Goal: Task Accomplishment & Management: Complete application form

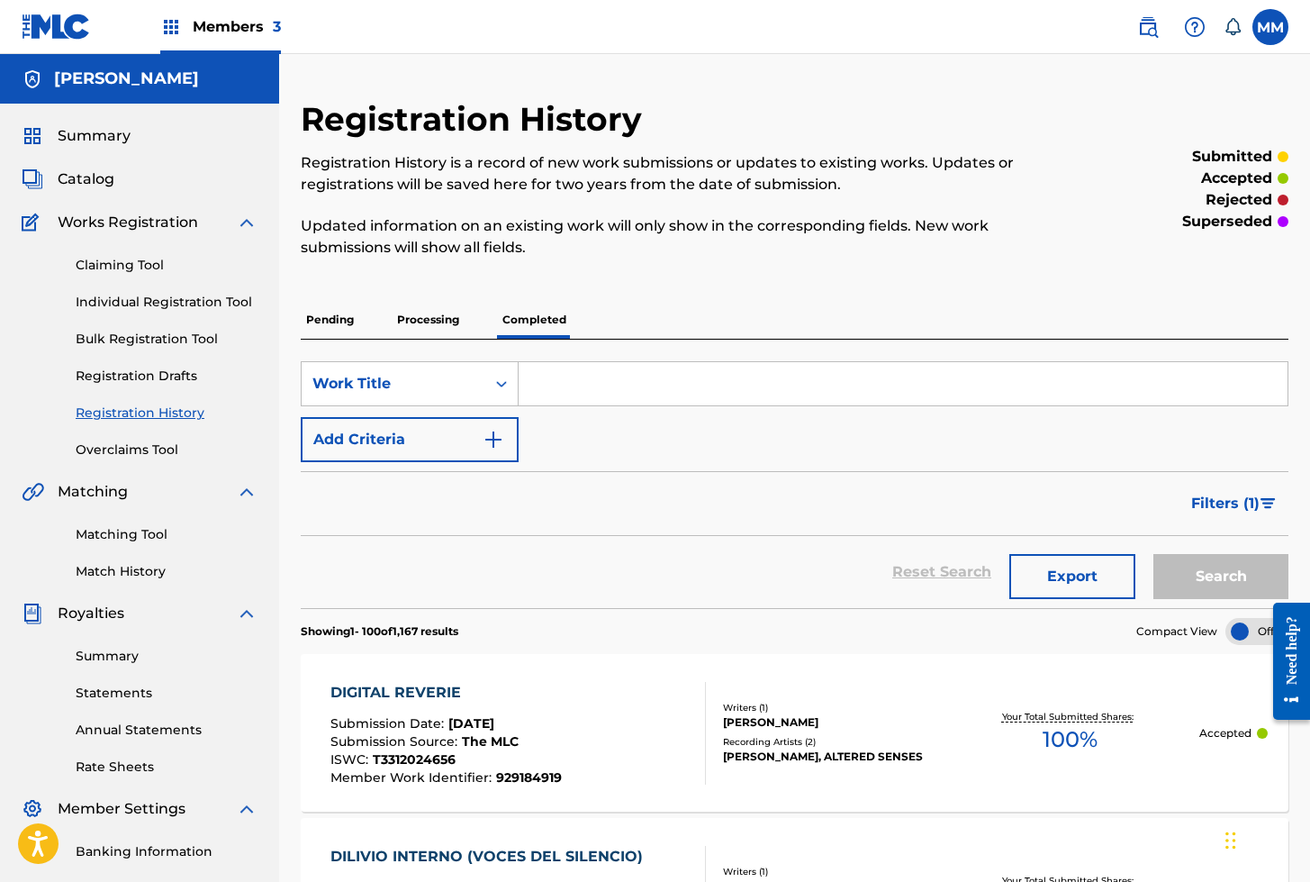
click at [148, 300] on link "Individual Registration Tool" at bounding box center [167, 302] width 182 height 19
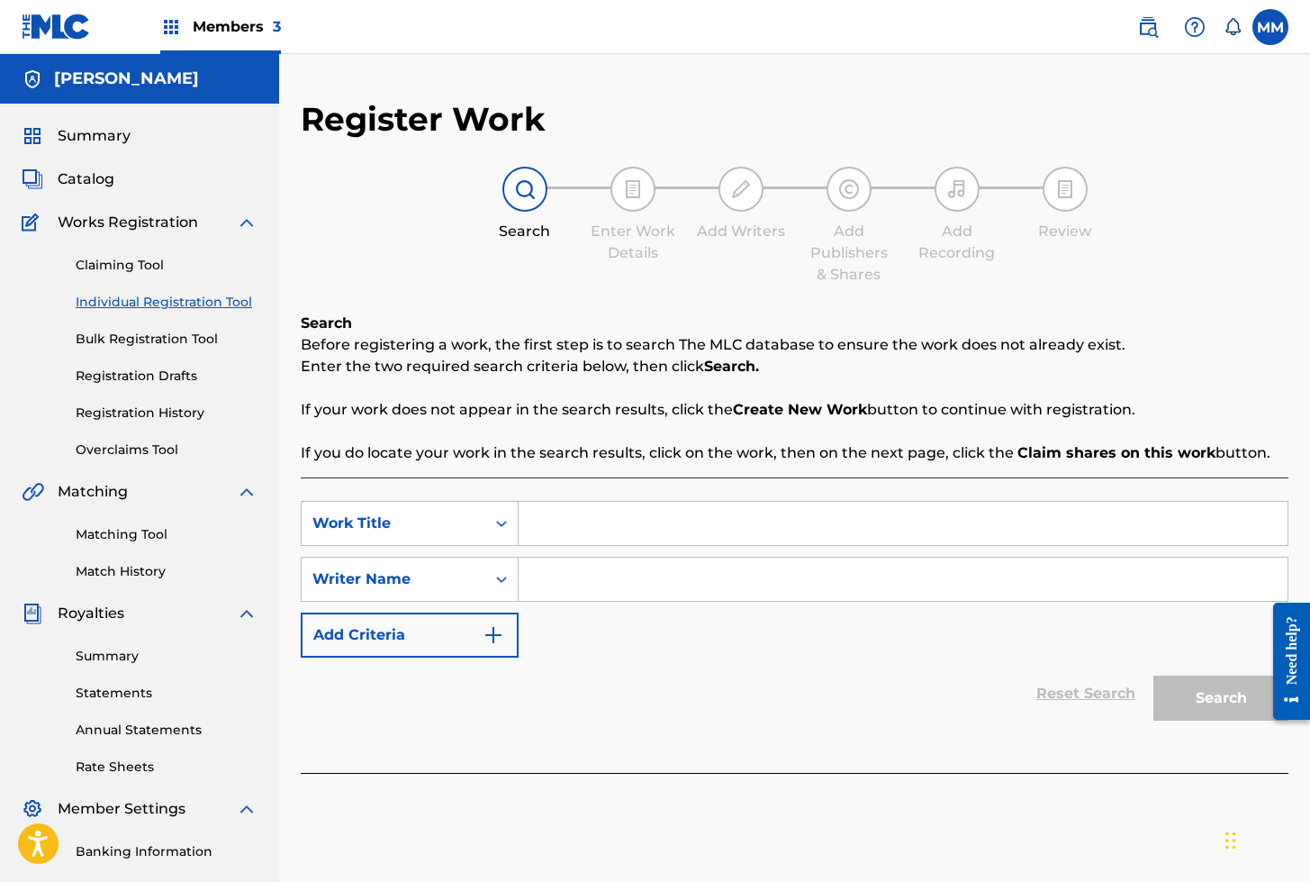
click at [96, 184] on span "Catalog" at bounding box center [86, 179] width 57 height 22
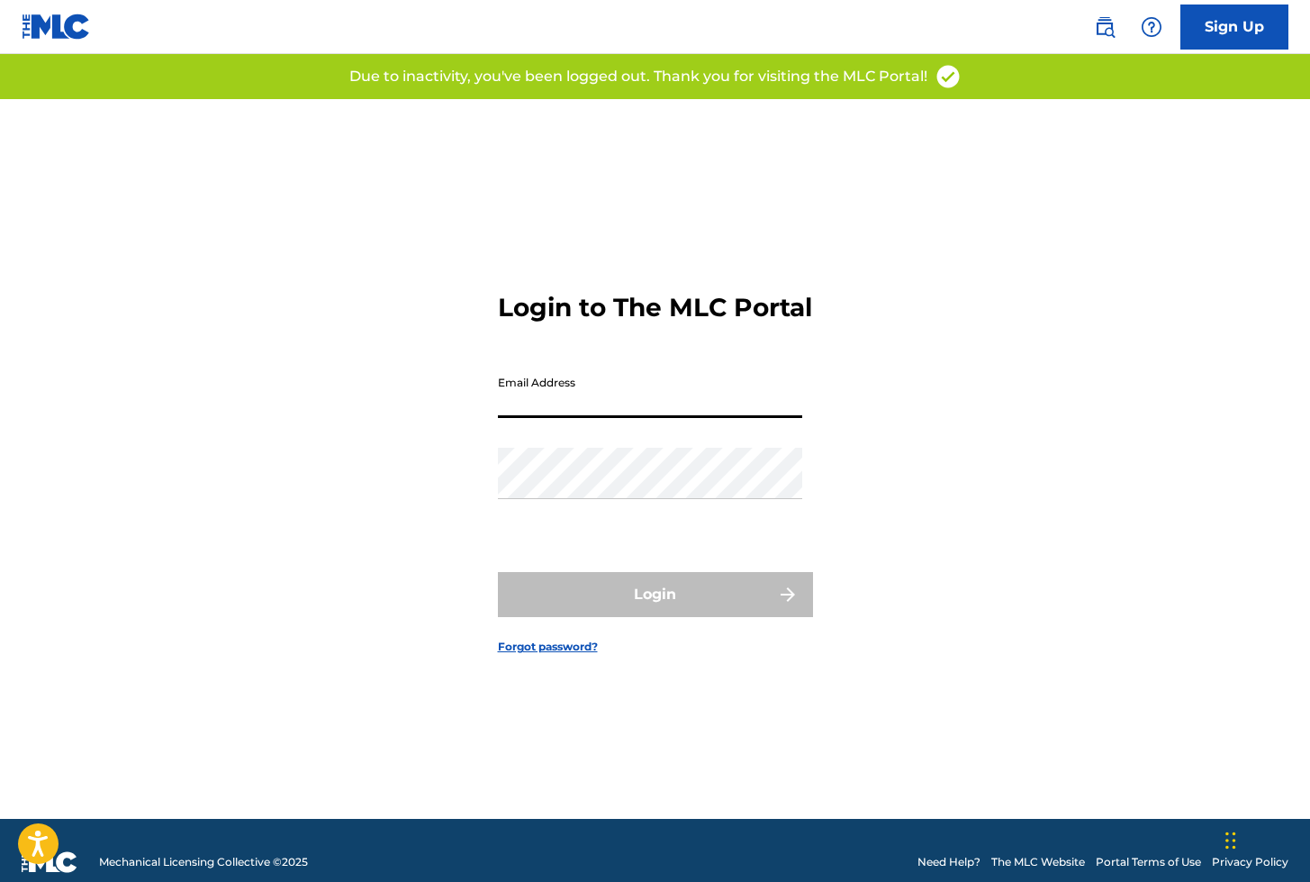
click at [549, 412] on input "Email Address" at bounding box center [650, 391] width 304 height 51
type input "[EMAIL_ADDRESS][DOMAIN_NAME]"
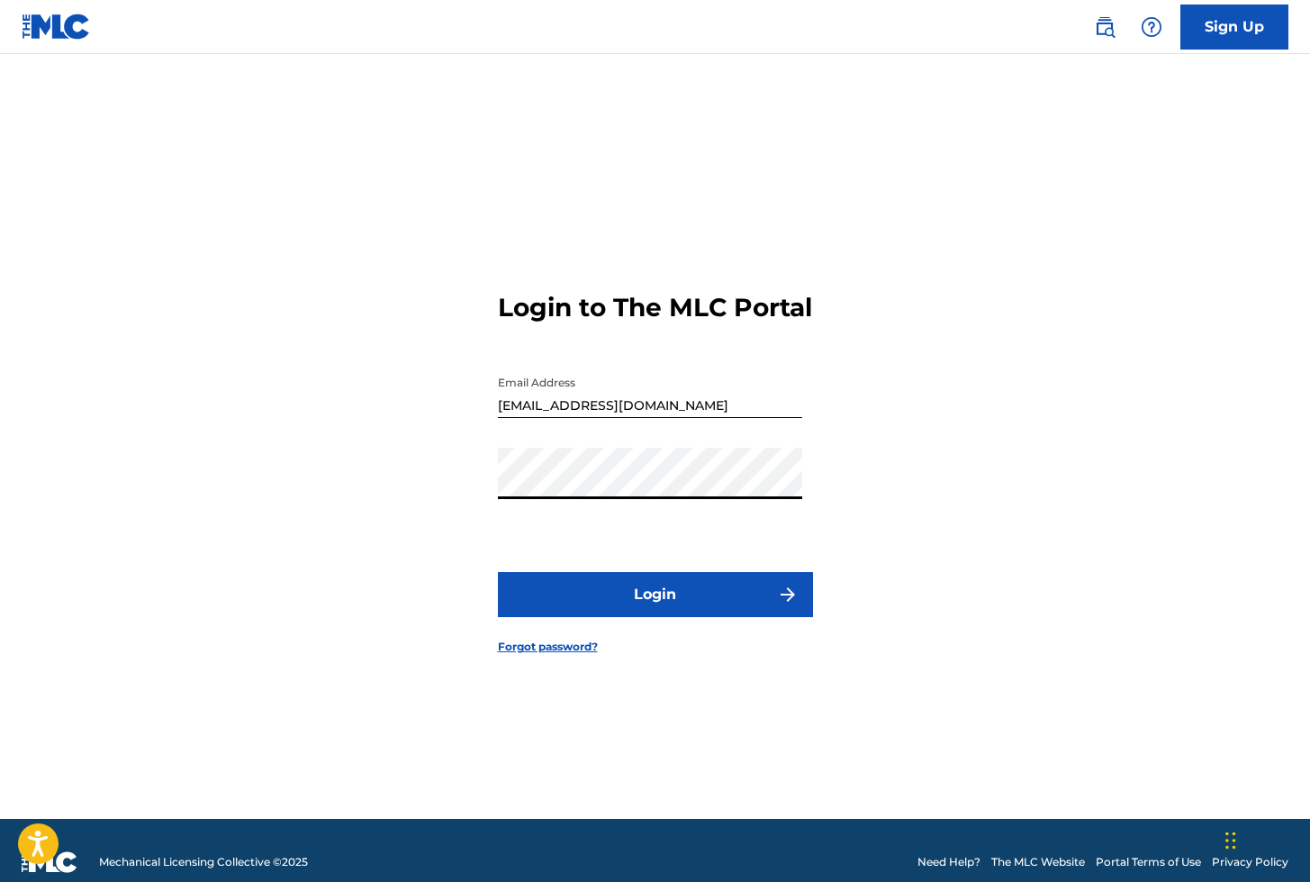
click at [567, 608] on button "Login" at bounding box center [655, 594] width 315 height 45
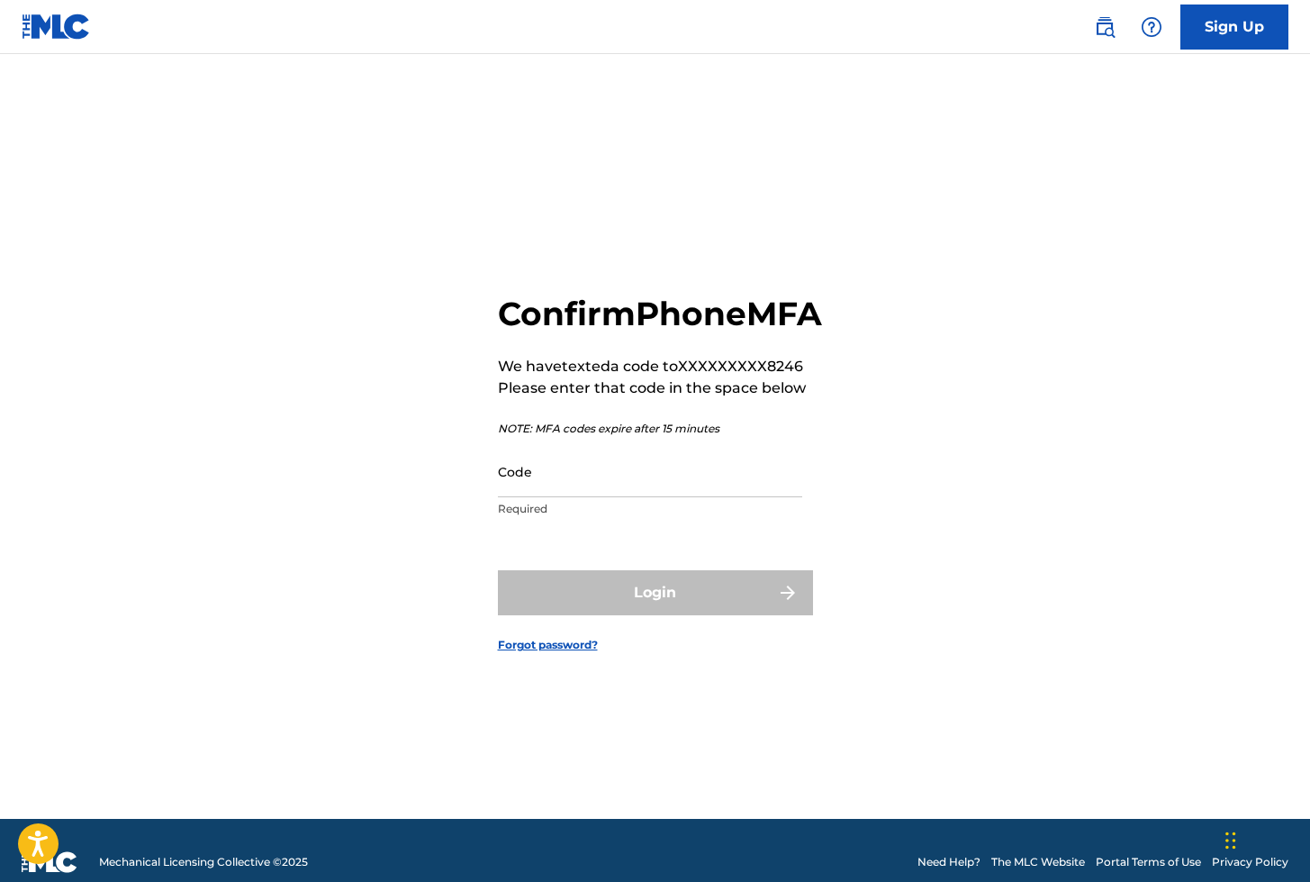
click at [567, 497] on input "Code" at bounding box center [650, 471] width 304 height 51
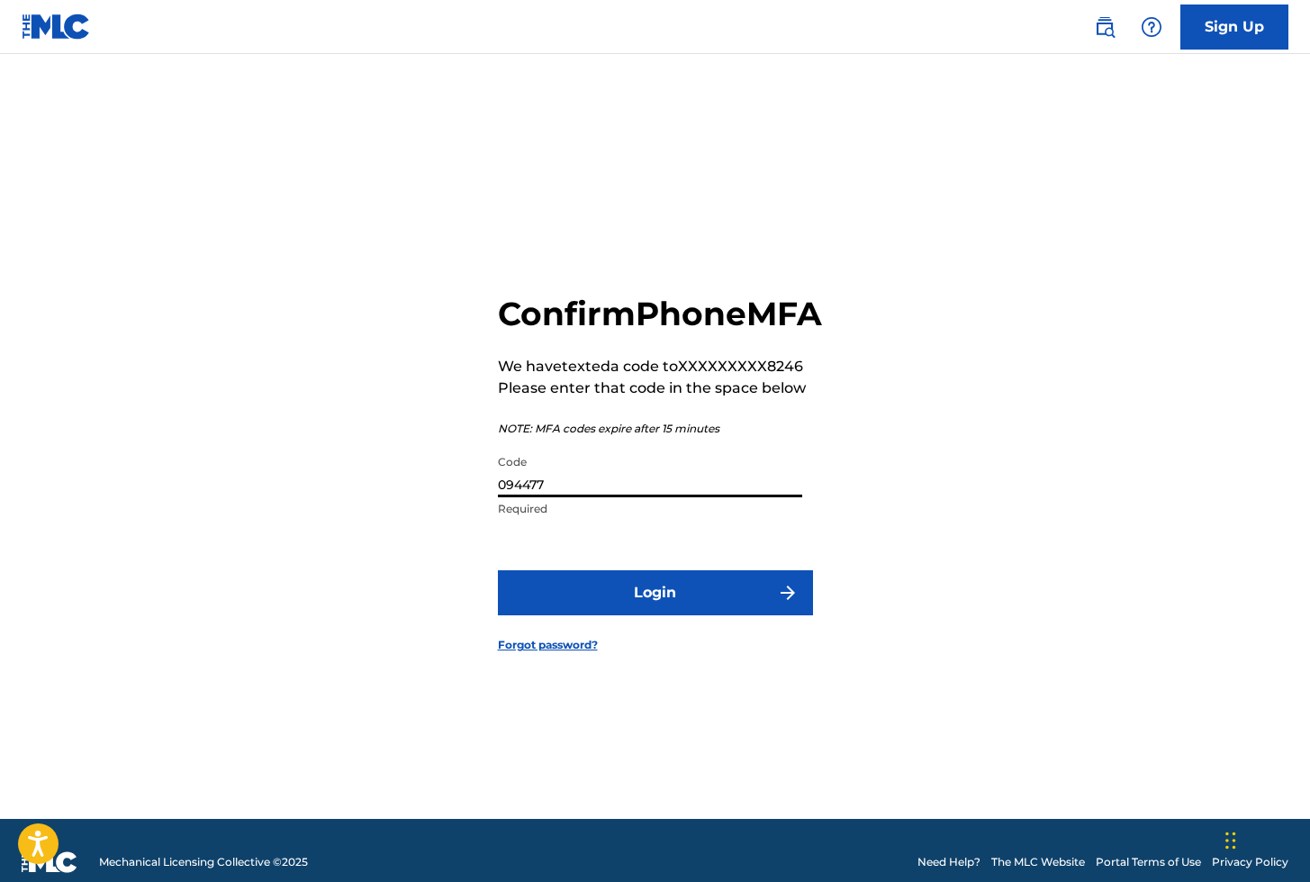
type input "094477"
click at [610, 605] on button "Login" at bounding box center [655, 592] width 315 height 45
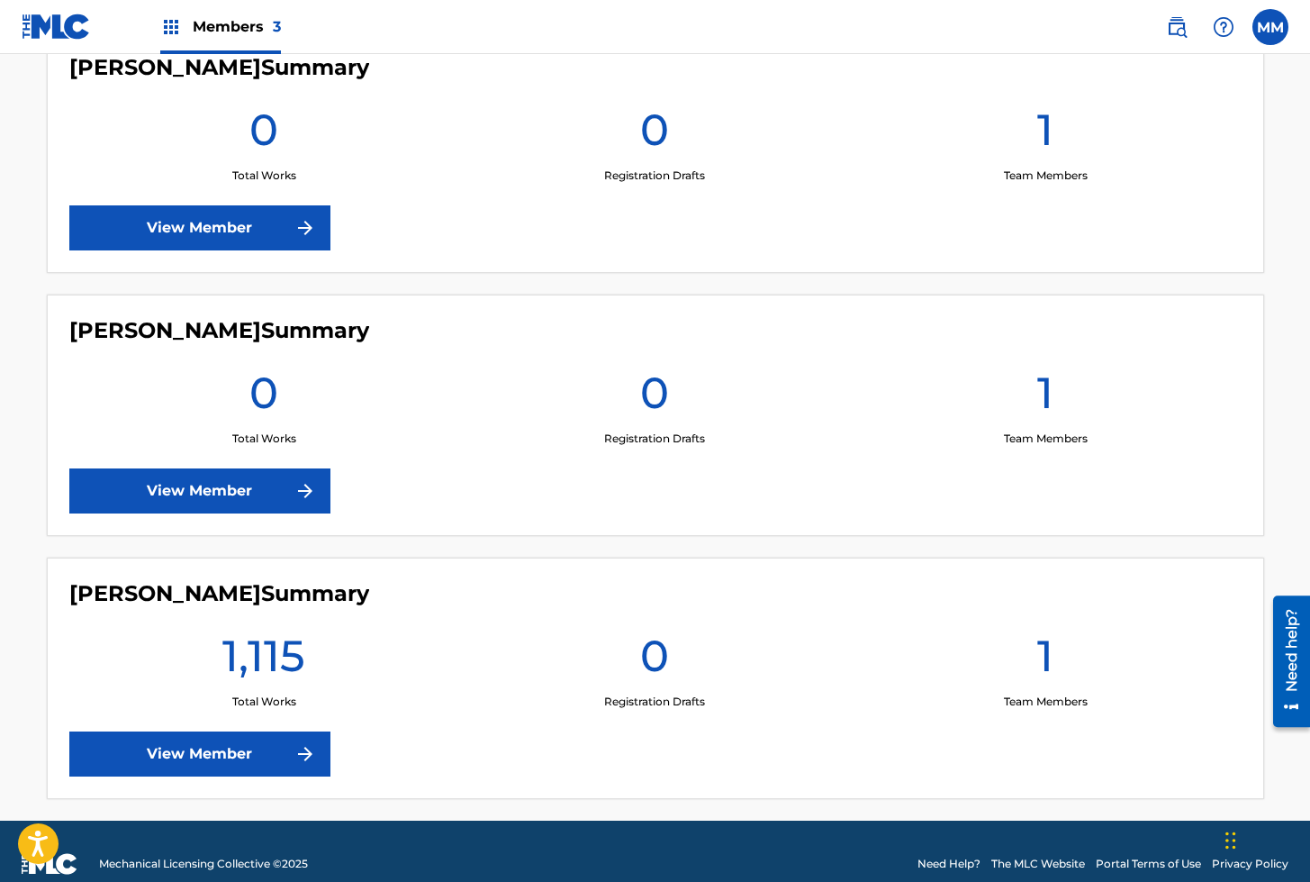
scroll to position [543, 0]
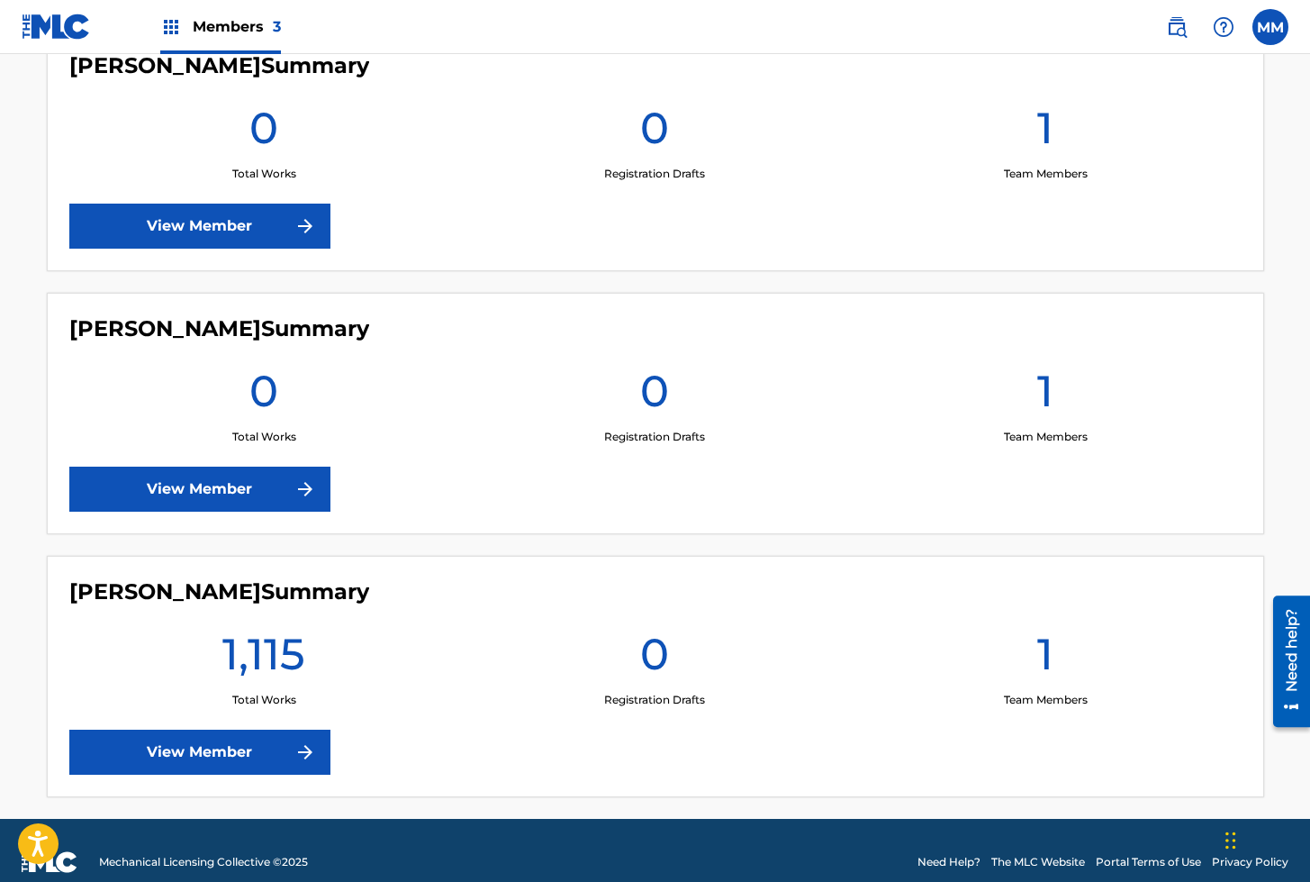
click at [204, 748] on link "View Member" at bounding box center [199, 751] width 261 height 45
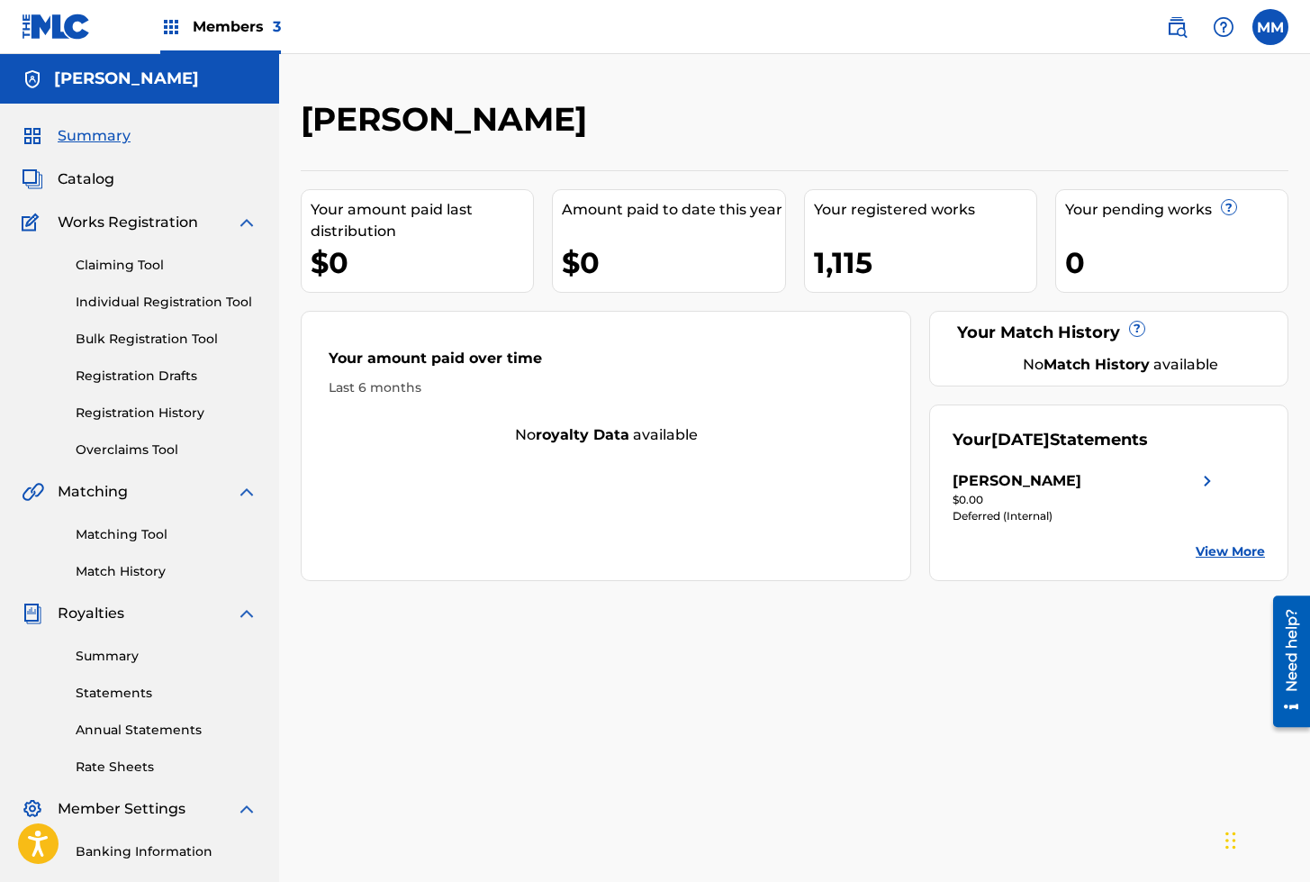
click at [1032, 486] on div "[PERSON_NAME]" at bounding box center [1017, 481] width 129 height 22
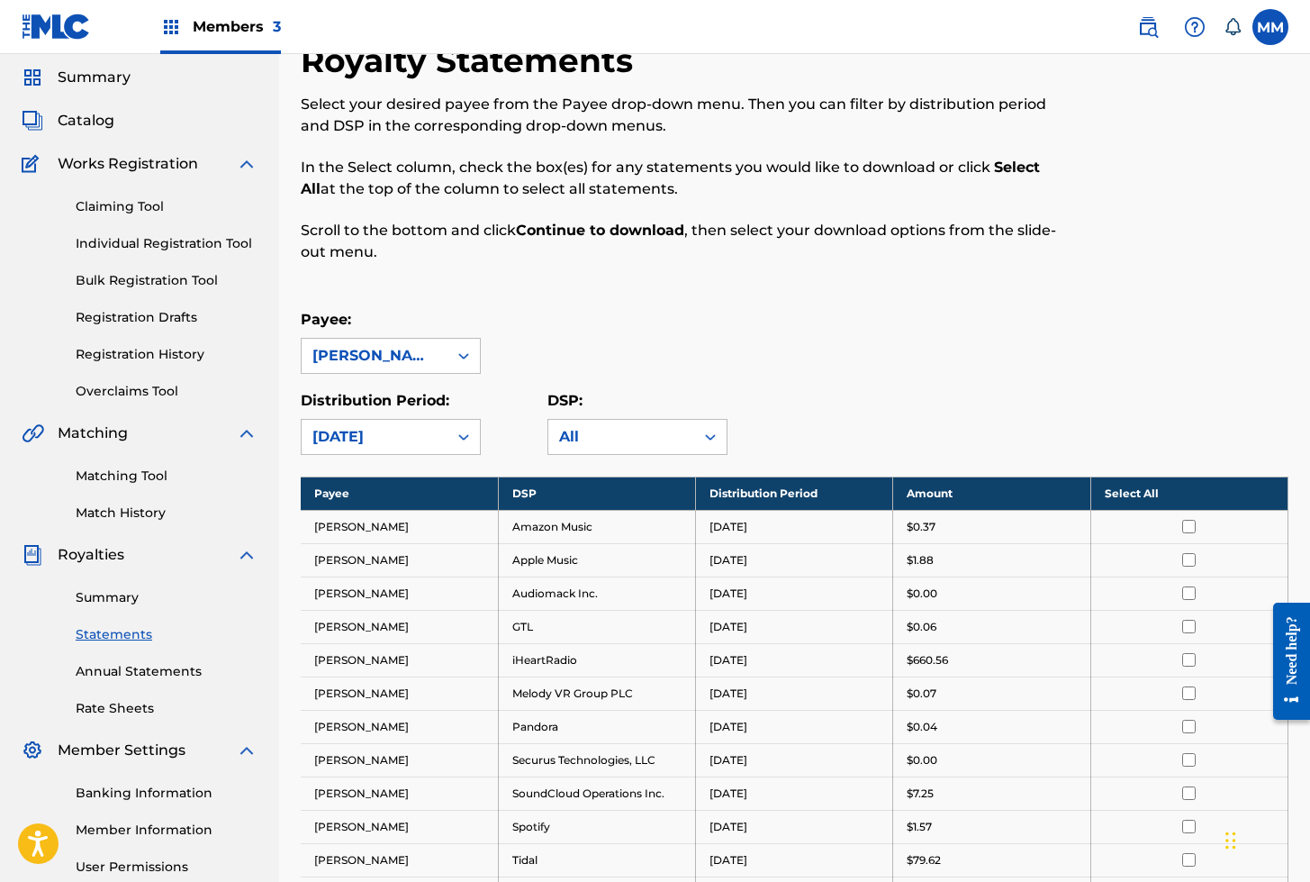
scroll to position [58, 0]
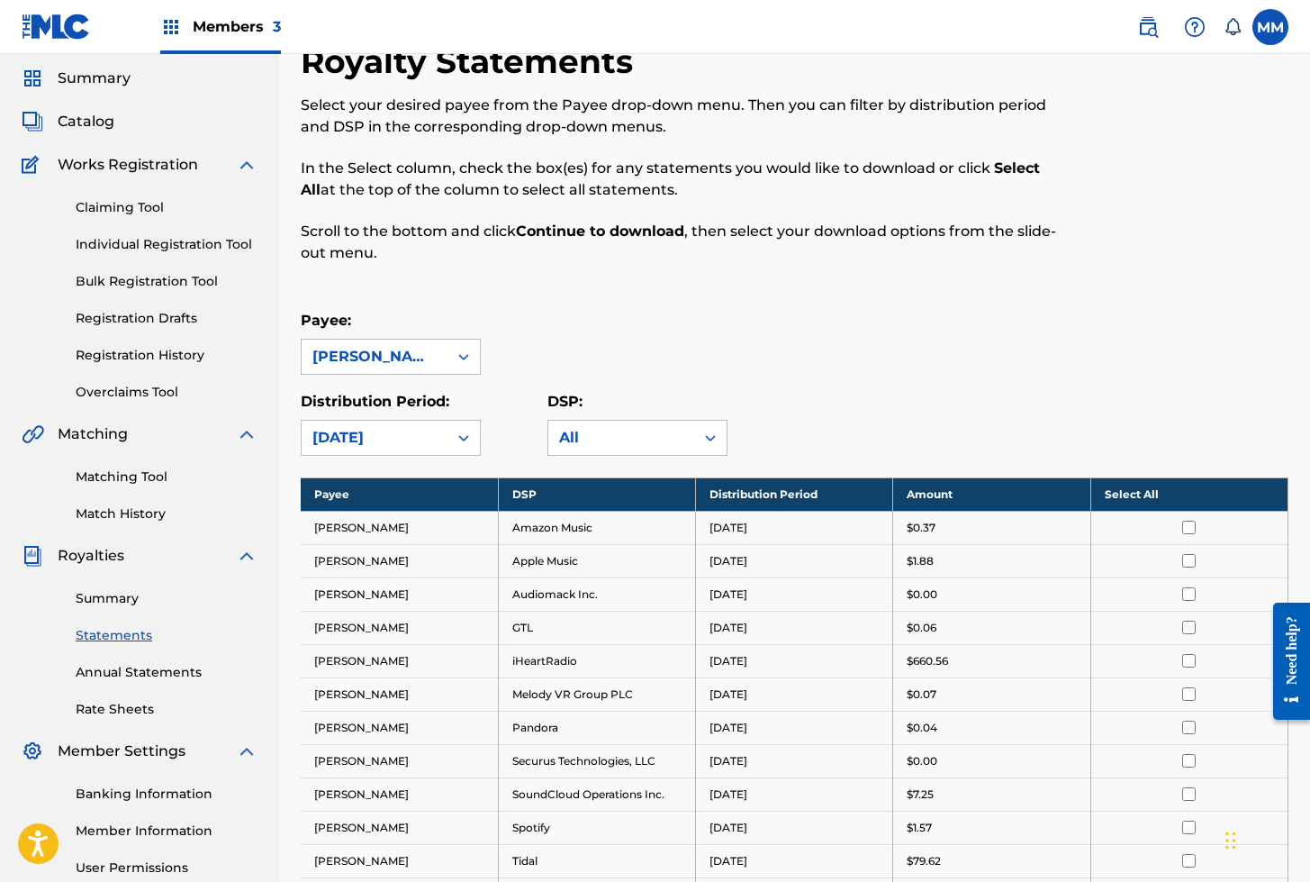
click at [121, 354] on link "Registration History" at bounding box center [167, 355] width 182 height 19
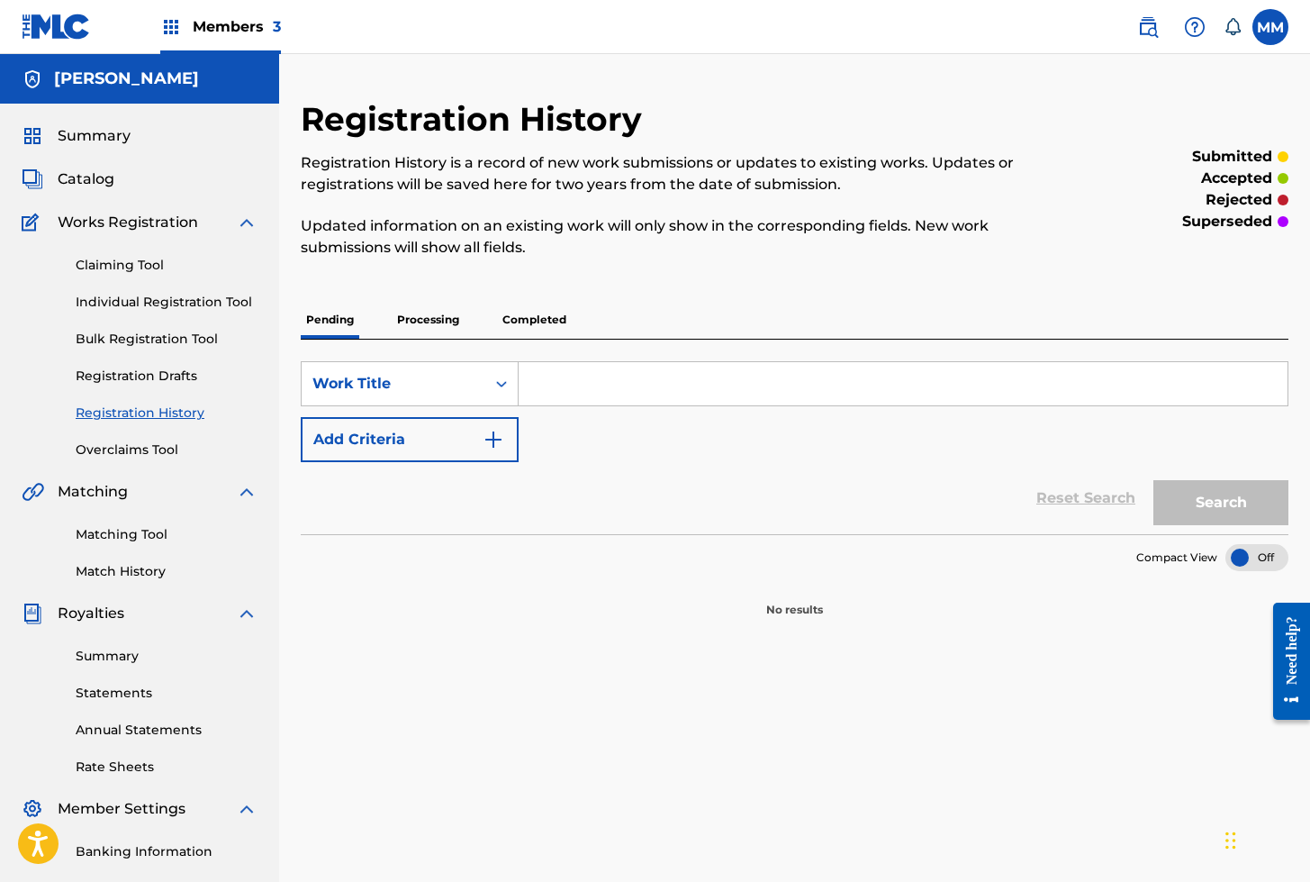
click at [441, 323] on p "Processing" at bounding box center [428, 320] width 73 height 38
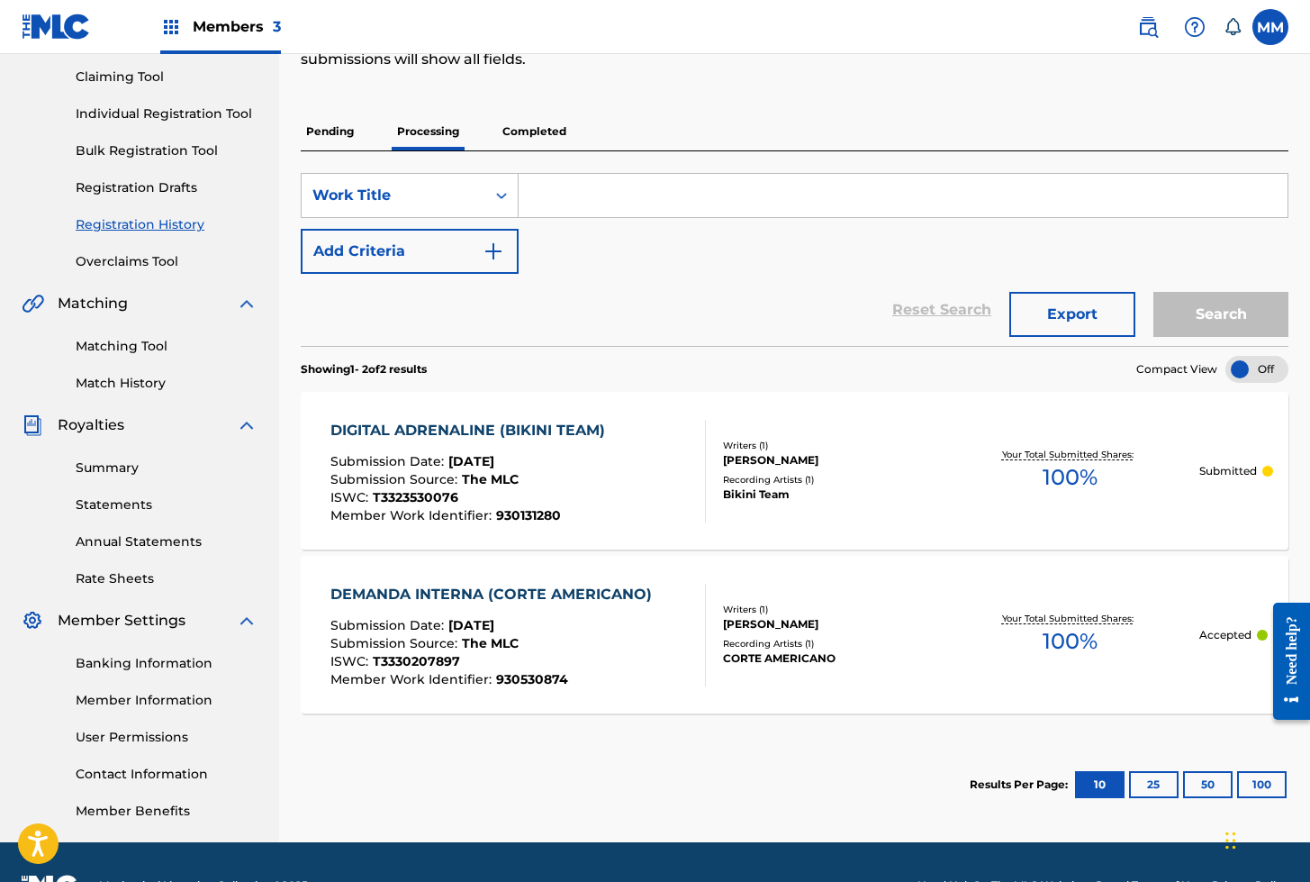
scroll to position [189, 0]
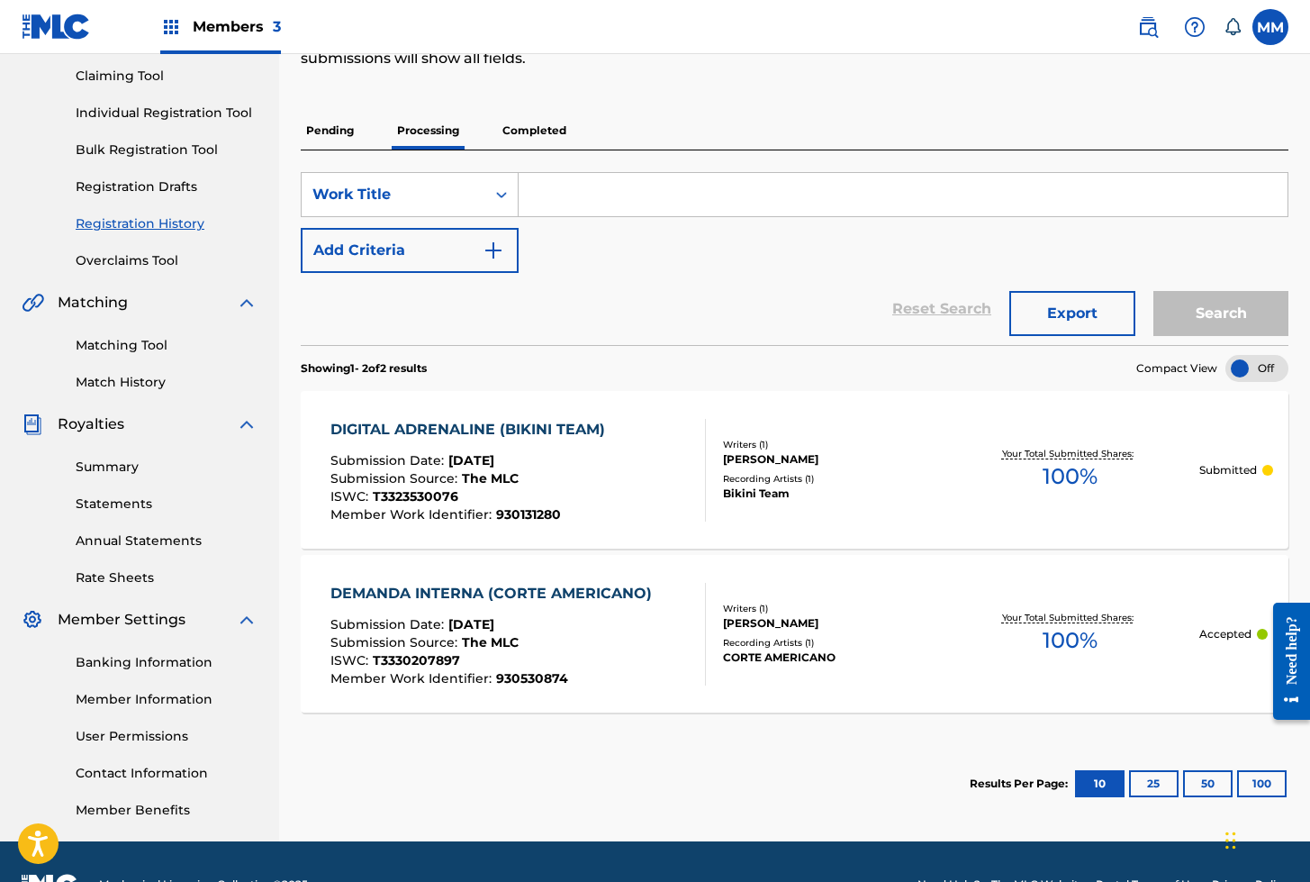
click at [533, 124] on p "Completed" at bounding box center [534, 131] width 75 height 38
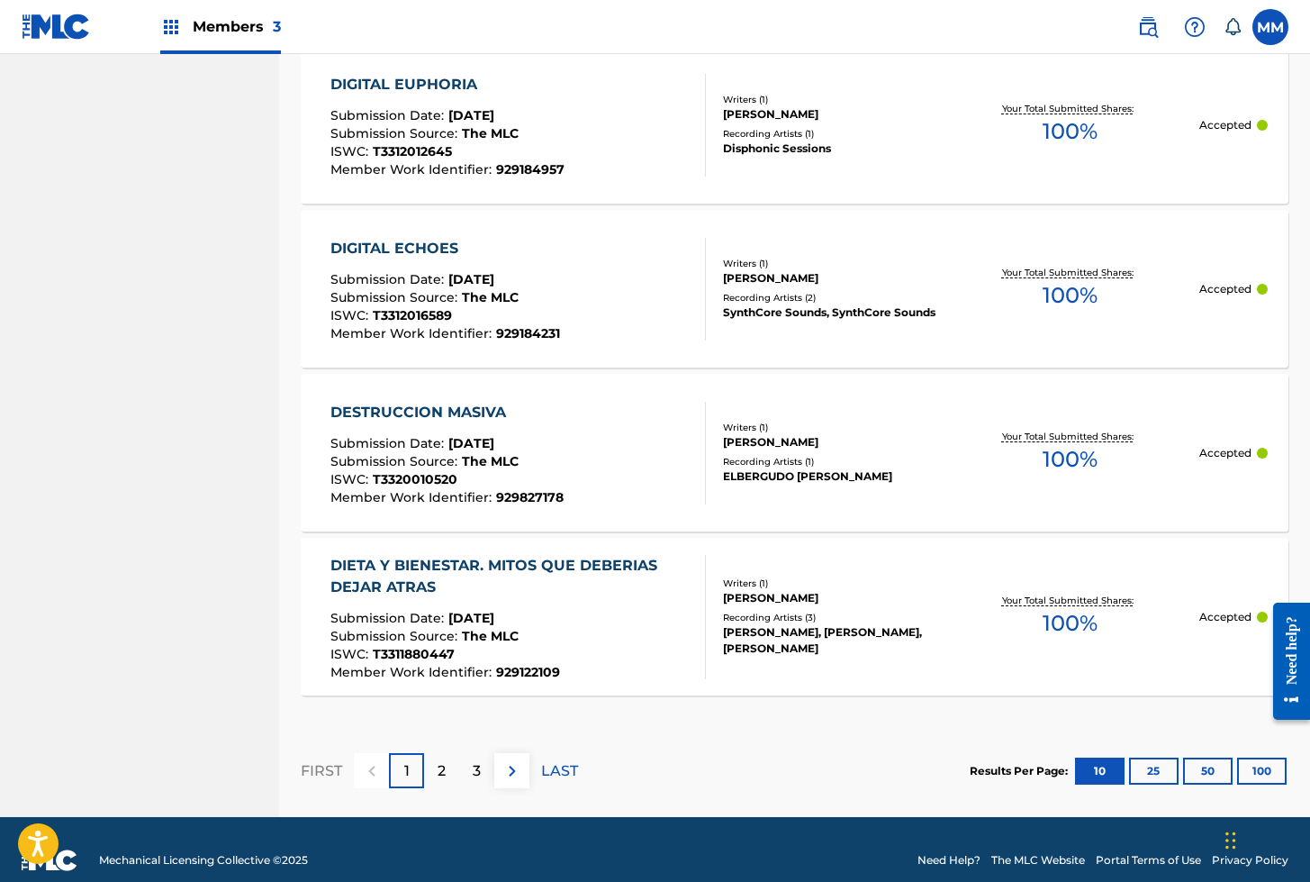
scroll to position [1613, 0]
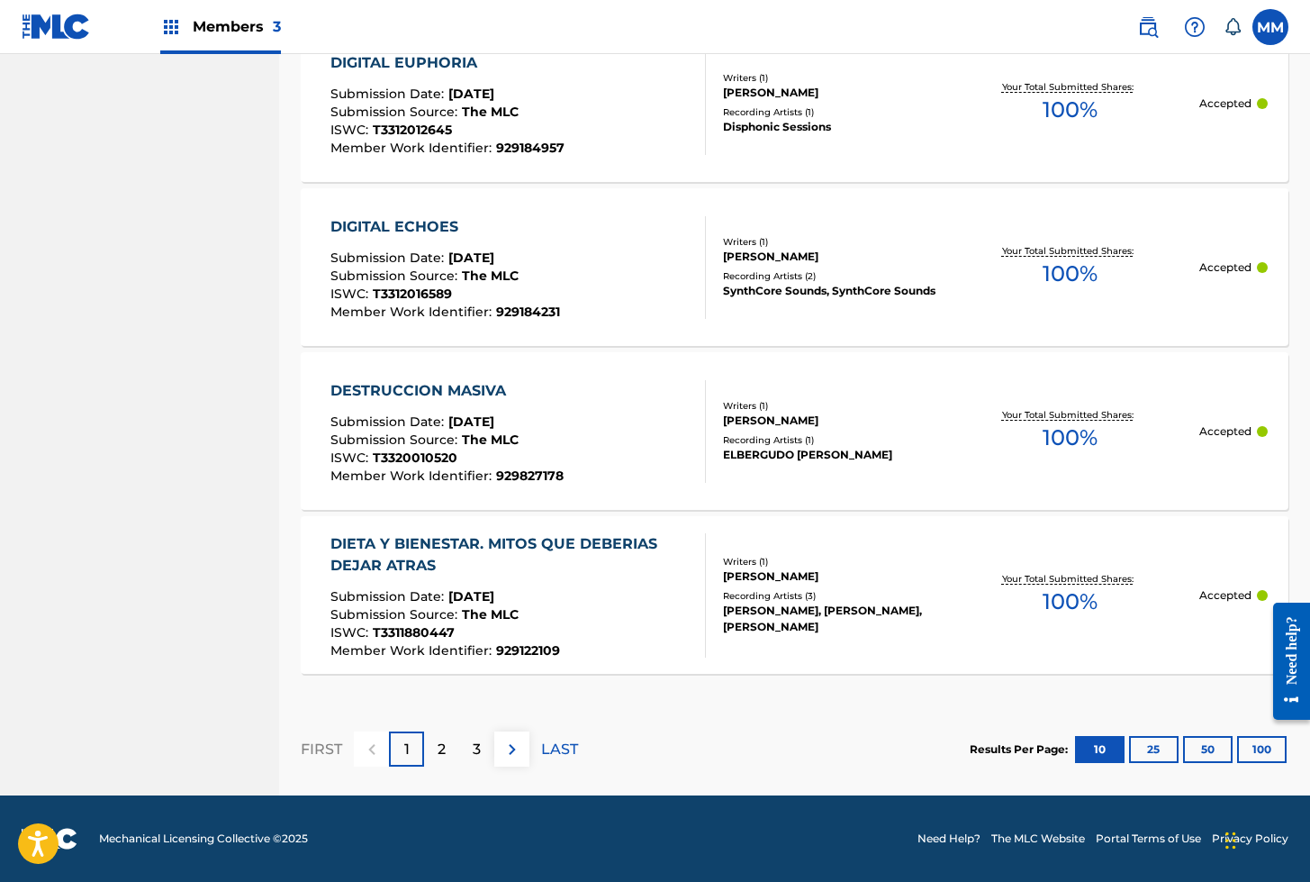
click at [1255, 750] on button "100" at bounding box center [1262, 749] width 50 height 27
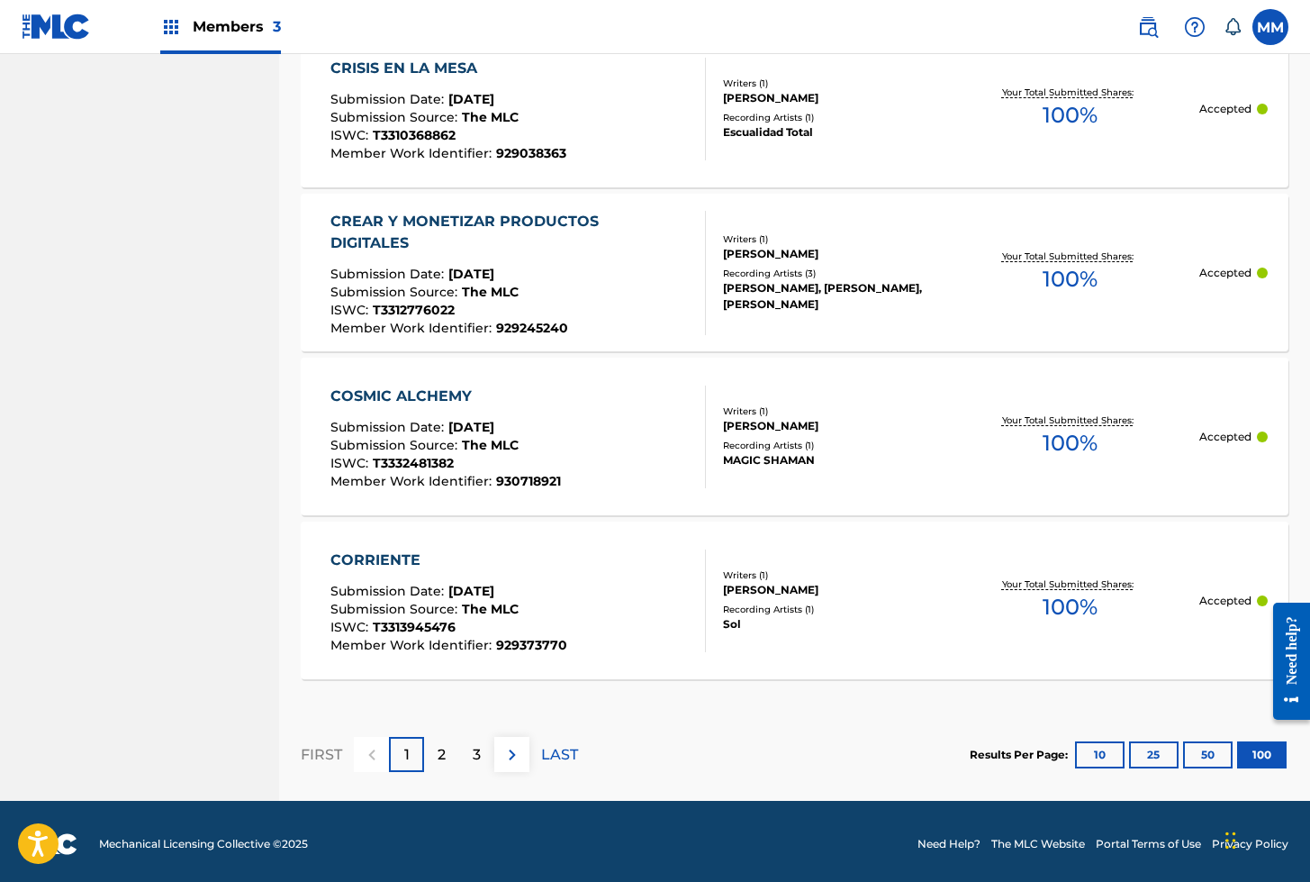
scroll to position [16362, 0]
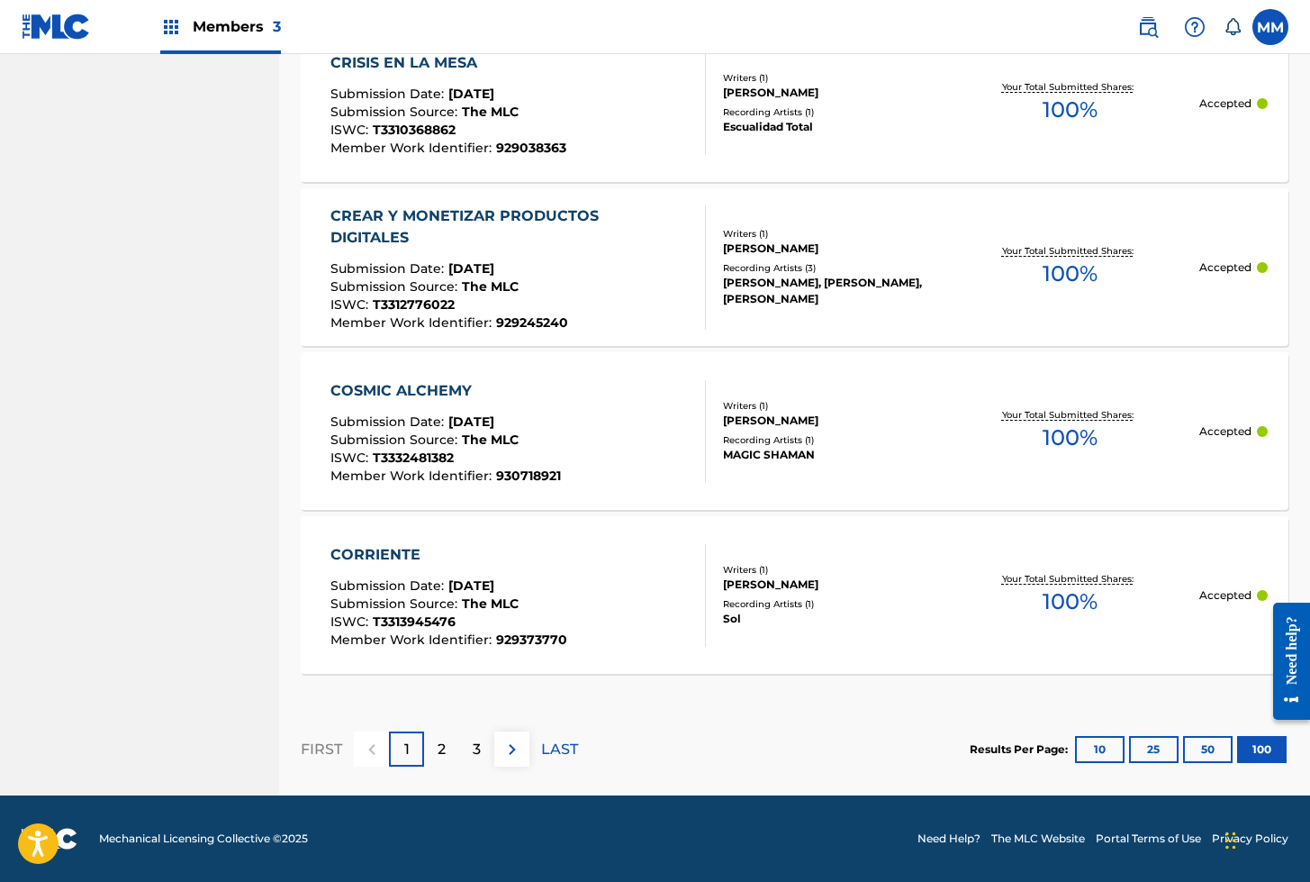
click at [436, 747] on div "2" at bounding box center [441, 748] width 35 height 35
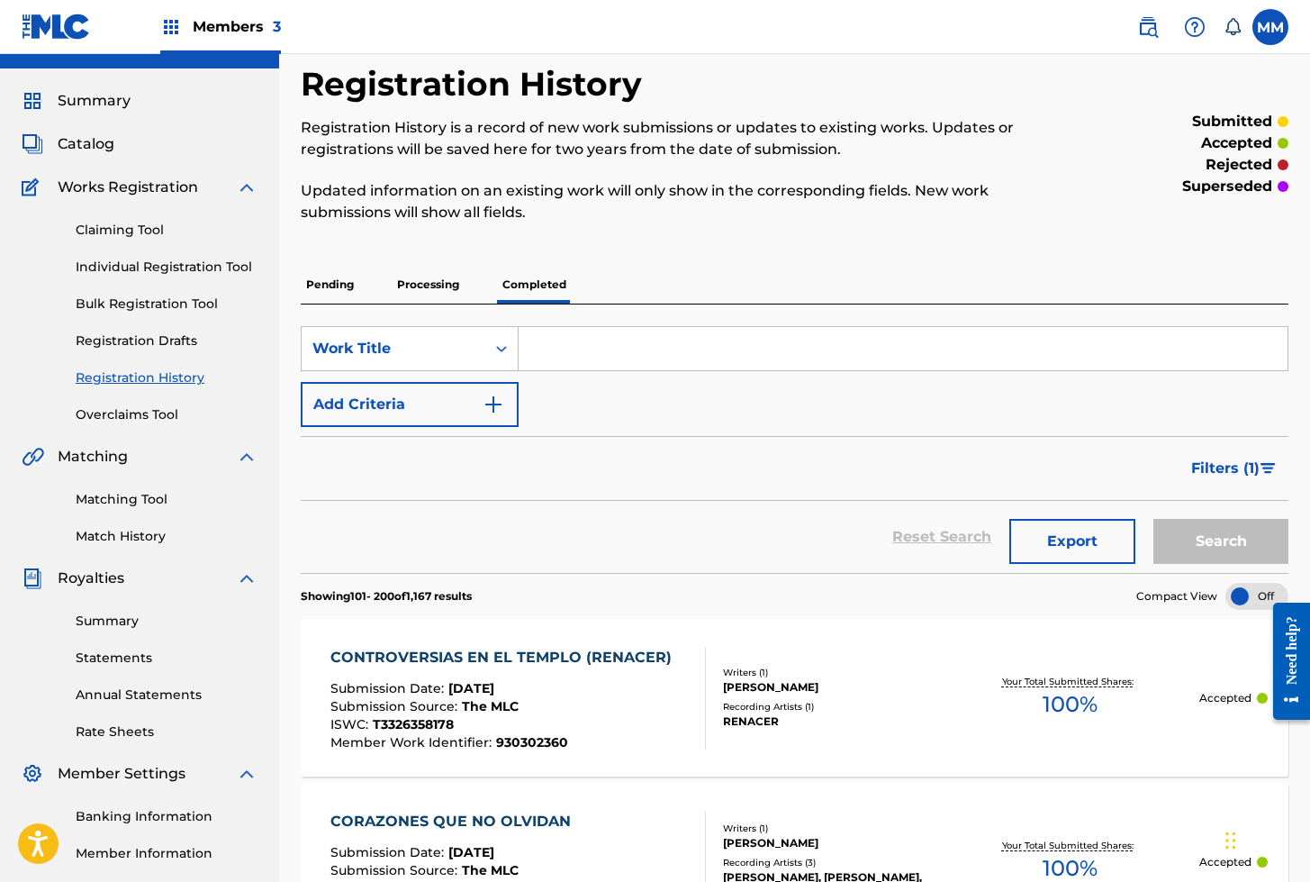
scroll to position [0, 0]
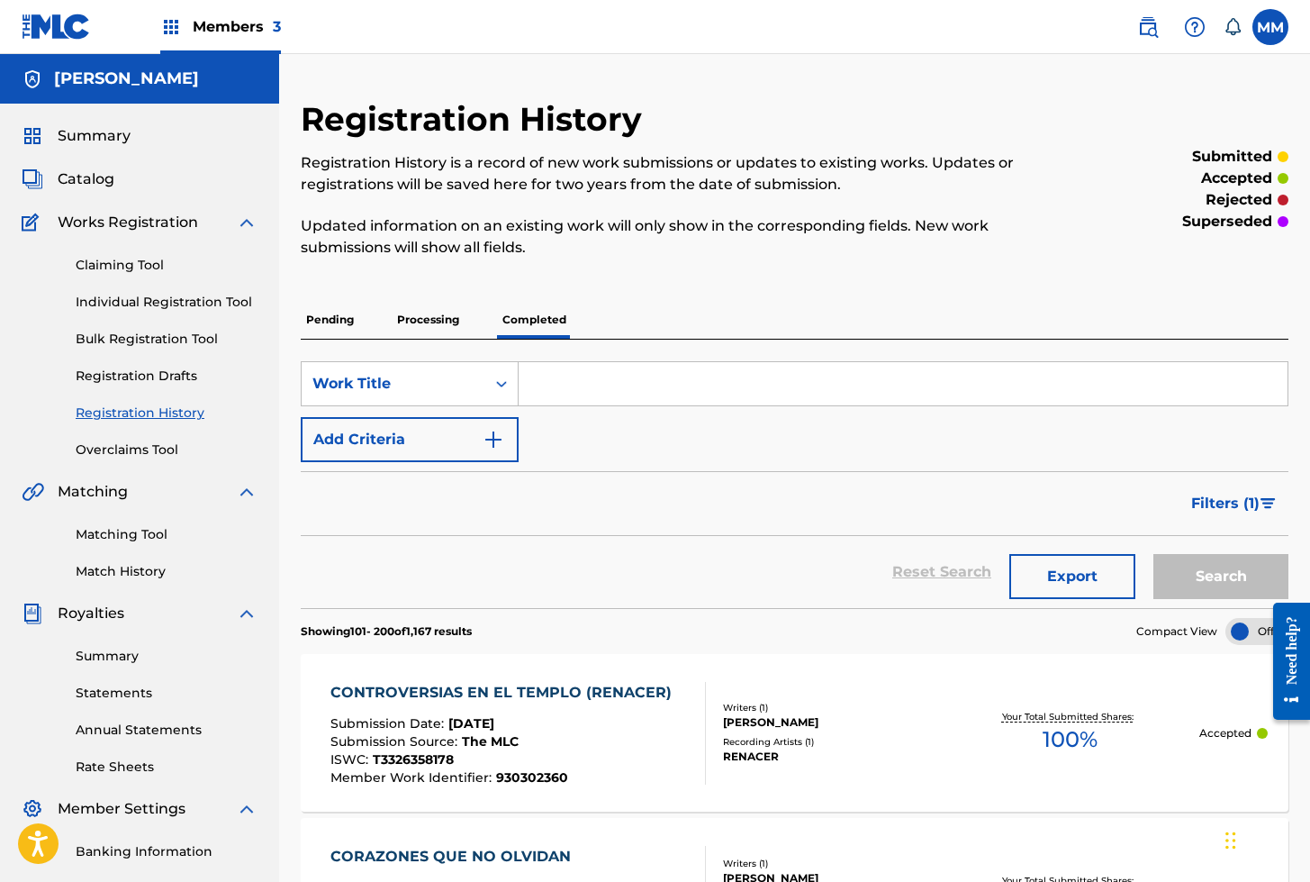
click at [100, 183] on span "Catalog" at bounding box center [86, 179] width 57 height 22
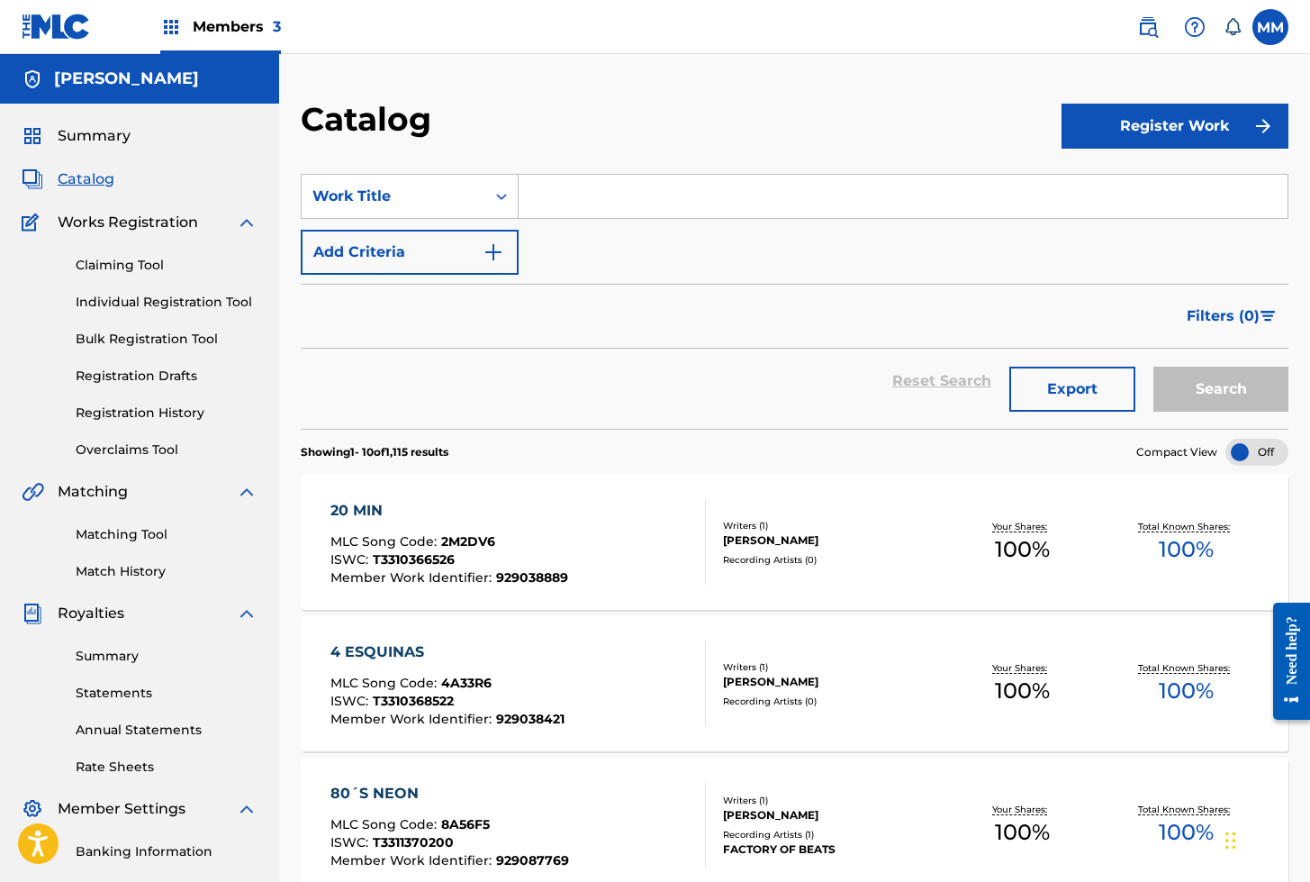
click at [596, 202] on input "Search Form" at bounding box center [903, 196] width 769 height 43
type input "gemidos"
click at [1153, 366] on button "Search" at bounding box center [1220, 388] width 135 height 45
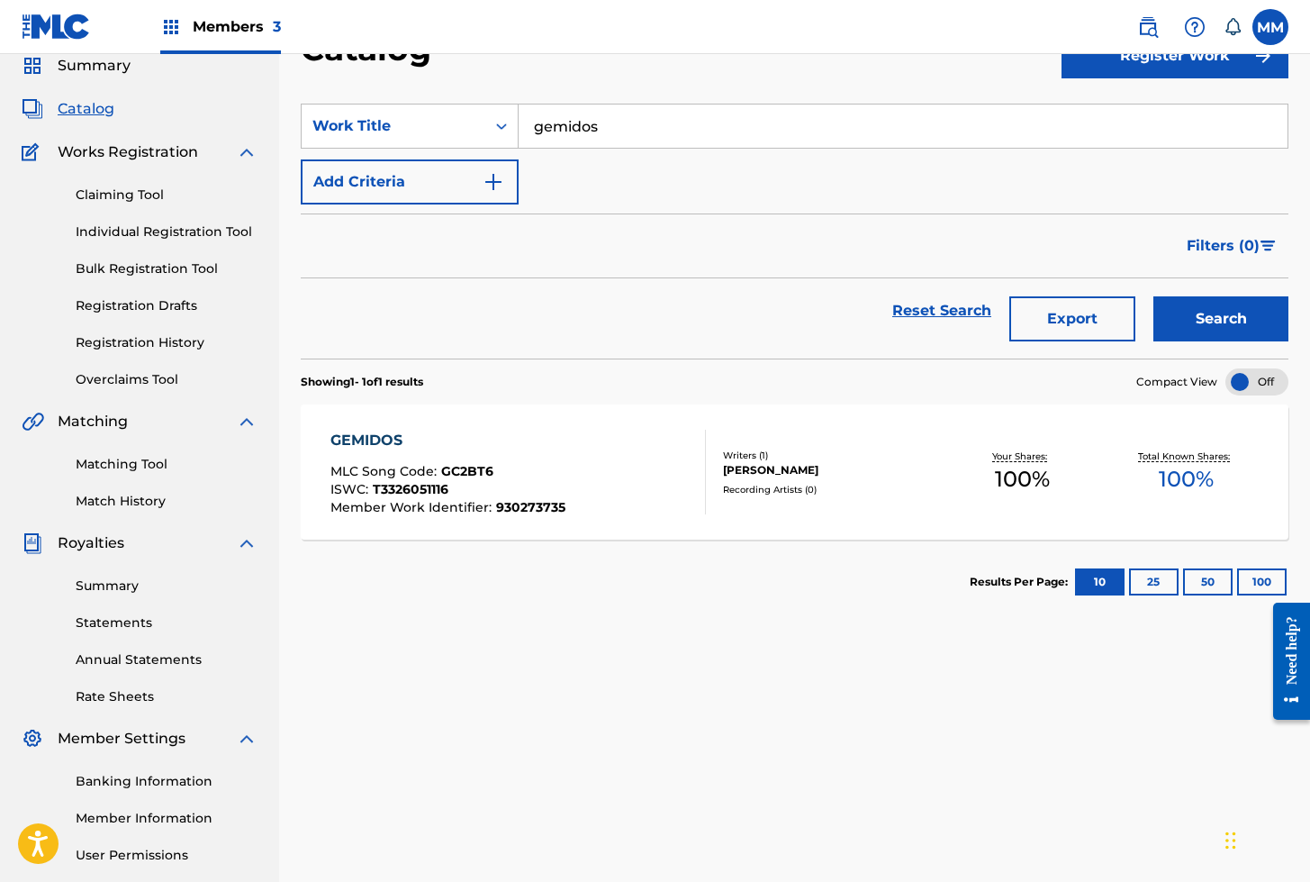
scroll to position [74, 0]
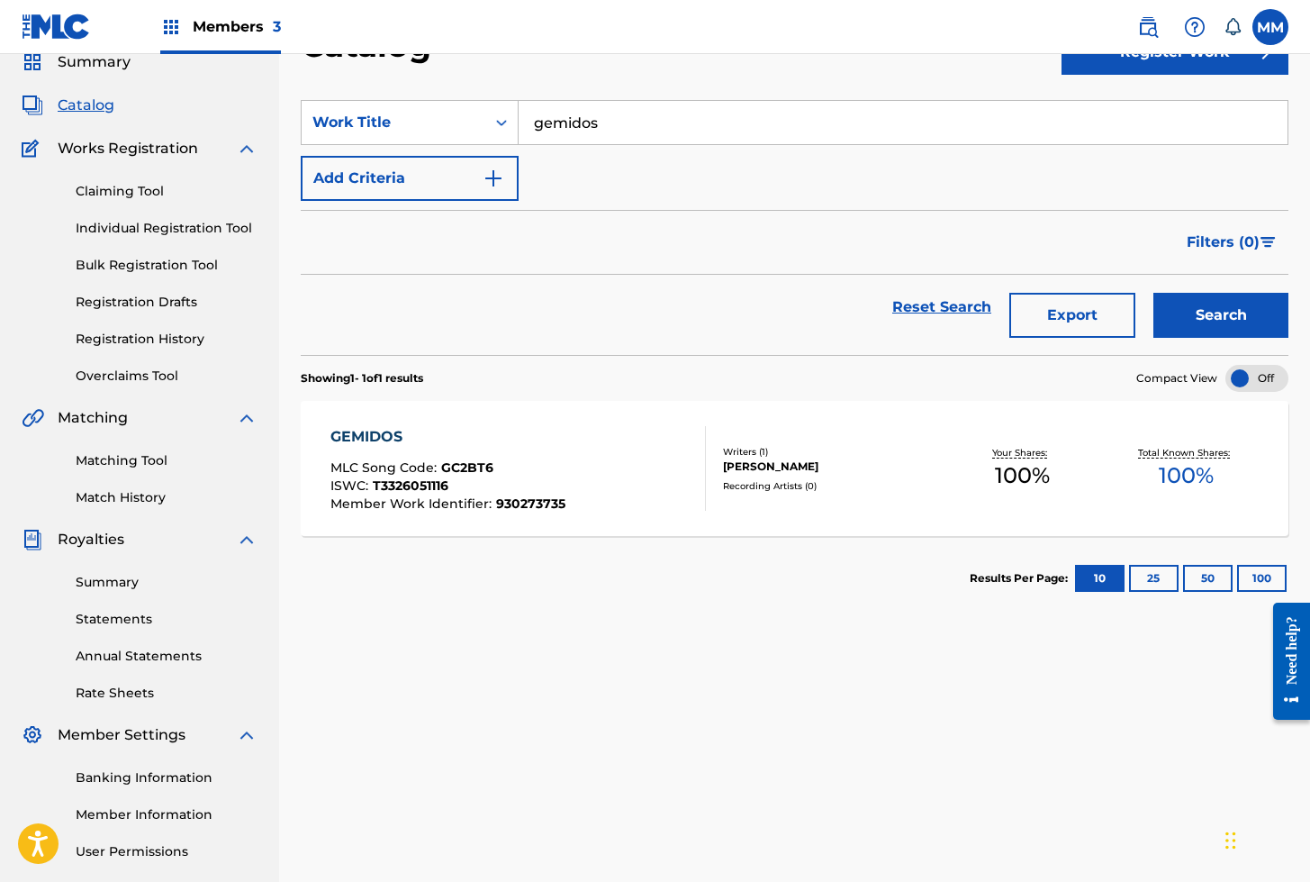
click at [389, 439] on div "GEMIDOS" at bounding box center [447, 437] width 235 height 22
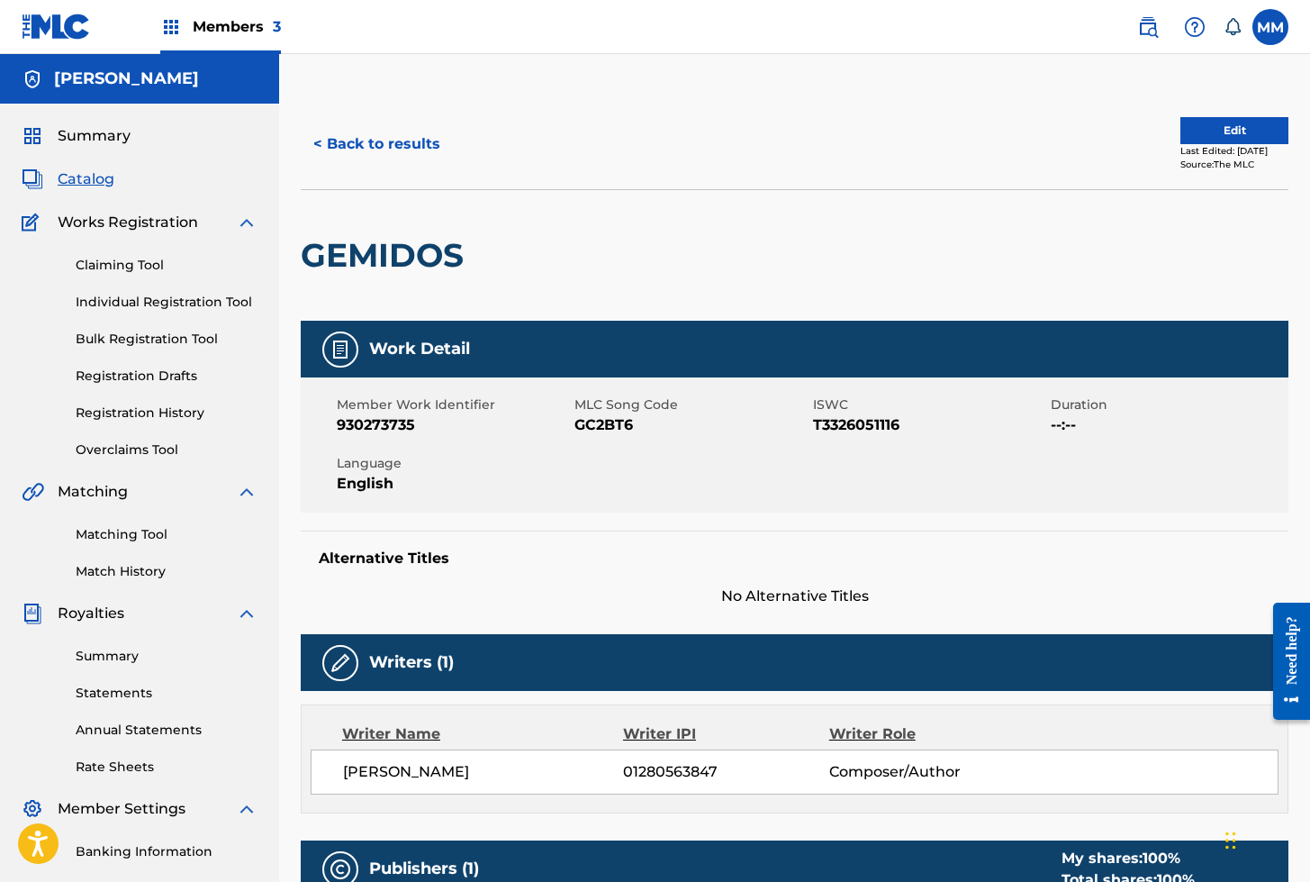
click at [1214, 128] on button "Edit" at bounding box center [1235, 130] width 108 height 27
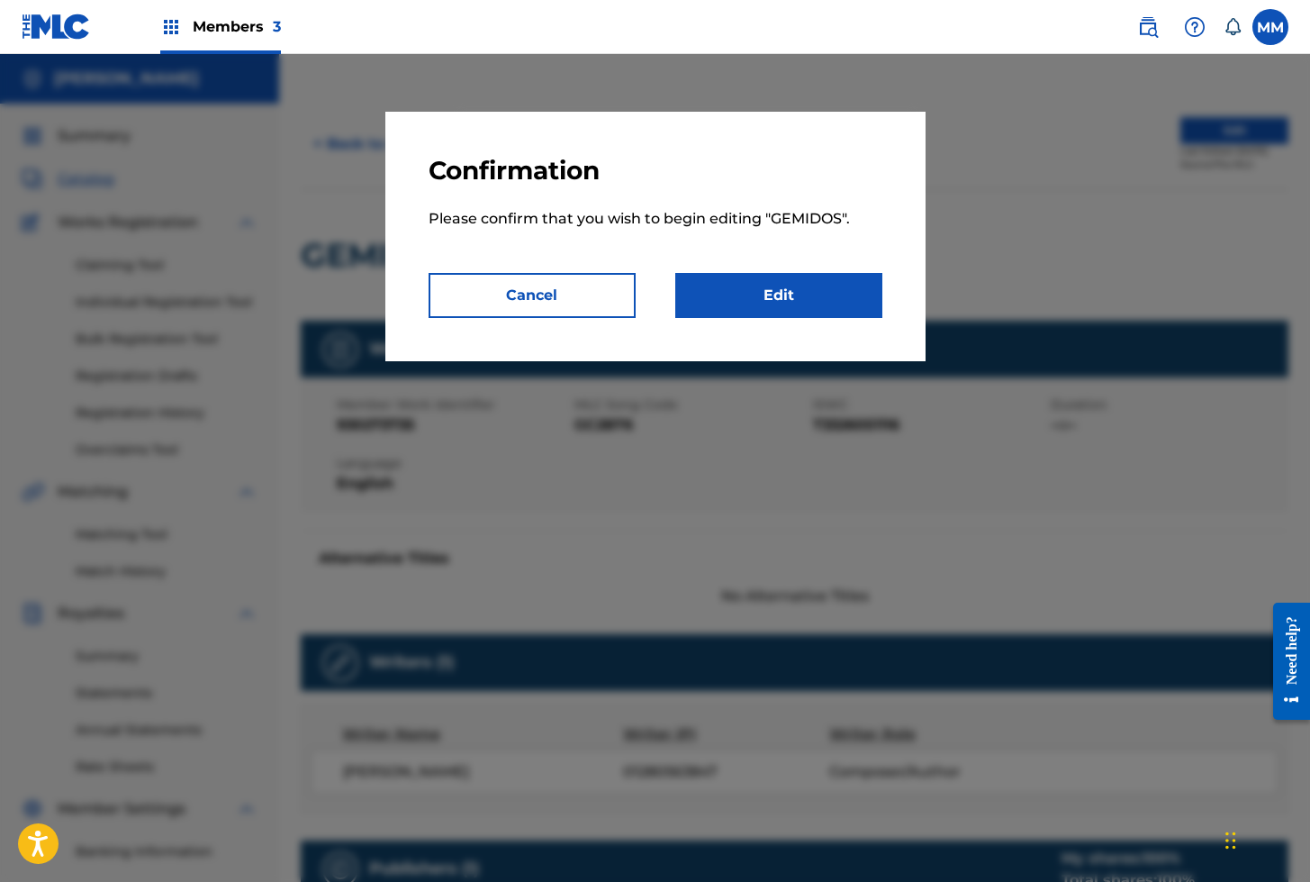
click at [772, 301] on link "Edit" at bounding box center [778, 295] width 207 height 45
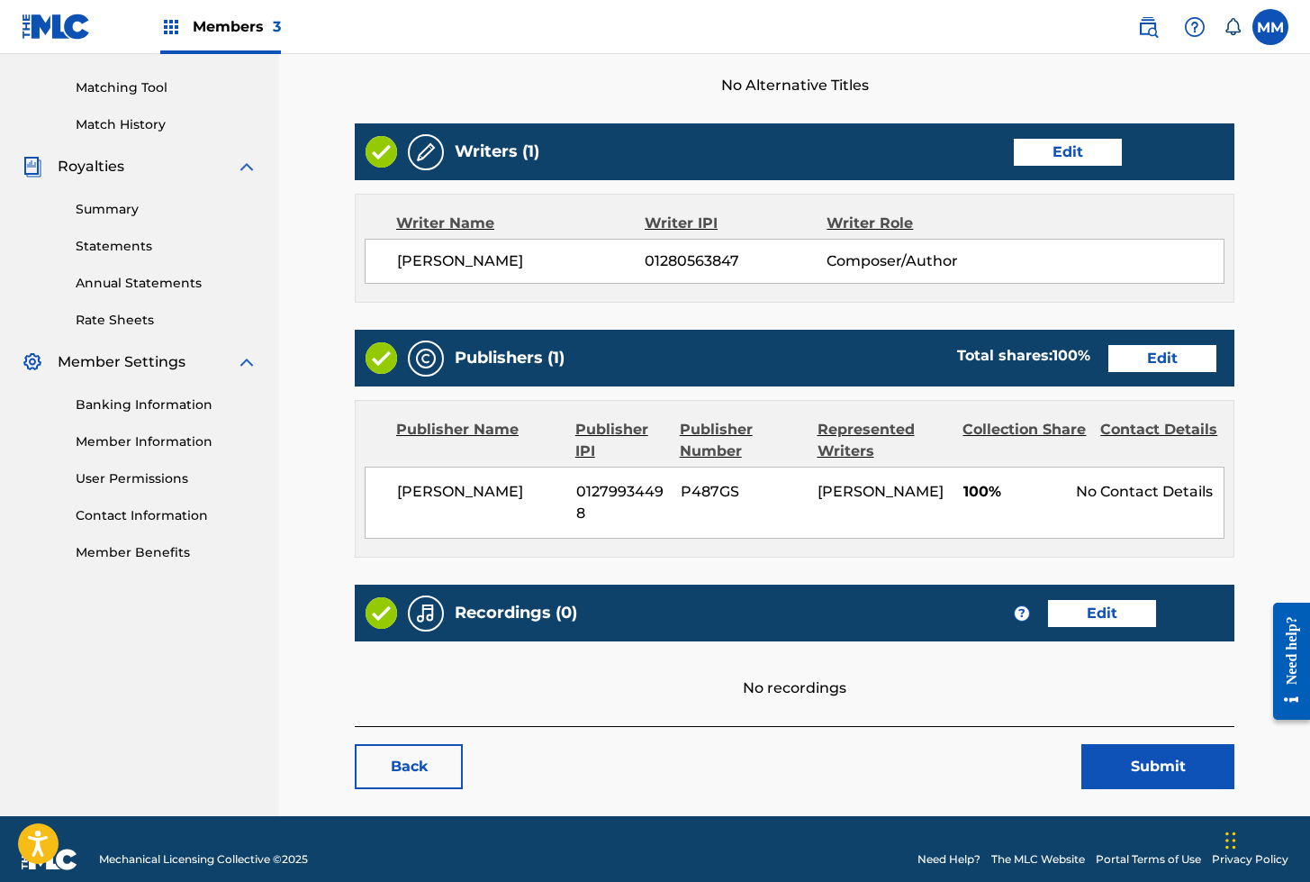
scroll to position [466, 0]
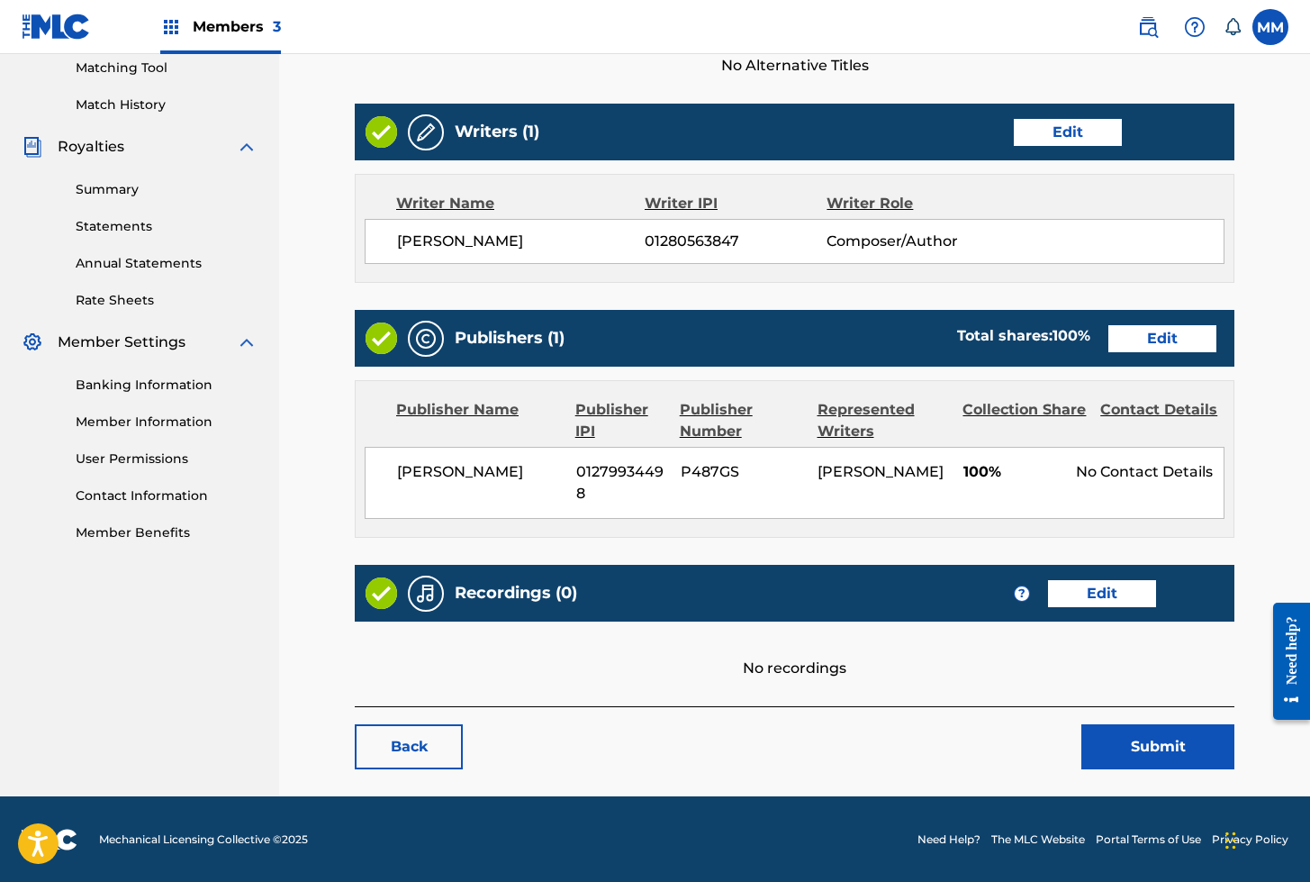
click at [1105, 593] on link "Edit" at bounding box center [1102, 593] width 108 height 27
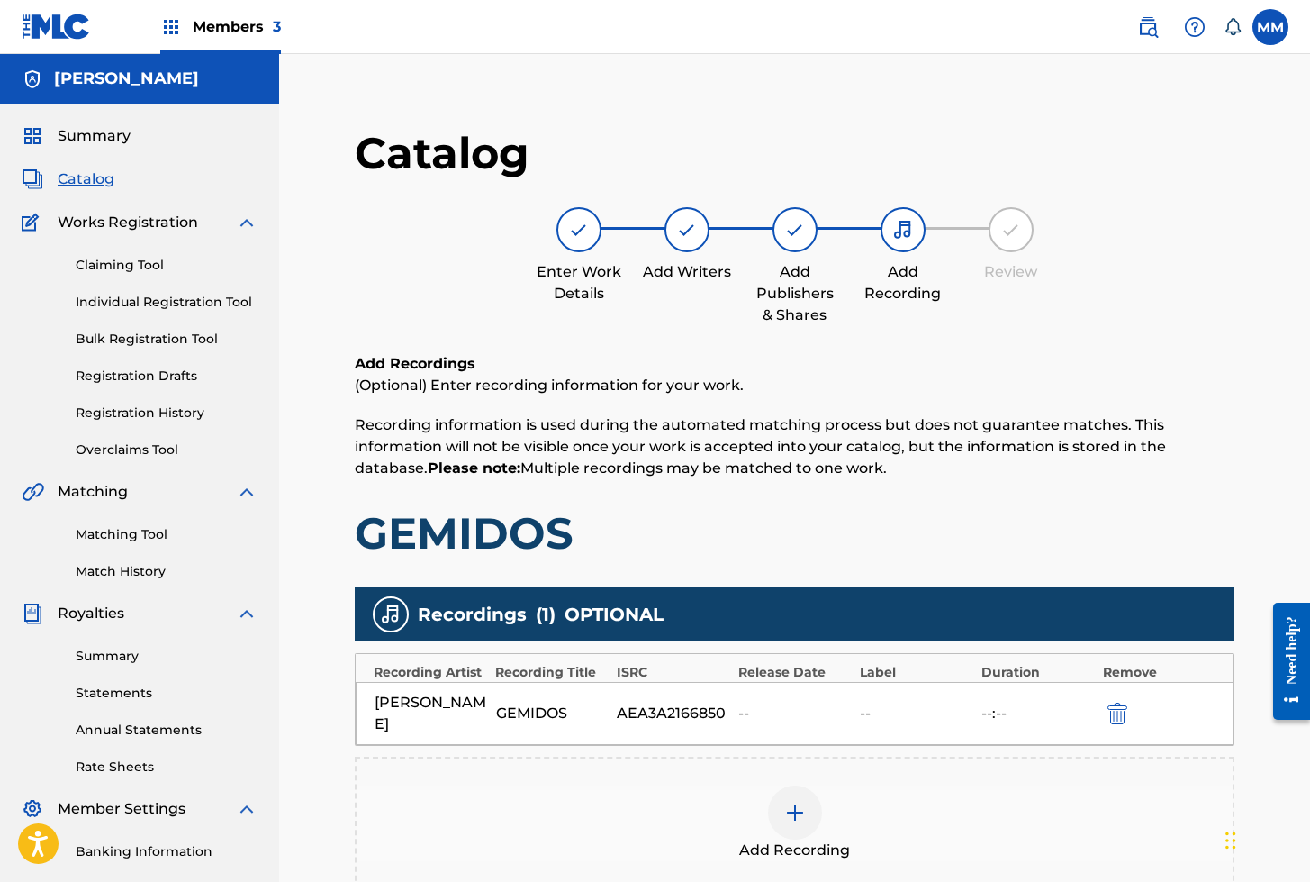
click at [107, 180] on span "Catalog" at bounding box center [86, 179] width 57 height 22
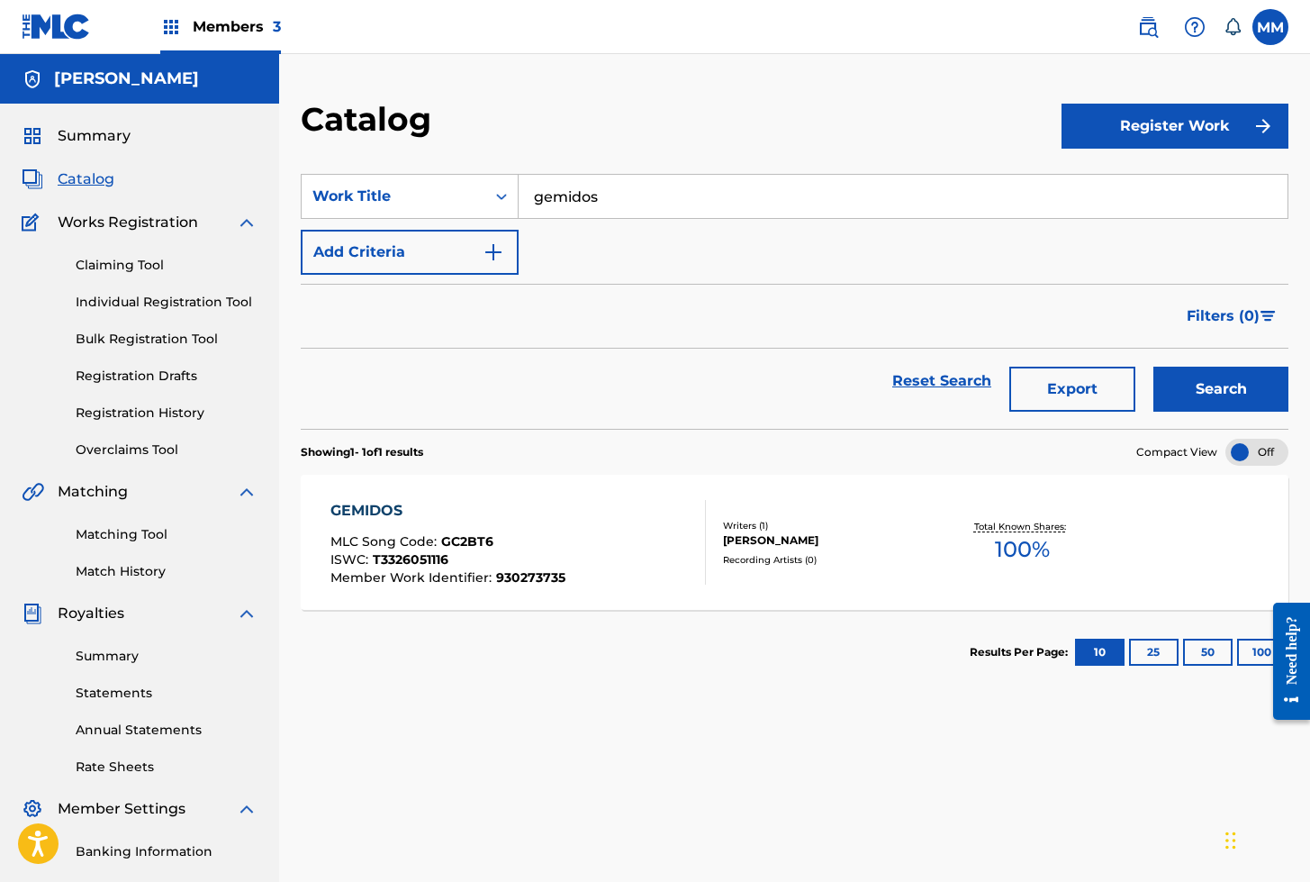
click at [642, 204] on input "gemidos" at bounding box center [903, 196] width 769 height 43
paste input "MIS GEMIDOS DE PLACER (ORGASMO MULTIPLE)"
type input "MIS GEMIDOS DE PLACER (ORGASMO MULTIPLE)"
click at [1153, 366] on button "Search" at bounding box center [1220, 388] width 135 height 45
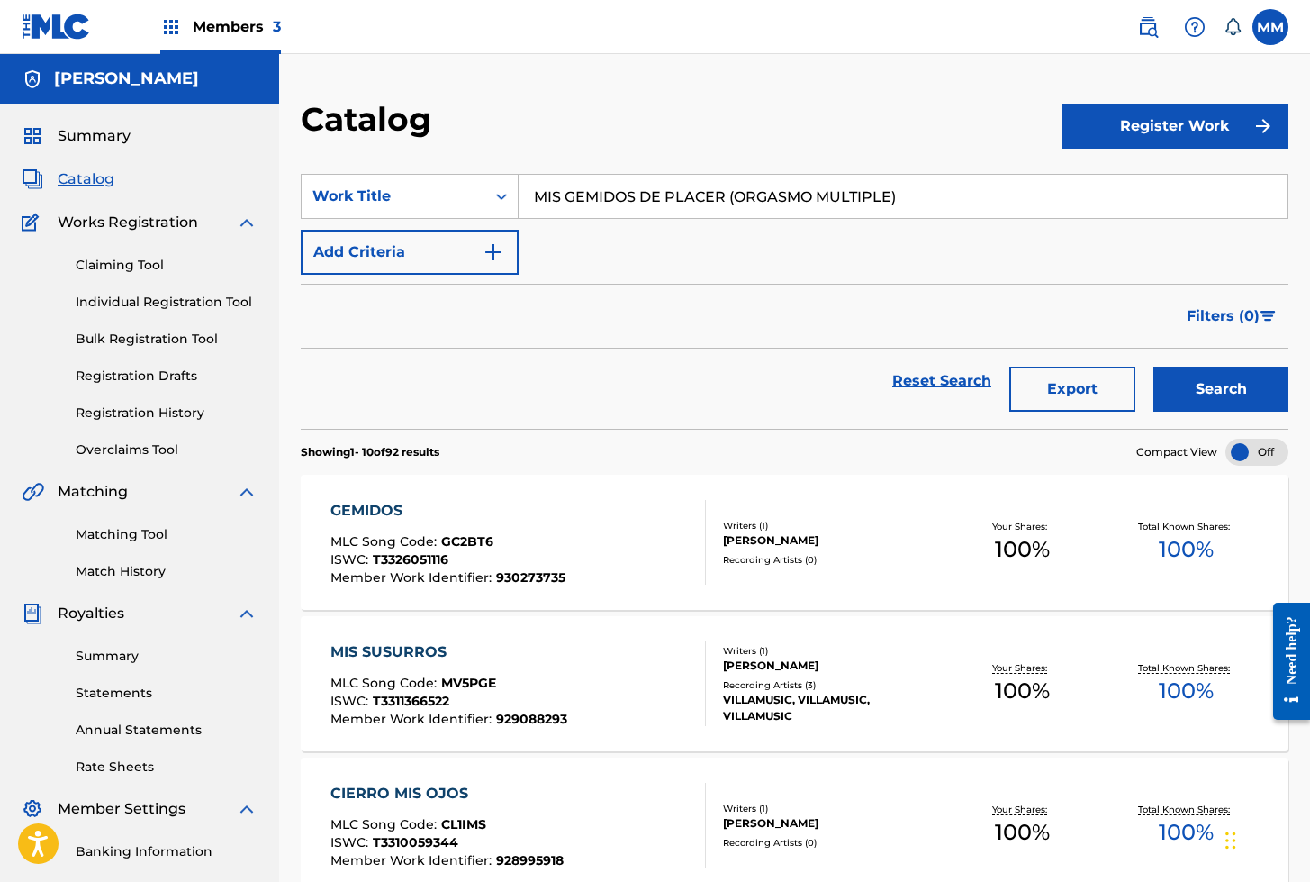
click at [131, 532] on link "Matching Tool" at bounding box center [167, 534] width 182 height 19
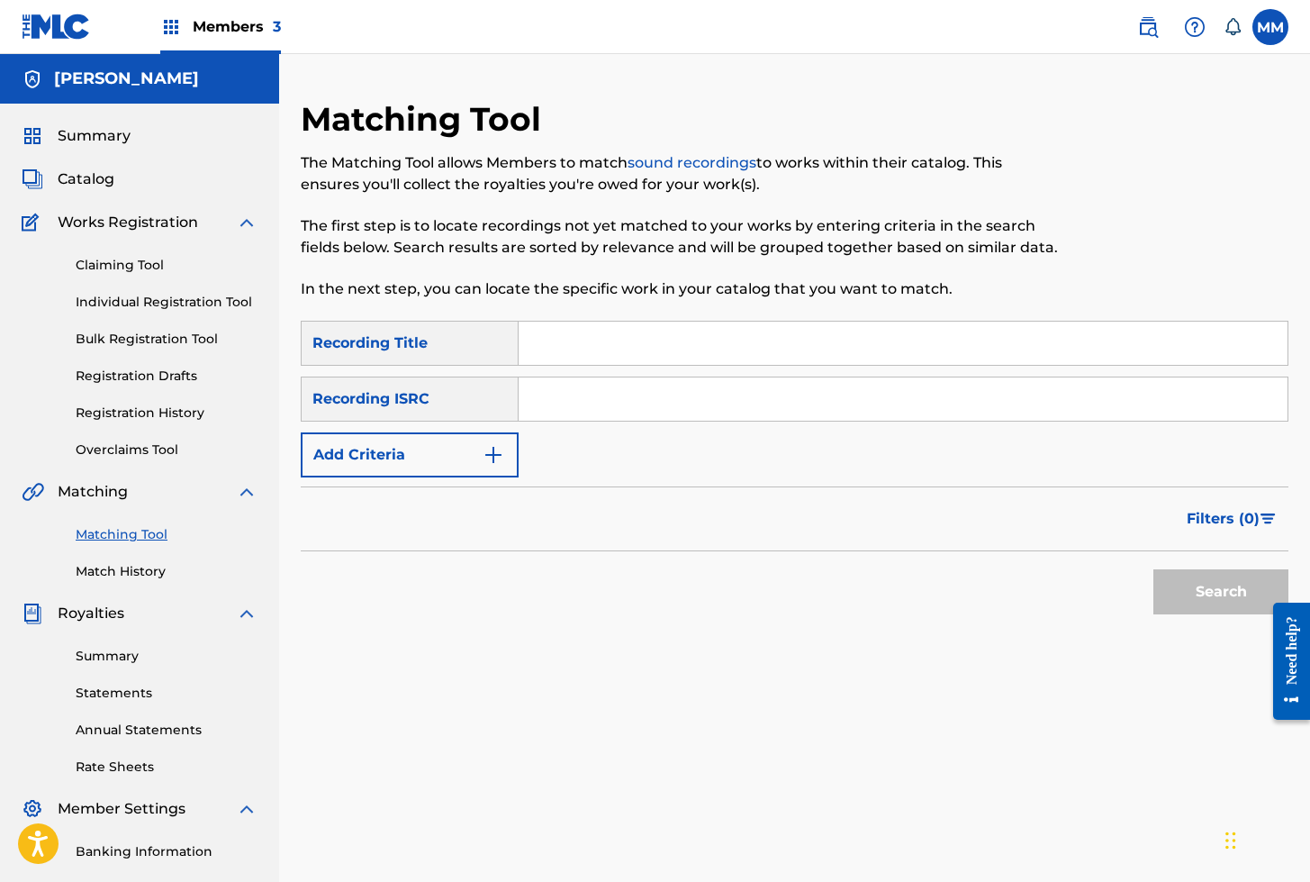
click at [597, 412] on input "Search Form" at bounding box center [903, 398] width 769 height 43
paste input "AEA3A2512805"
type input "AEA3A2512805"
click at [1153, 569] on button "Search" at bounding box center [1220, 591] width 135 height 45
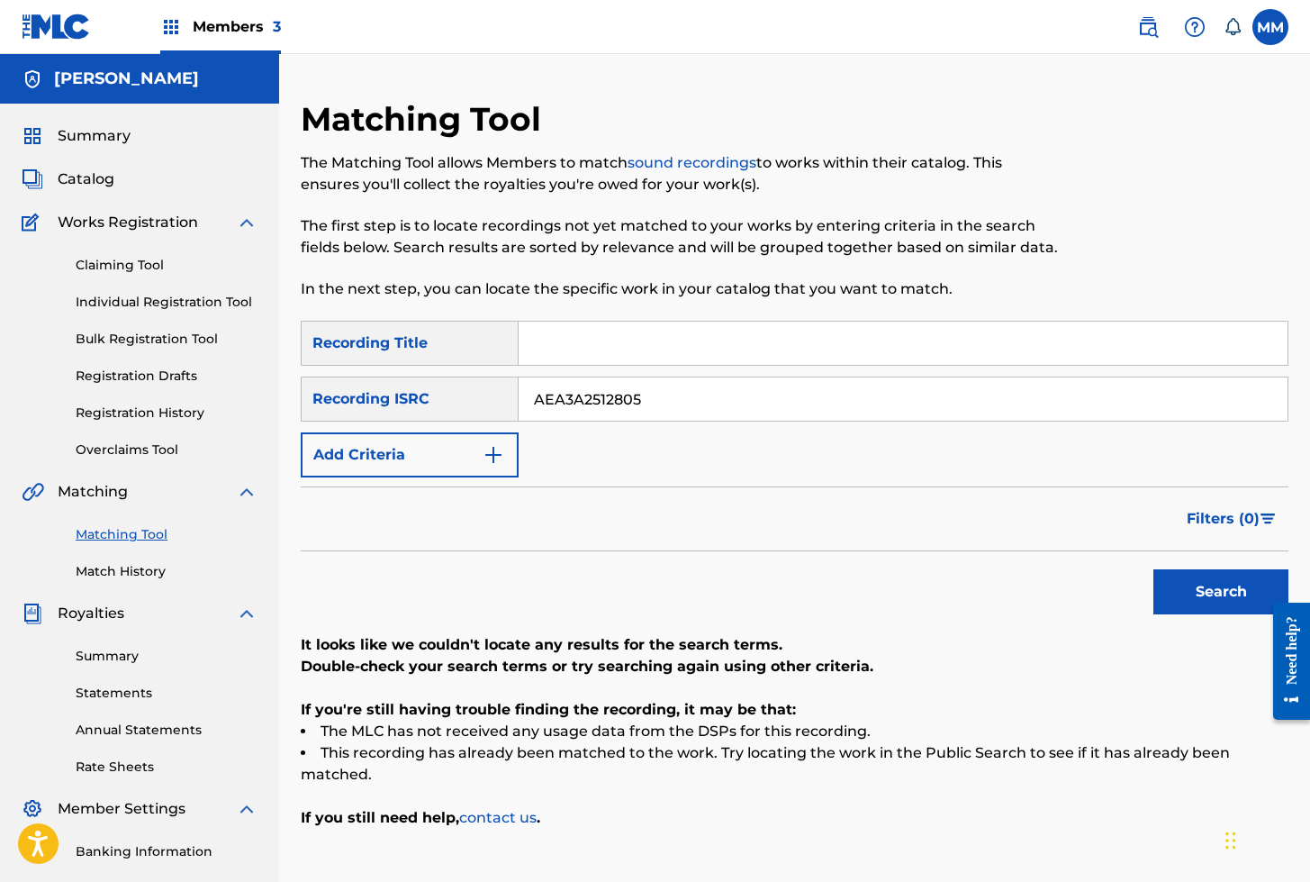
click at [172, 299] on link "Individual Registration Tool" at bounding box center [167, 302] width 182 height 19
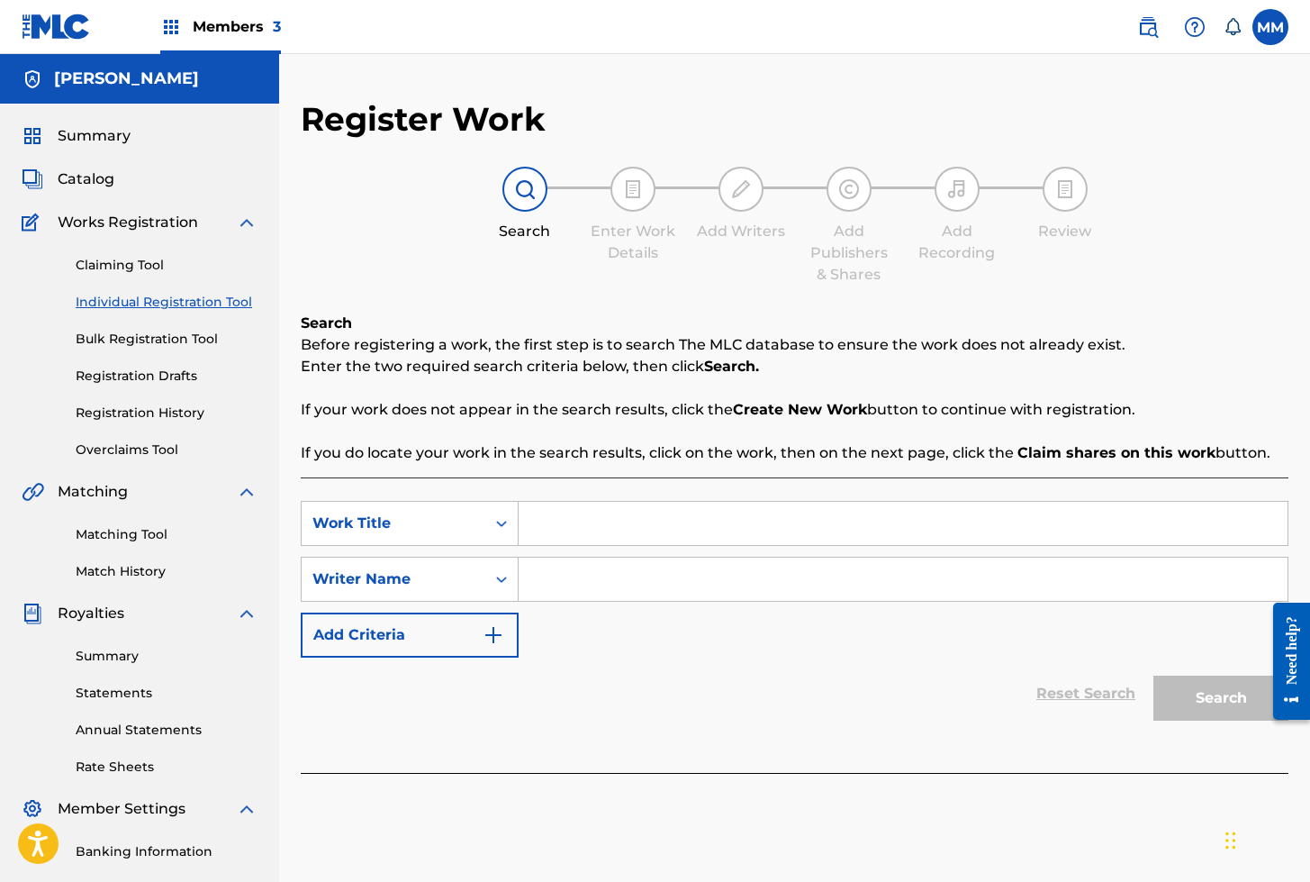
click at [576, 520] on input "Search Form" at bounding box center [903, 523] width 769 height 43
paste input "GEMIDOS INTENSOS (MULTIORGASMICA)"
type input "GEMIDOS INTENSOS (MULTIORGASMICA)"
click at [611, 589] on input "Search Form" at bounding box center [903, 578] width 769 height 43
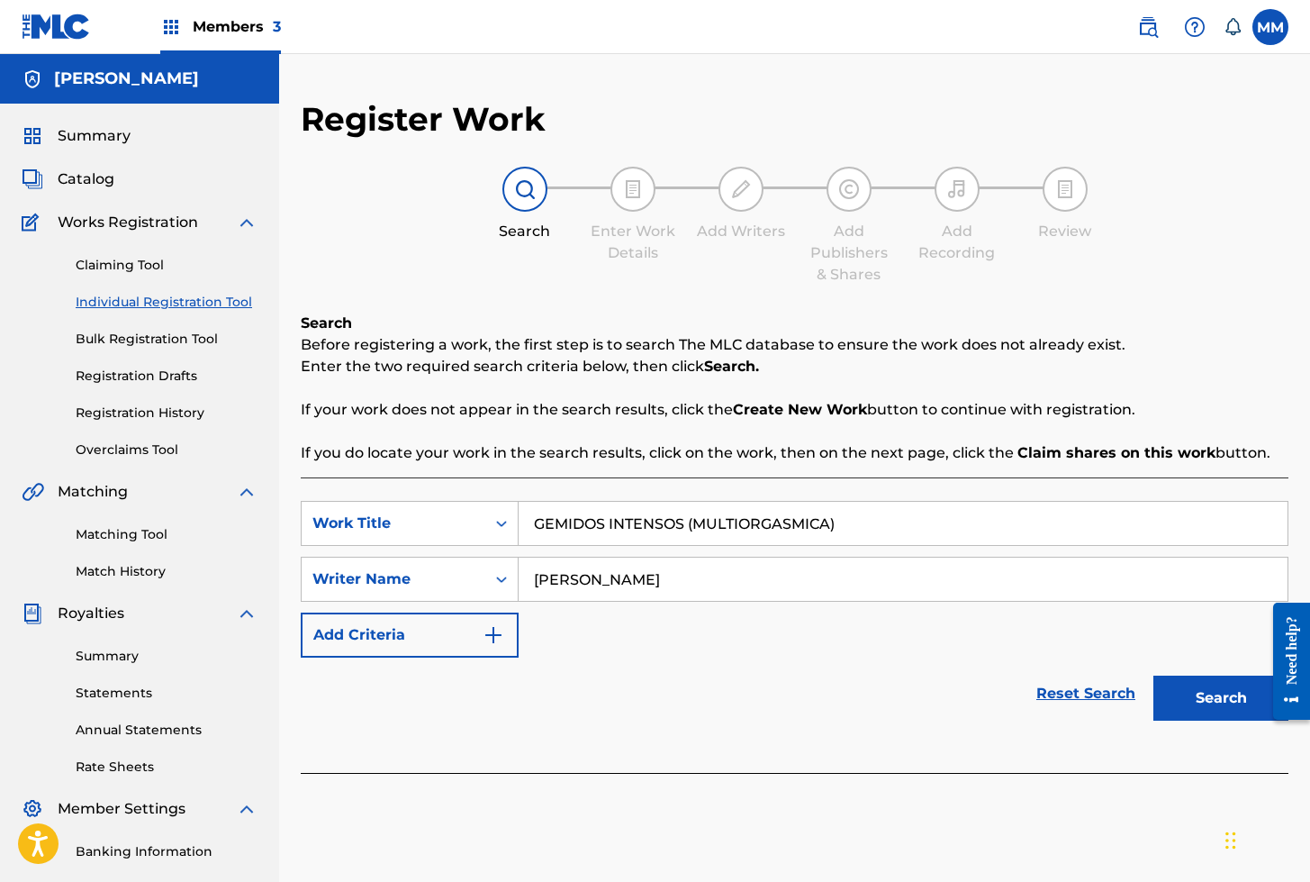
type input "[PERSON_NAME]"
click at [1229, 707] on button "Search" at bounding box center [1220, 697] width 135 height 45
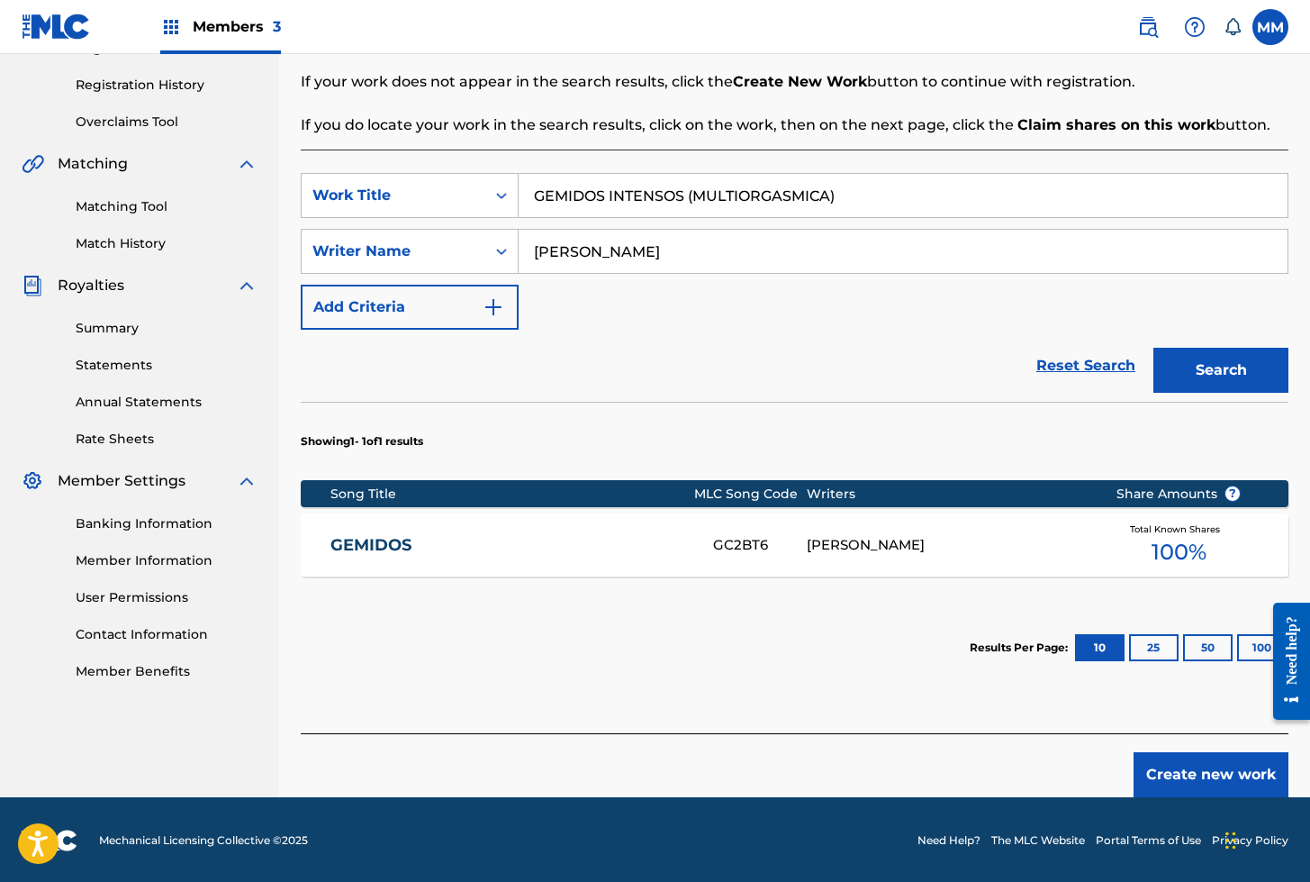
scroll to position [330, 0]
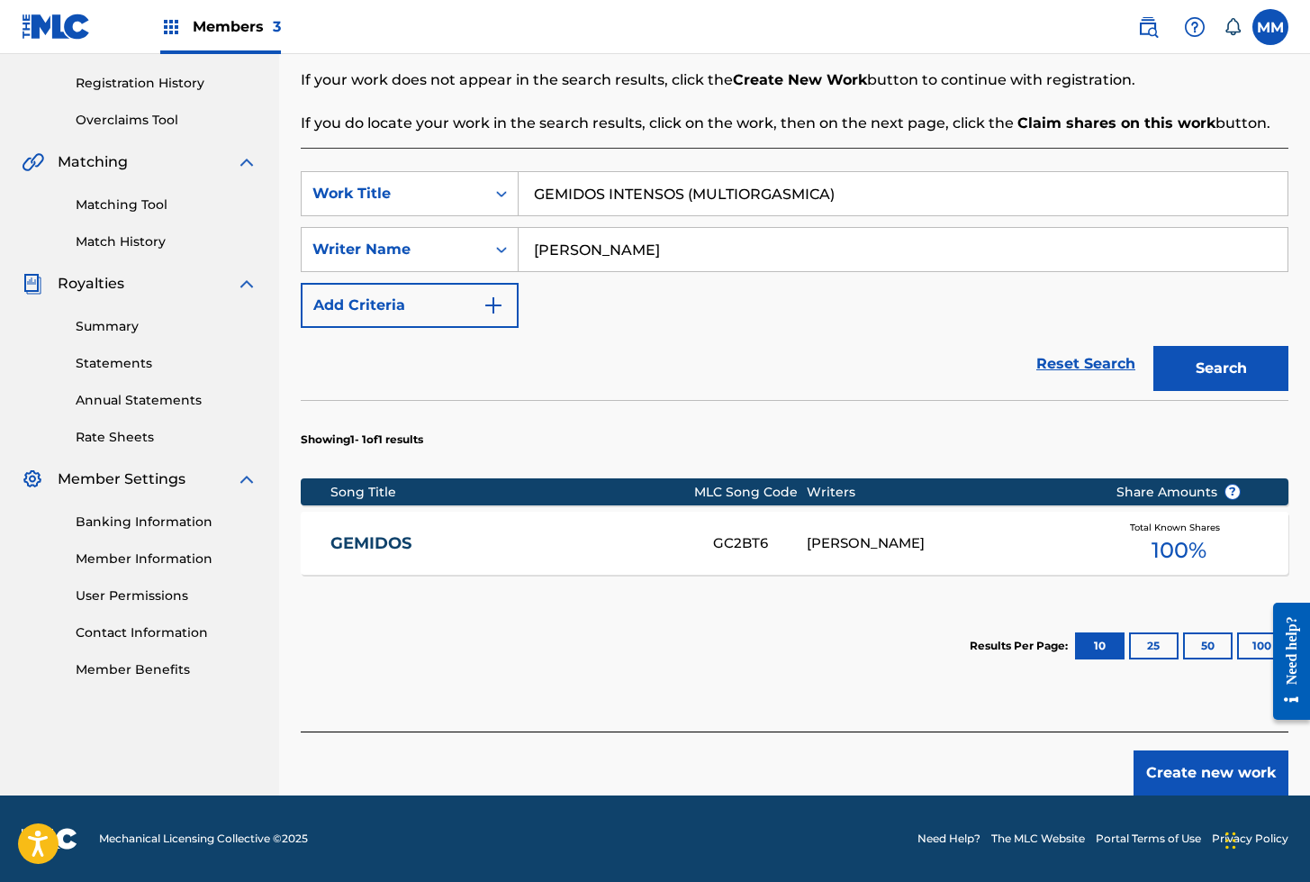
click at [1210, 772] on button "Create new work" at bounding box center [1211, 772] width 155 height 45
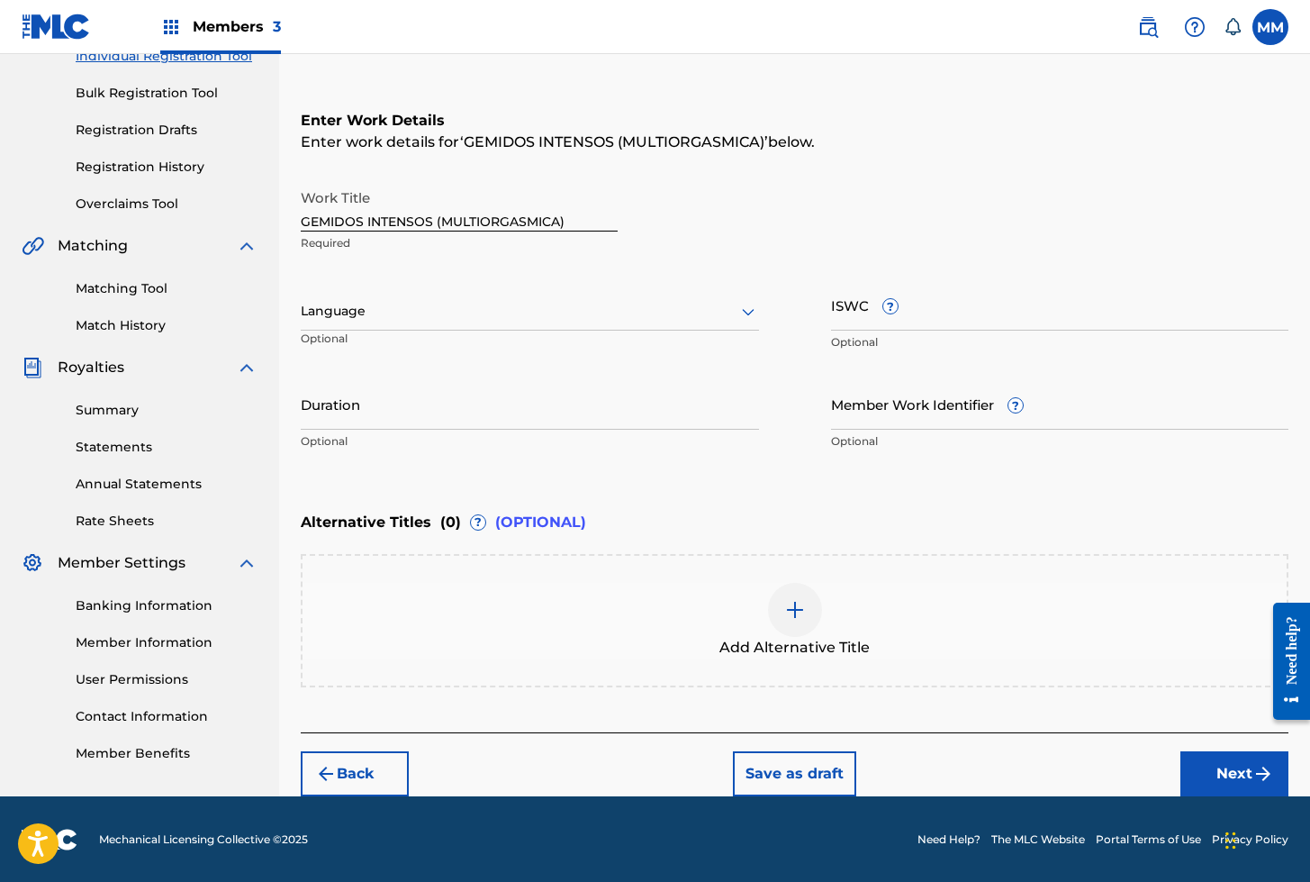
click at [322, 321] on div at bounding box center [530, 311] width 458 height 23
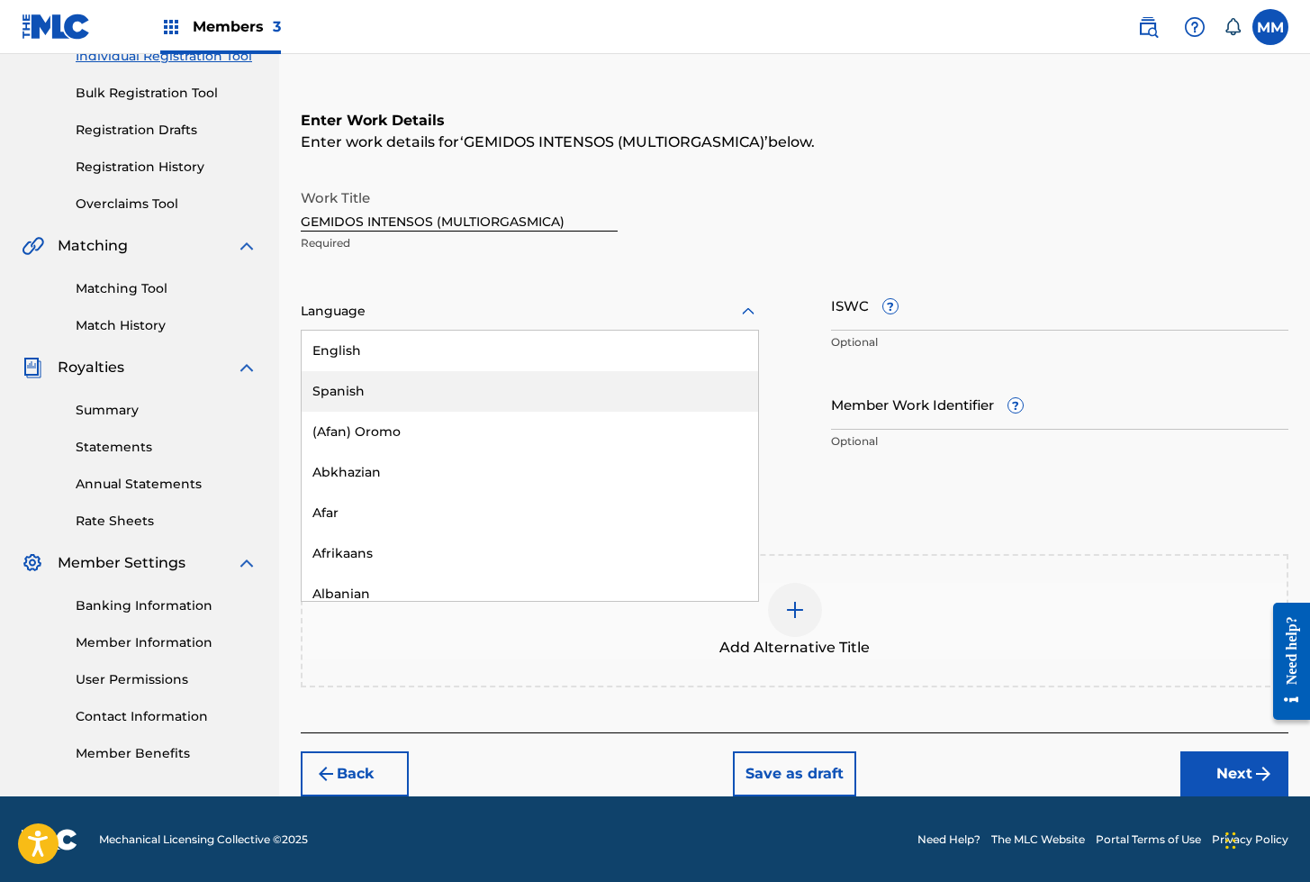
click at [357, 393] on div "Spanish" at bounding box center [530, 391] width 457 height 41
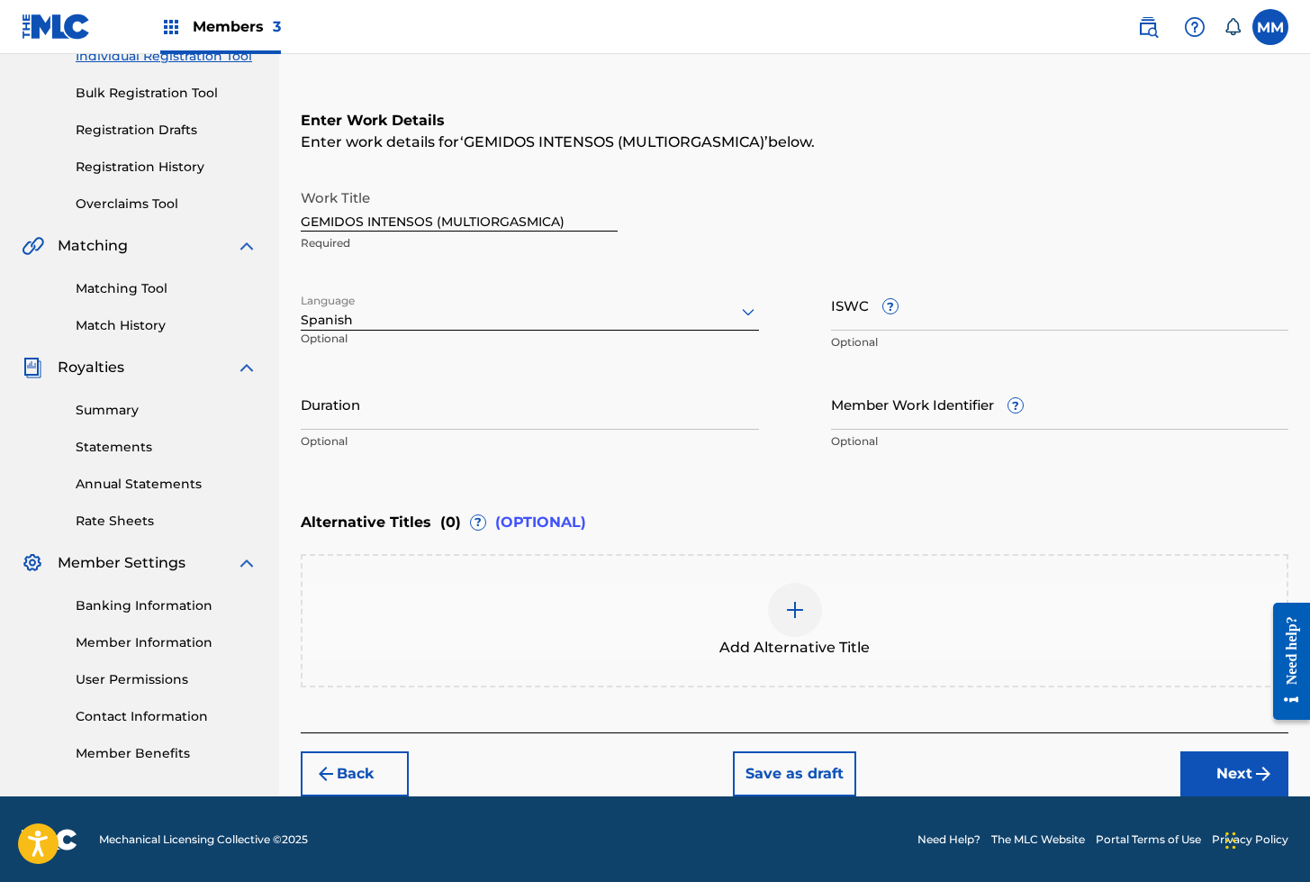
click at [871, 312] on input "ISWC ?" at bounding box center [1060, 304] width 458 height 51
paste input "T3324846784"
type input "T3324846784"
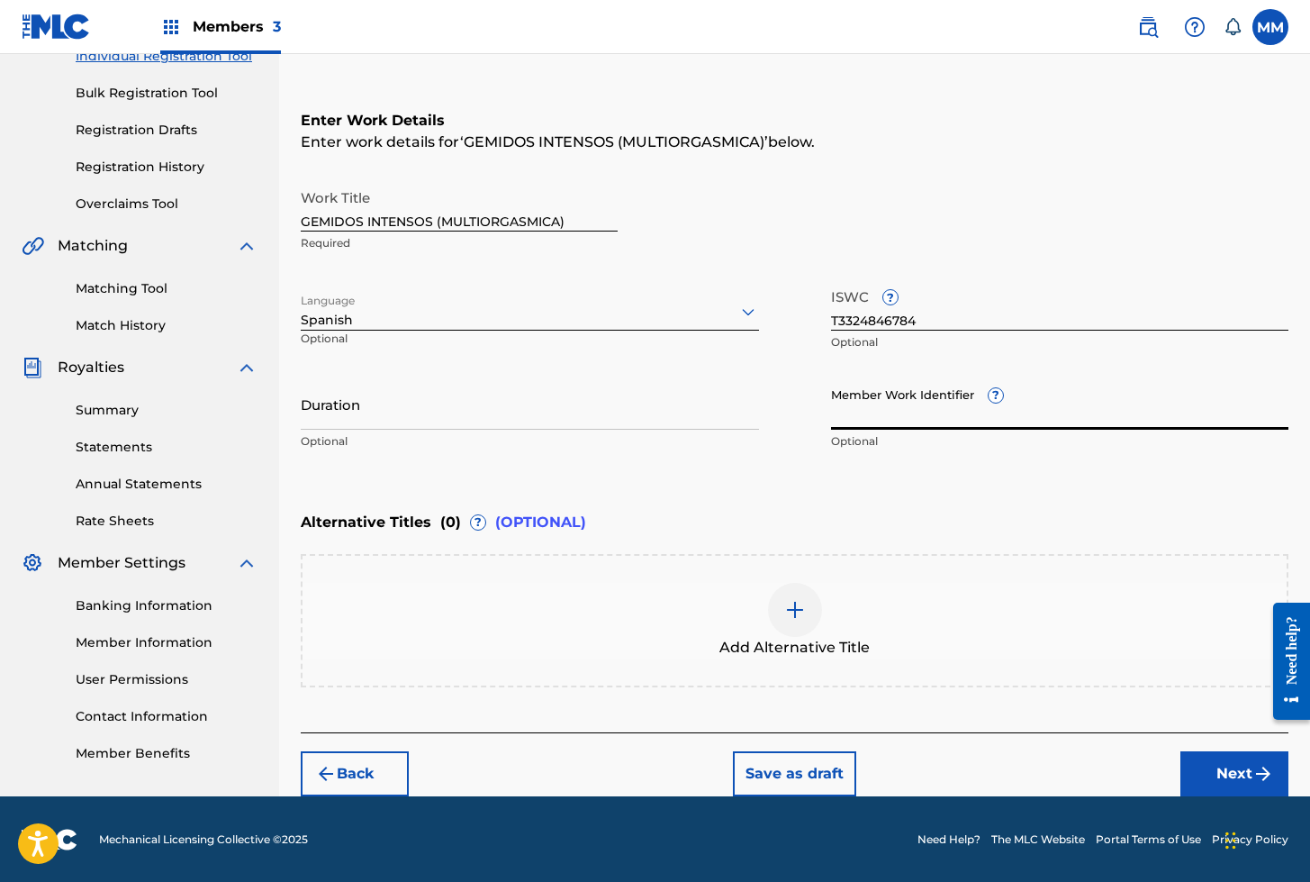
click at [886, 397] on input "Member Work Identifier ?" at bounding box center [1060, 403] width 458 height 51
paste input "930205361"
type input "930205361"
click at [1223, 768] on button "Next" at bounding box center [1235, 773] width 108 height 45
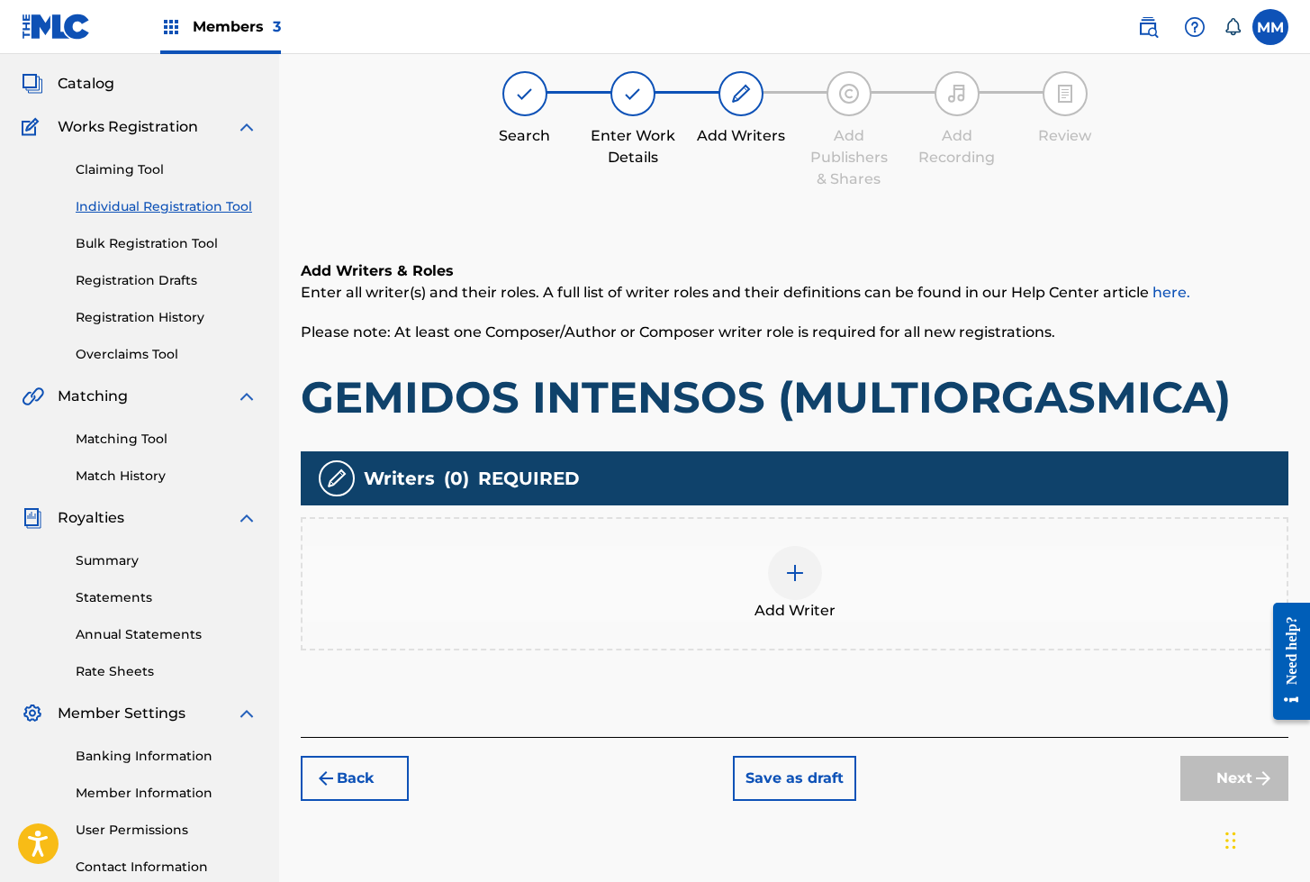
scroll to position [81, 0]
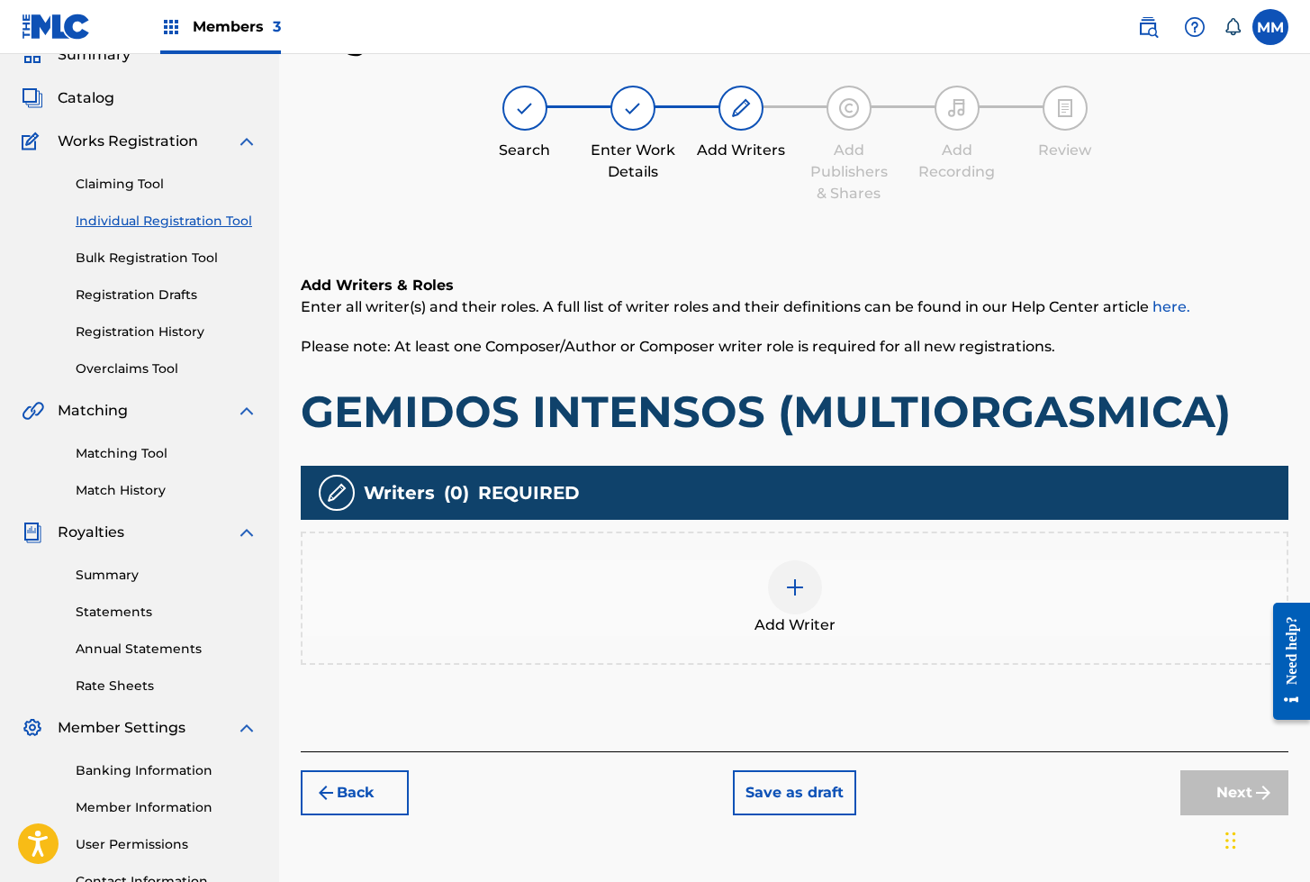
click at [805, 575] on div at bounding box center [795, 587] width 54 height 54
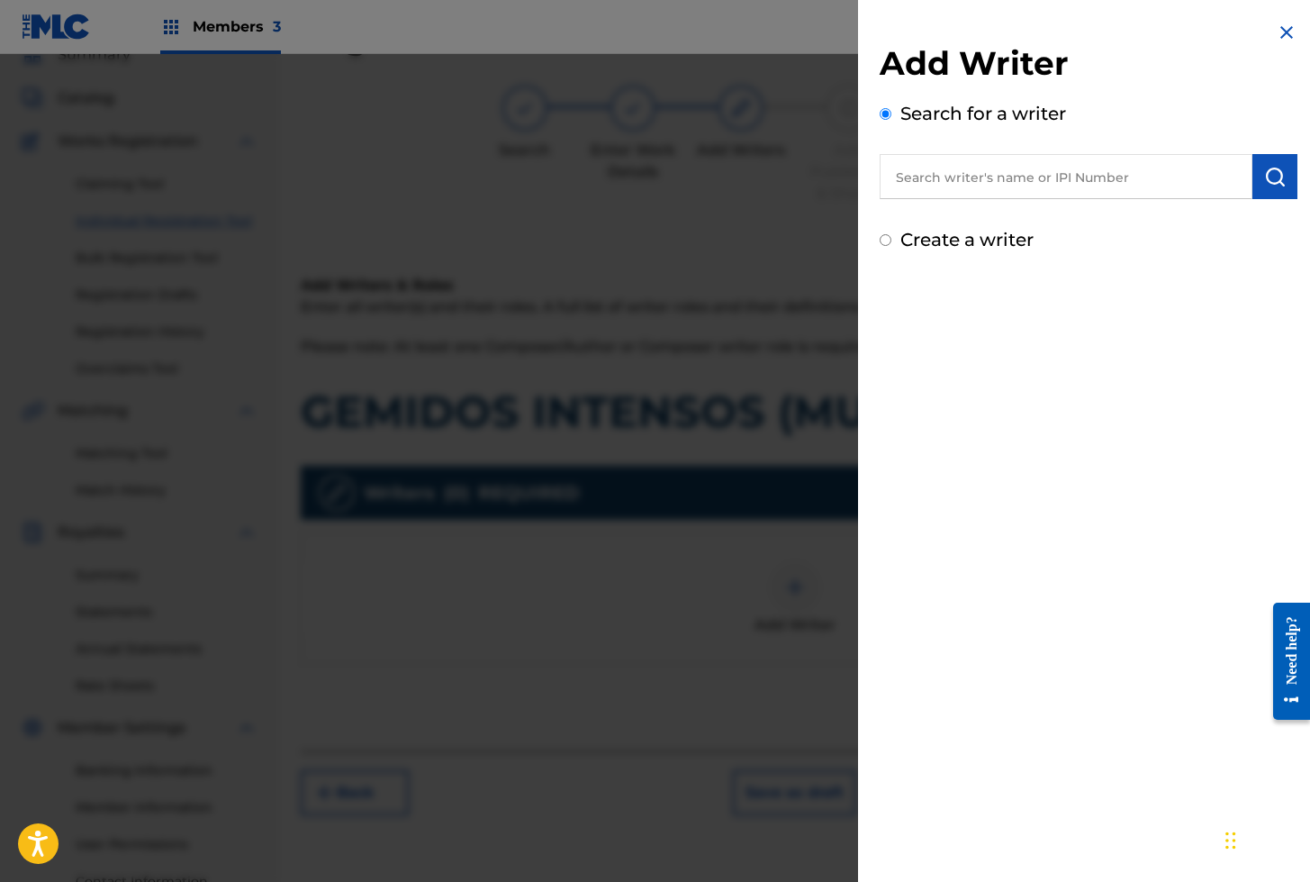
click at [1002, 185] on input "text" at bounding box center [1066, 176] width 373 height 45
paste input "01280563847"
type input "01280563847"
click at [1264, 176] on img "submit" at bounding box center [1275, 177] width 22 height 22
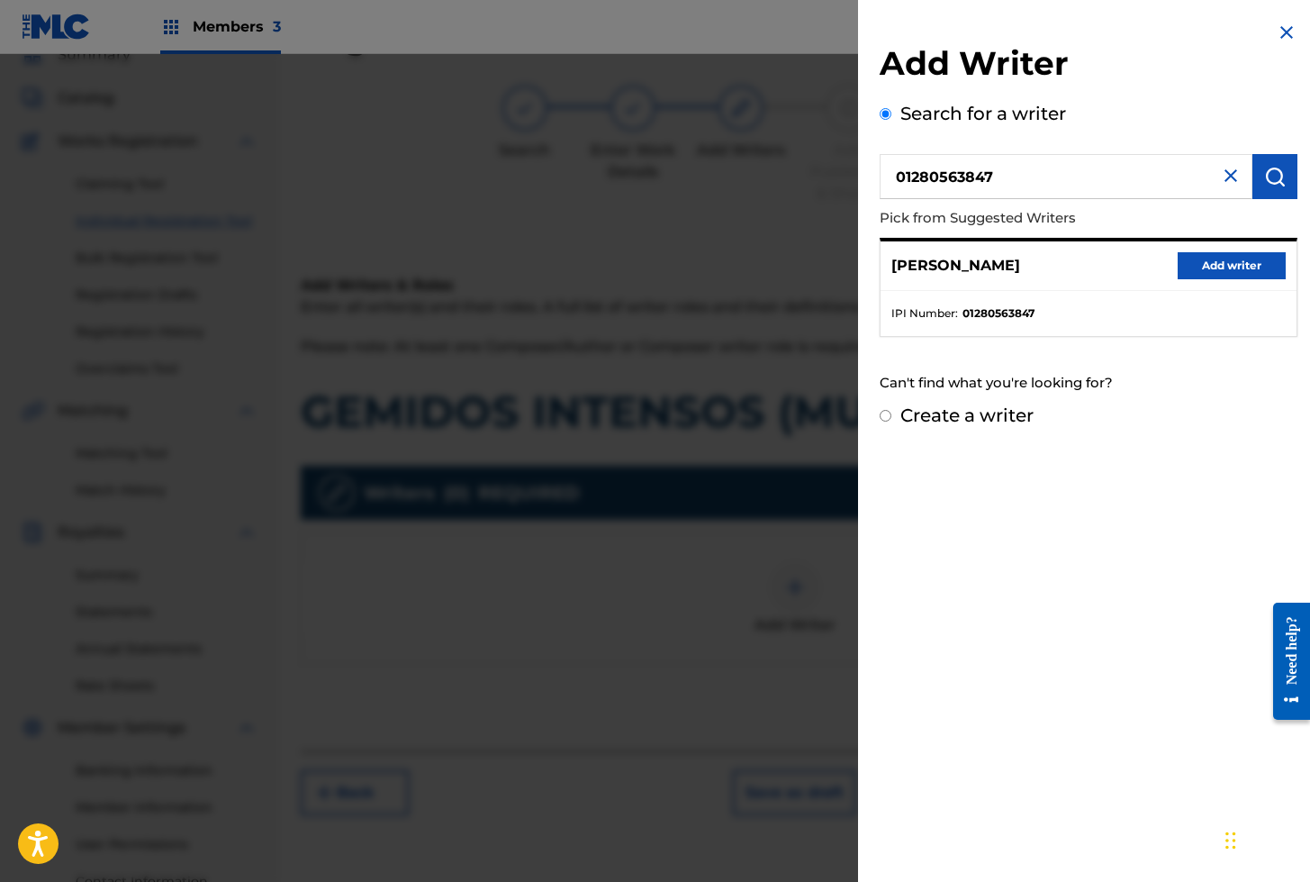
click at [1217, 264] on button "Add writer" at bounding box center [1232, 265] width 108 height 27
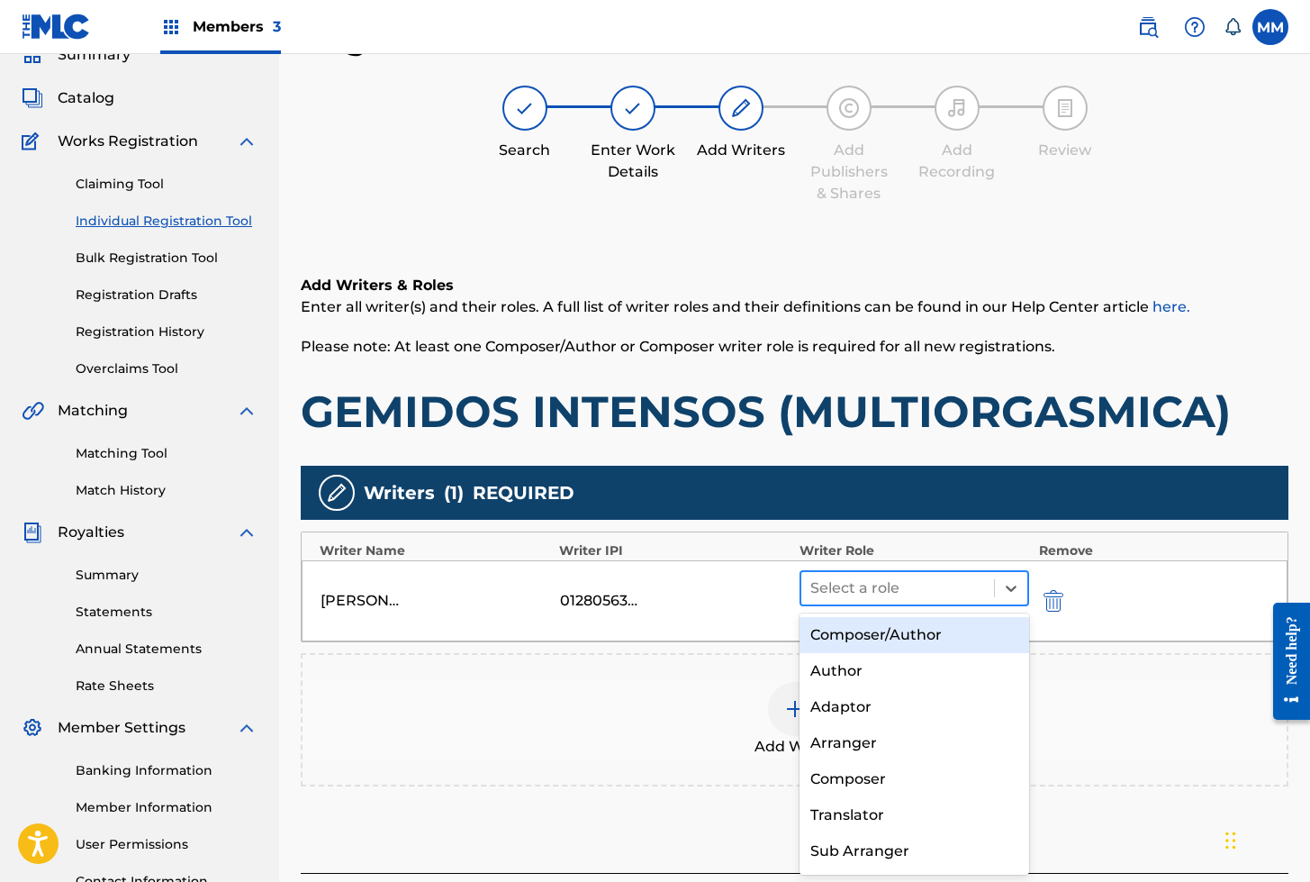
click at [886, 599] on div at bounding box center [898, 587] width 176 height 25
click at [870, 629] on div "Composer/Author" at bounding box center [915, 635] width 231 height 36
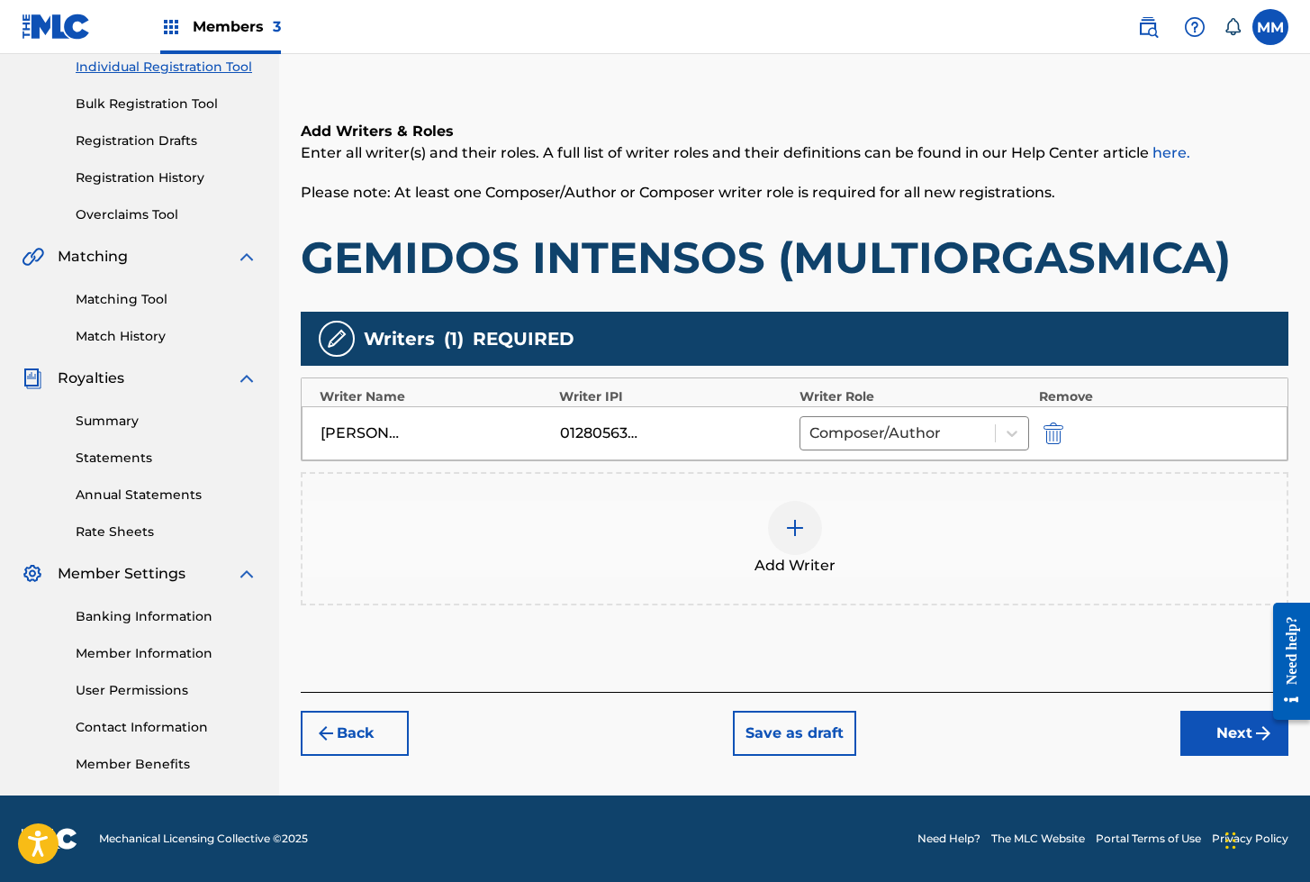
click at [1217, 728] on button "Next" at bounding box center [1235, 732] width 108 height 45
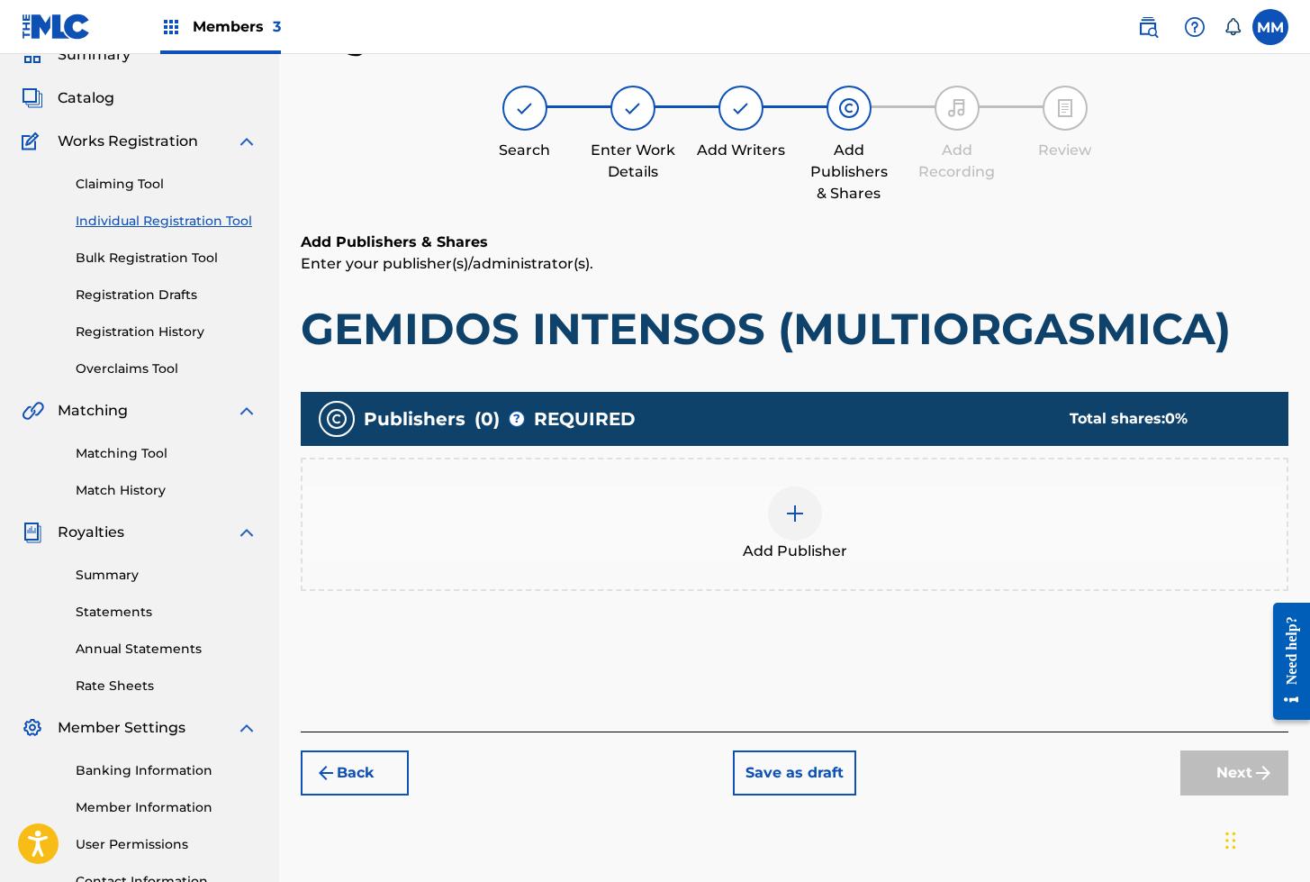
click at [792, 513] on img at bounding box center [795, 513] width 22 height 22
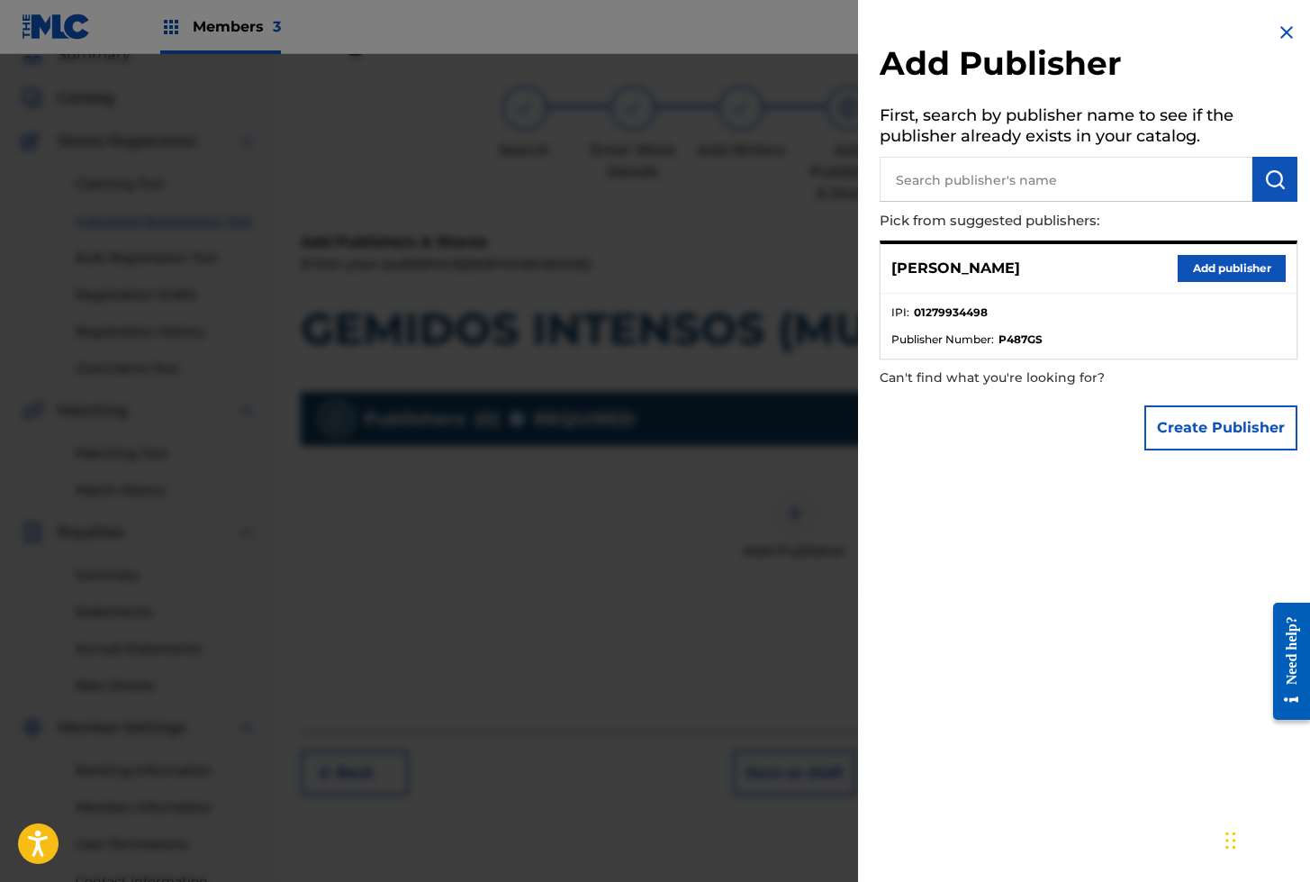
click at [1220, 274] on button "Add publisher" at bounding box center [1232, 268] width 108 height 27
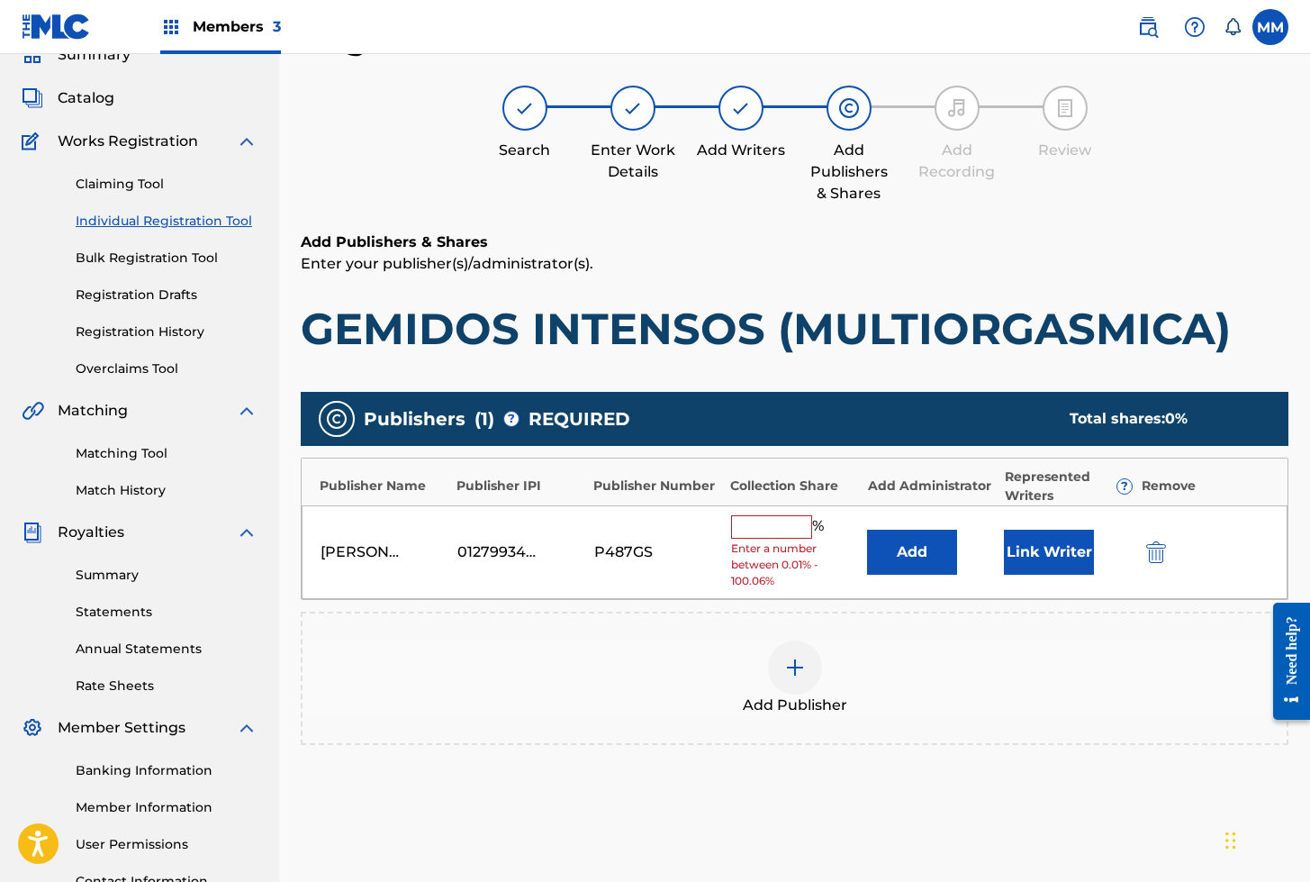
click at [1033, 555] on button "Link Writer" at bounding box center [1049, 551] width 90 height 45
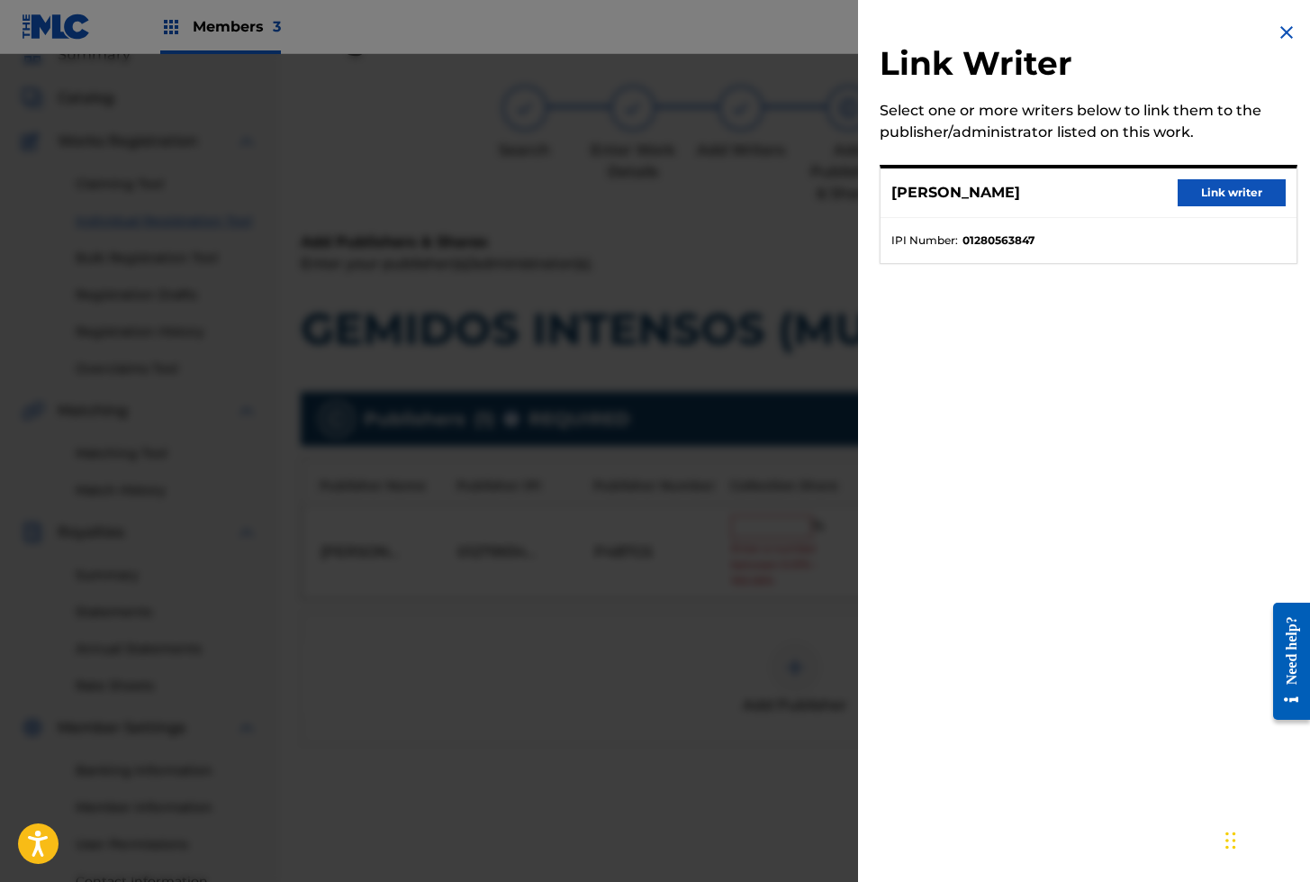
click at [1226, 186] on button "Link writer" at bounding box center [1232, 192] width 108 height 27
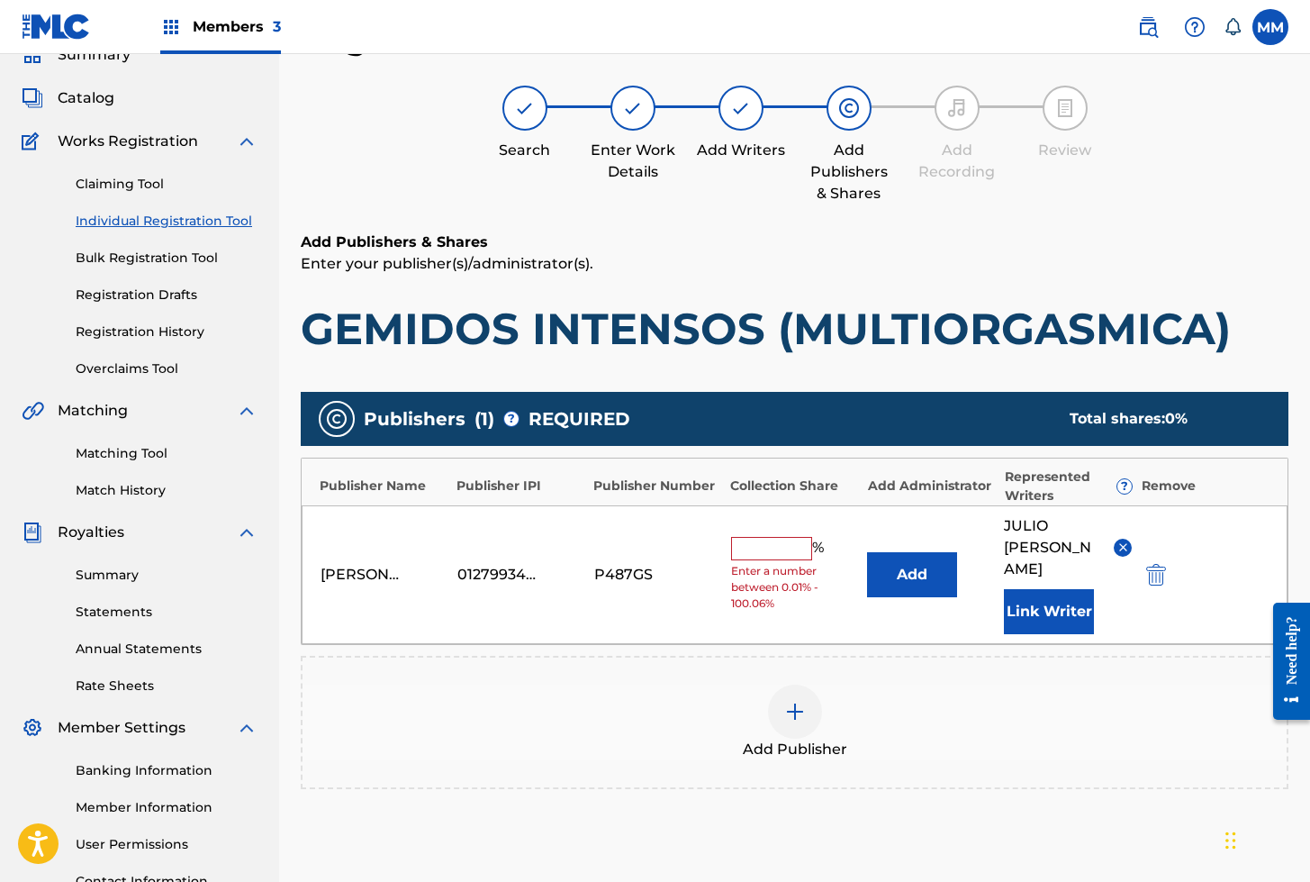
click at [760, 543] on input "text" at bounding box center [771, 548] width 81 height 23
type input "100"
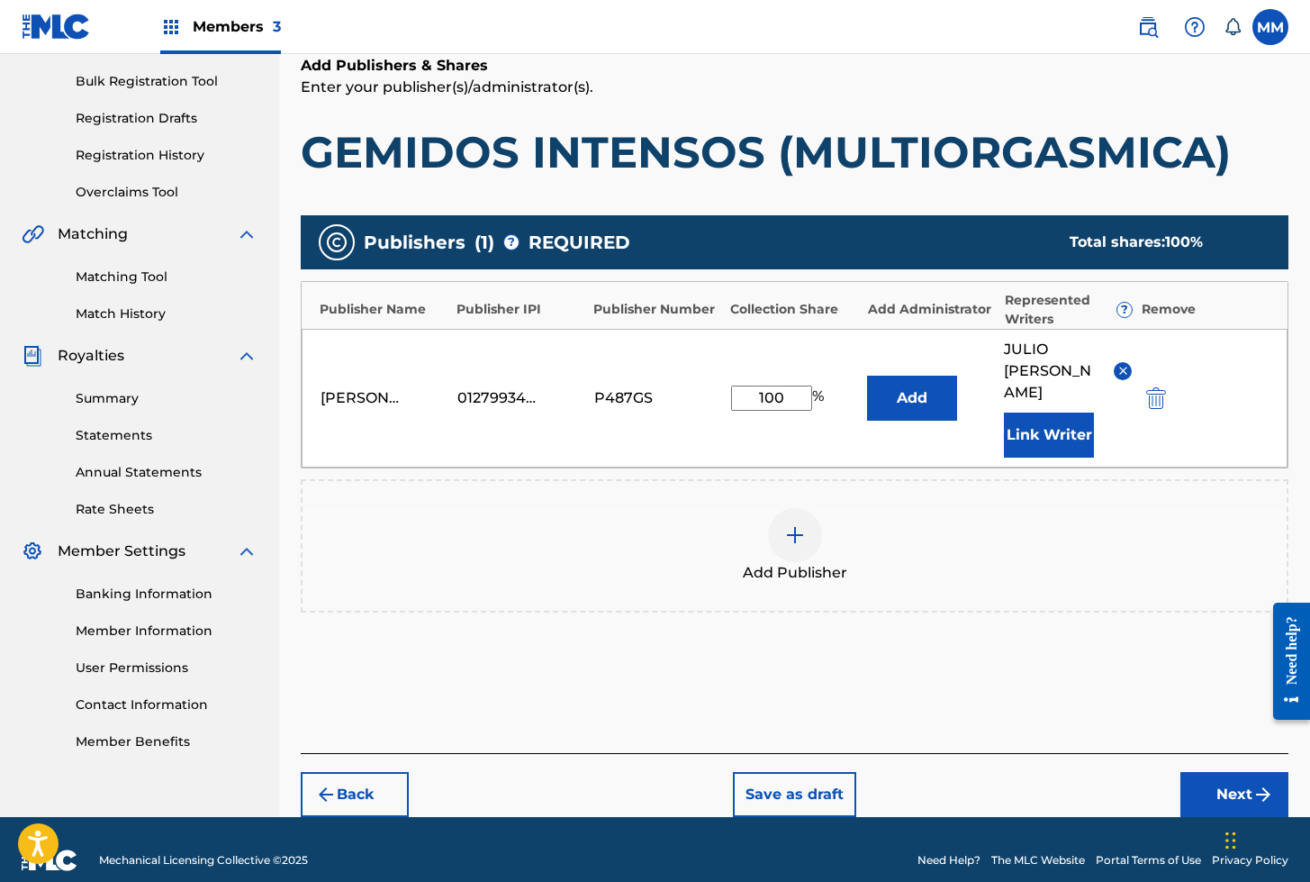
click at [1228, 777] on button "Next" at bounding box center [1235, 794] width 108 height 45
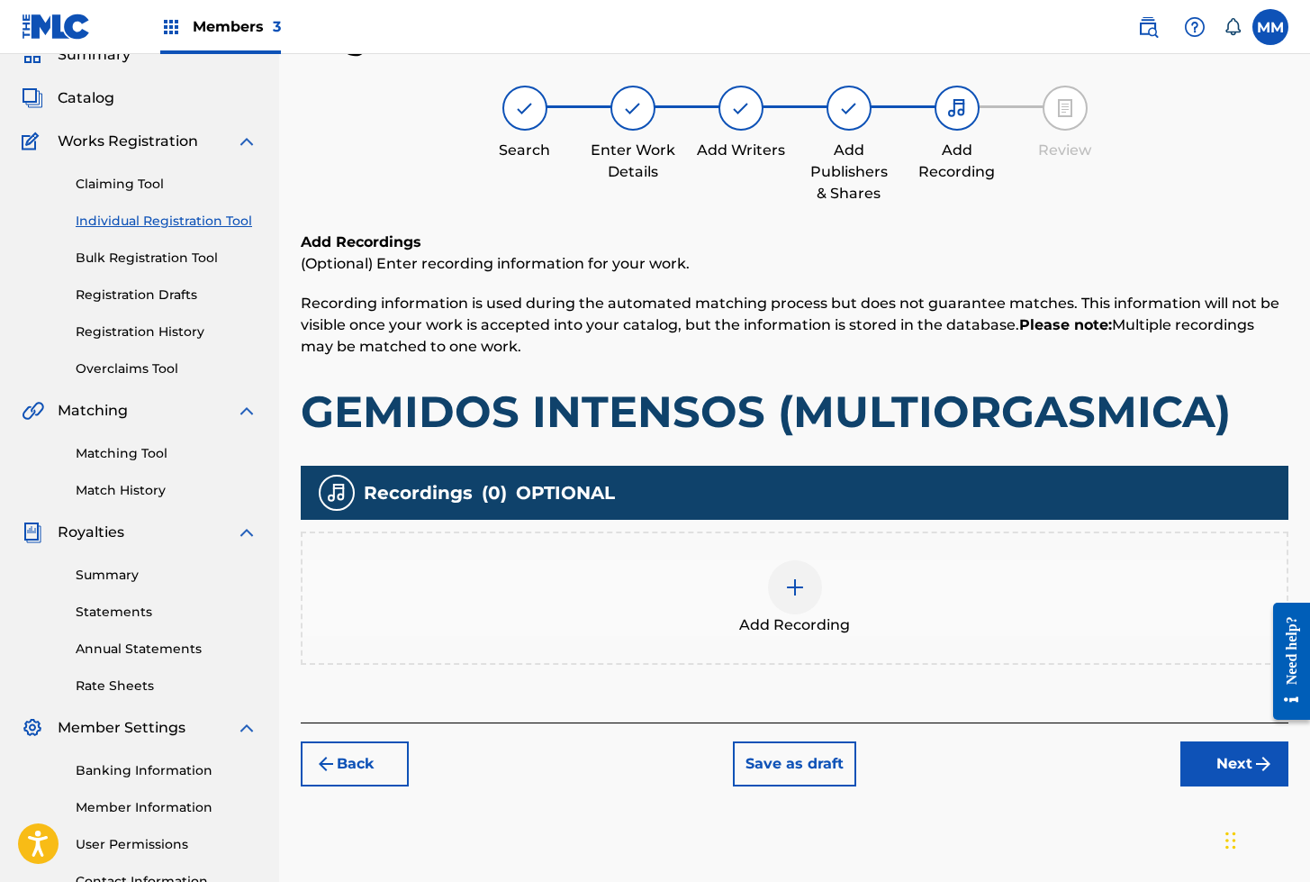
click at [788, 593] on img at bounding box center [795, 587] width 22 height 22
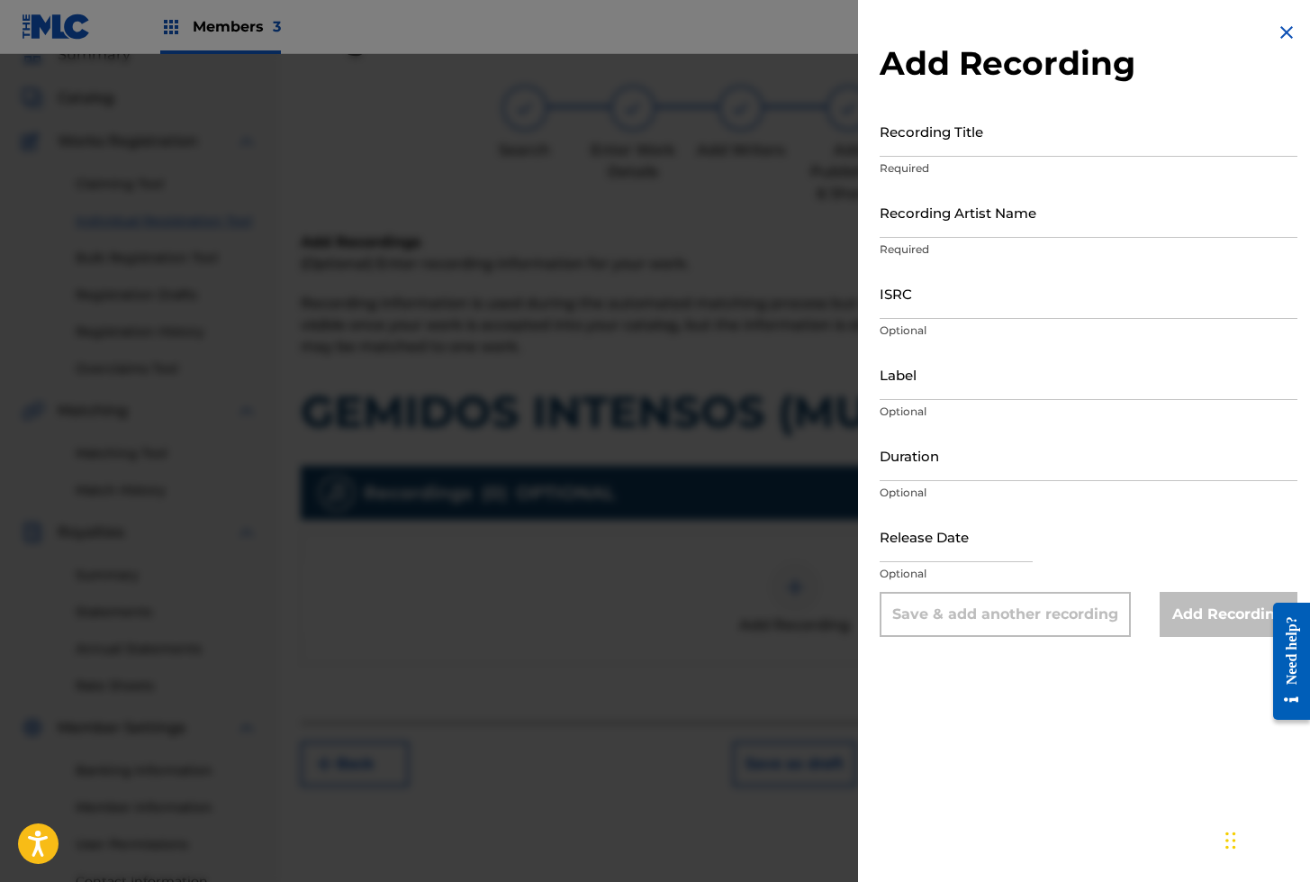
click at [917, 140] on input "Recording Title" at bounding box center [1089, 130] width 418 height 51
paste input "GEMIDOS INTENSOS (MULTIORGASMICA)"
type input "GEMIDOS INTENSOS (MULTIORGASMICA)"
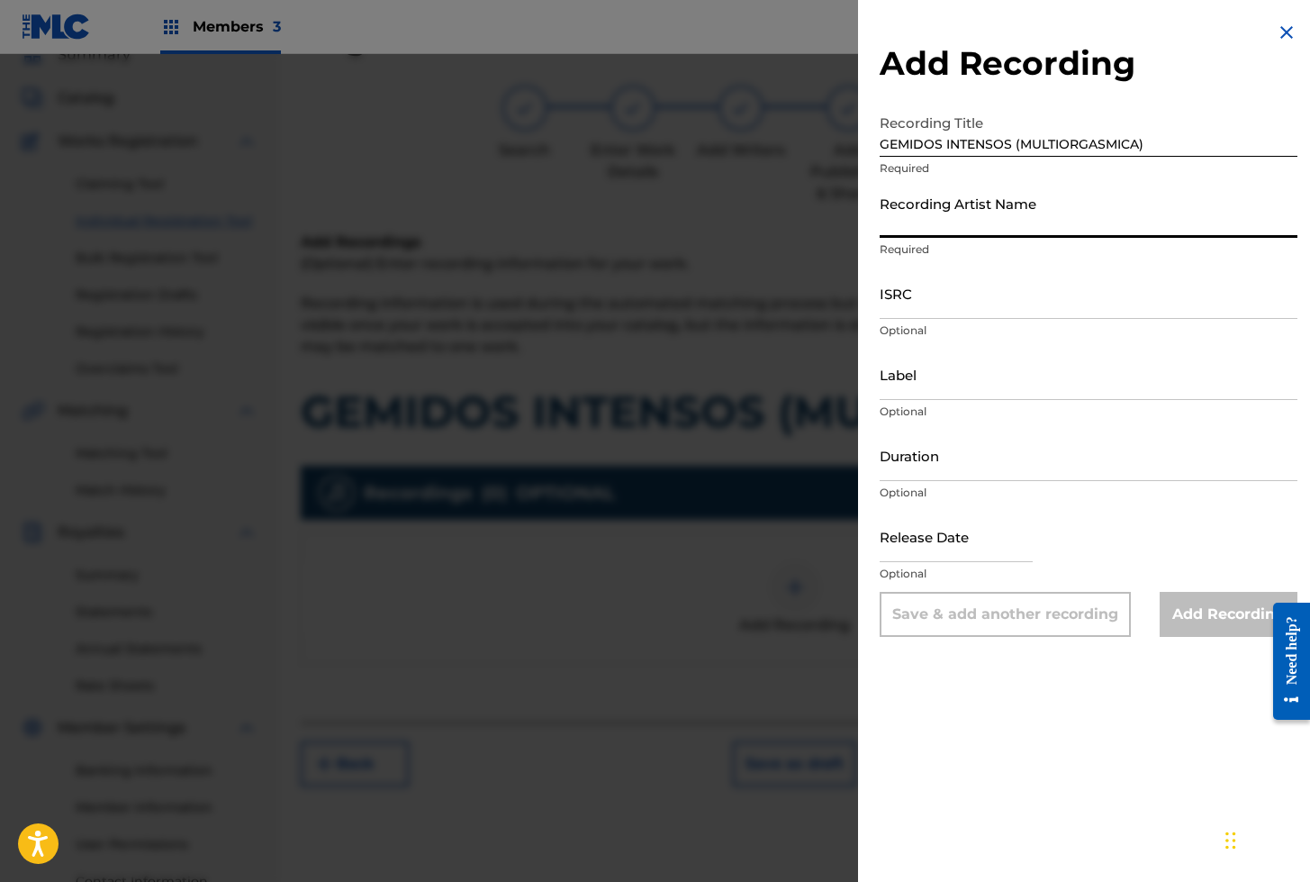
click at [938, 205] on input "Recording Artist Name" at bounding box center [1089, 211] width 418 height 51
paste input "SEXY ASMR"
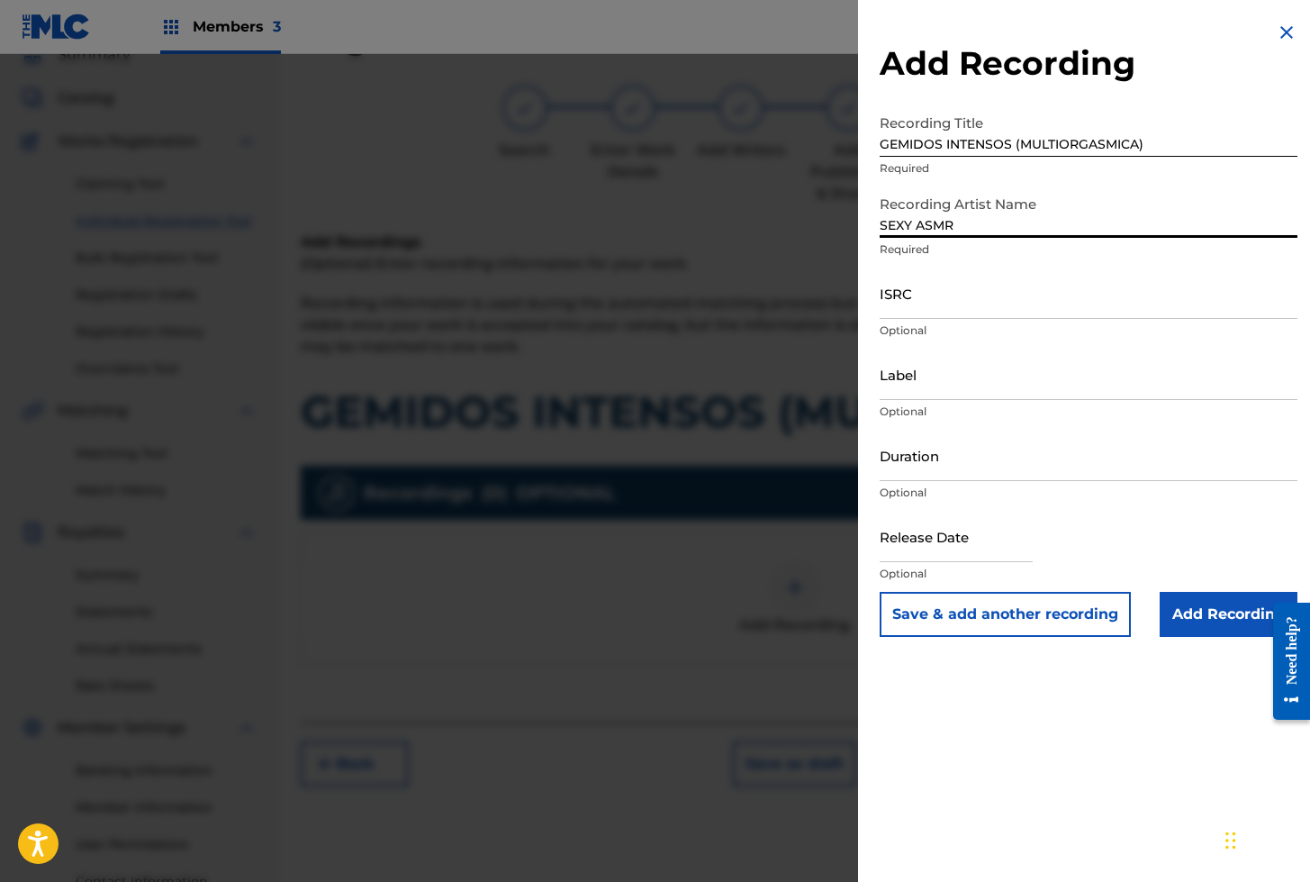
type input "SEXY ASMR"
click at [960, 303] on input "ISRC" at bounding box center [1089, 292] width 418 height 51
paste input "AEA3A2512805"
type input "AEA3A2512805"
click at [1209, 617] on input "Add Recording" at bounding box center [1229, 614] width 138 height 45
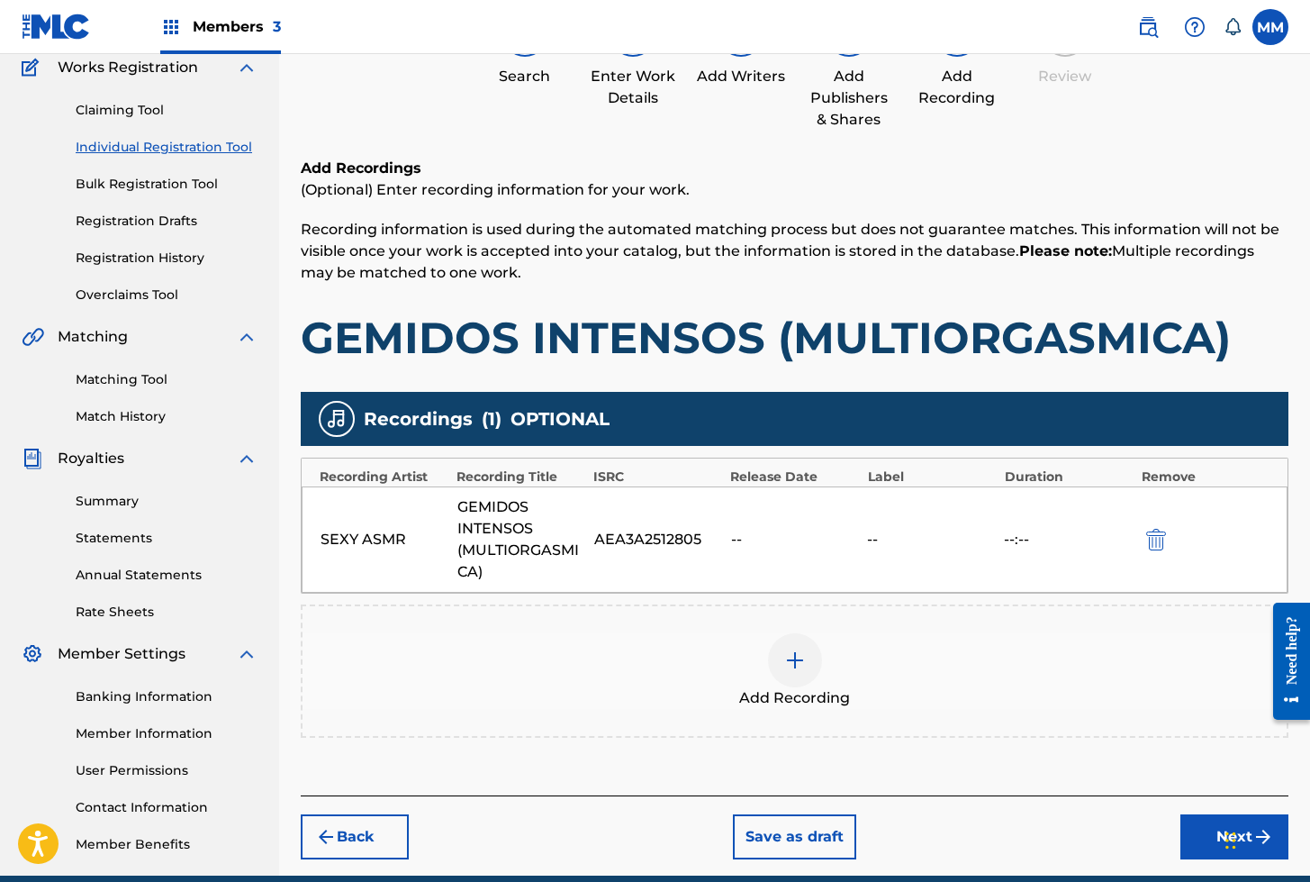
scroll to position [235, 0]
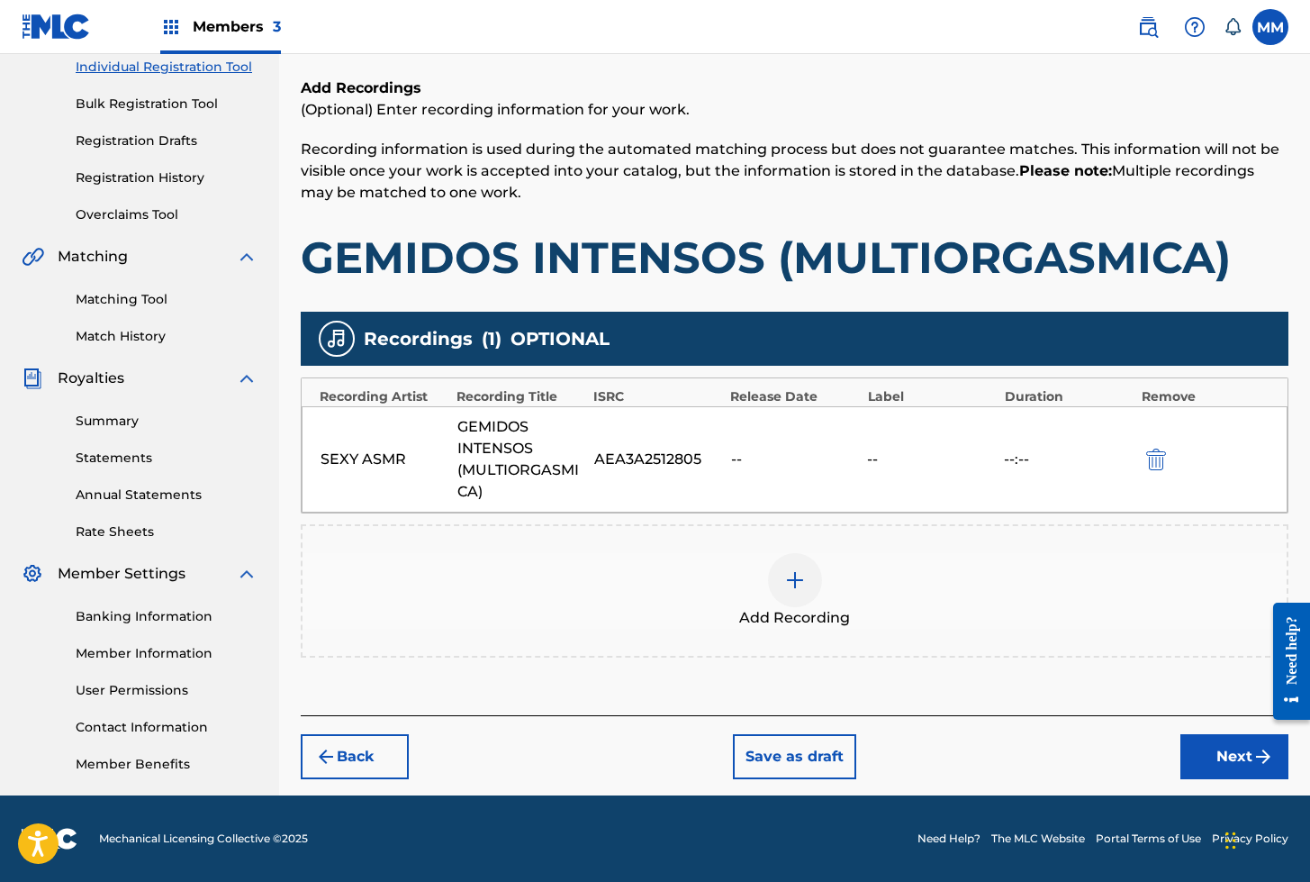
click at [1229, 773] on button "Next" at bounding box center [1235, 756] width 108 height 45
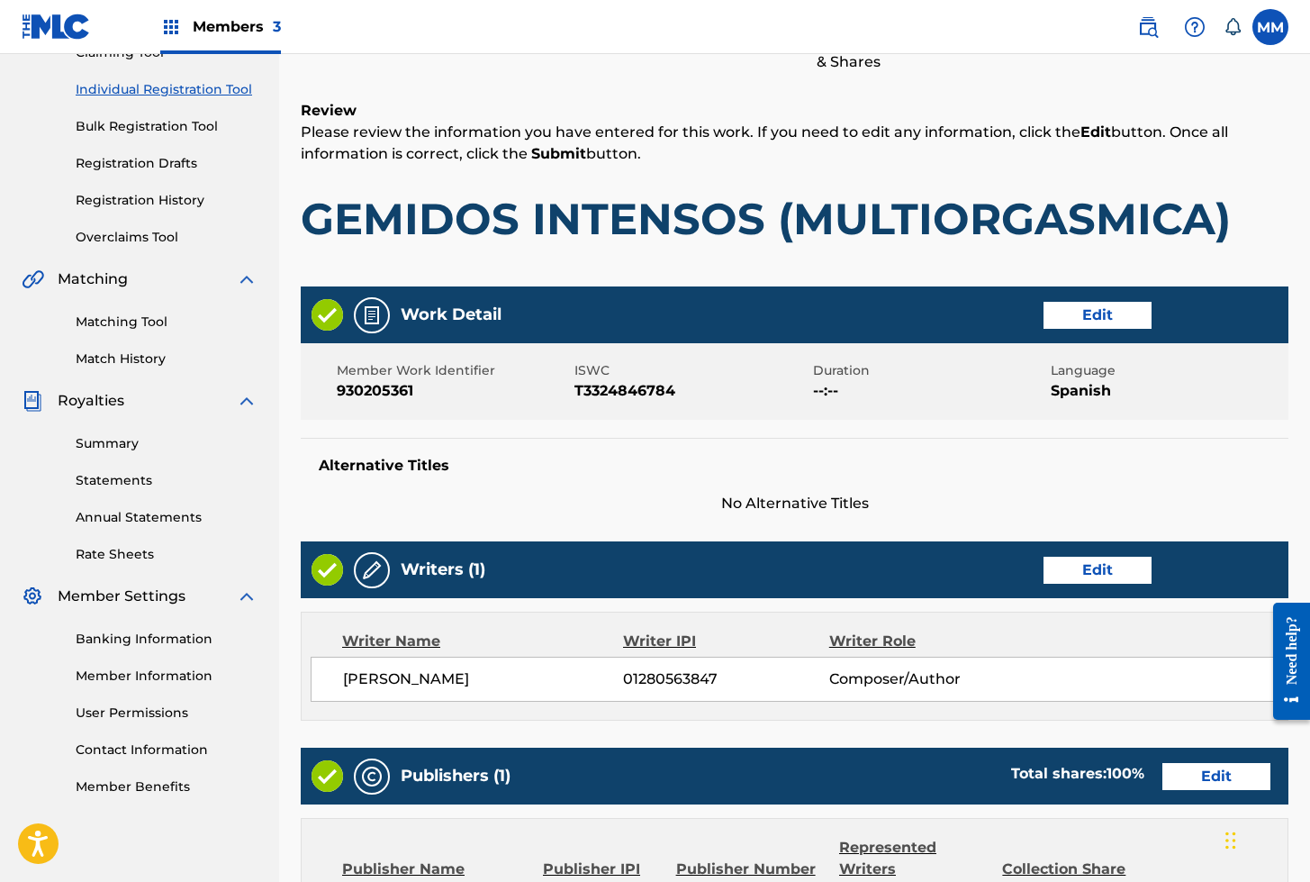
scroll to position [661, 0]
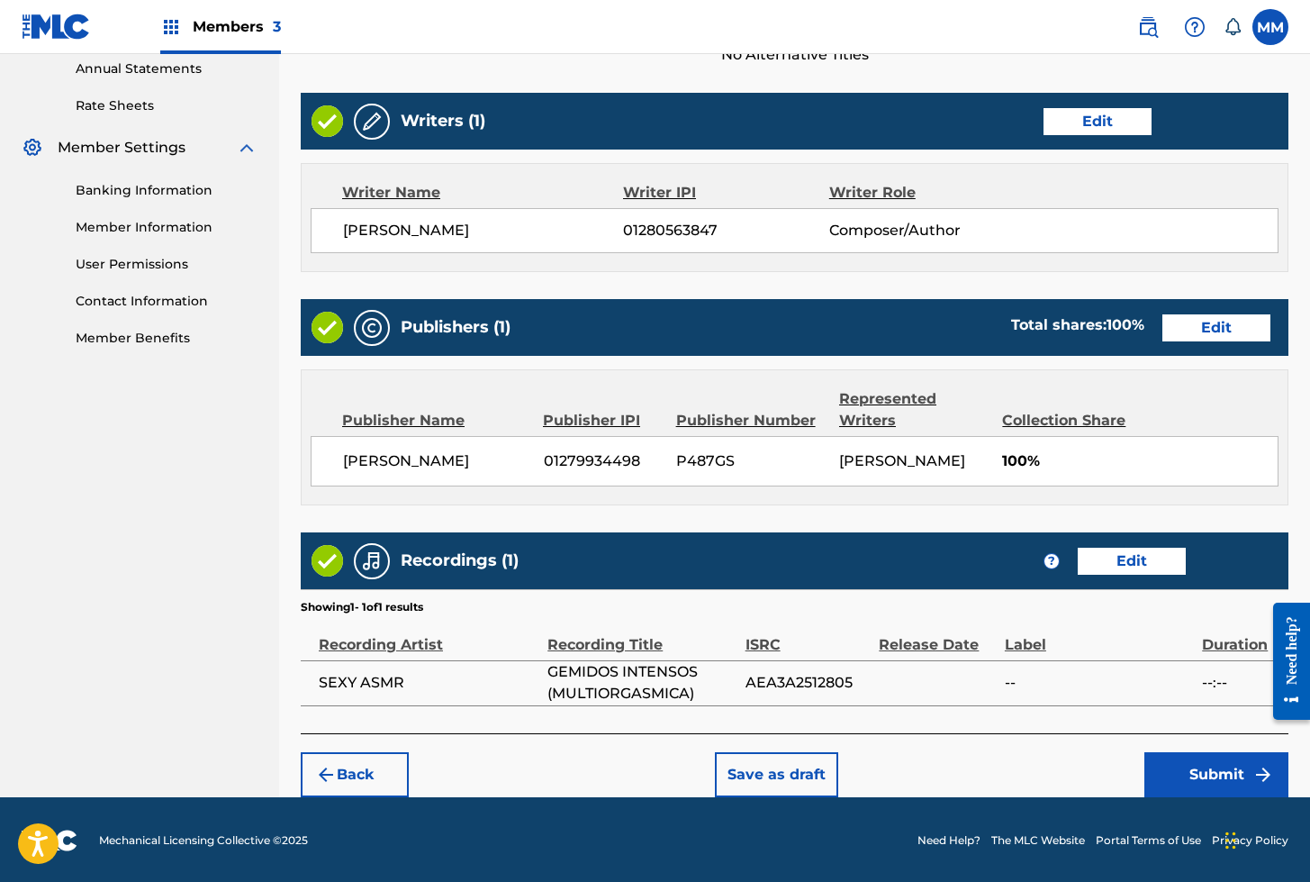
click at [1197, 782] on button "Submit" at bounding box center [1216, 774] width 144 height 45
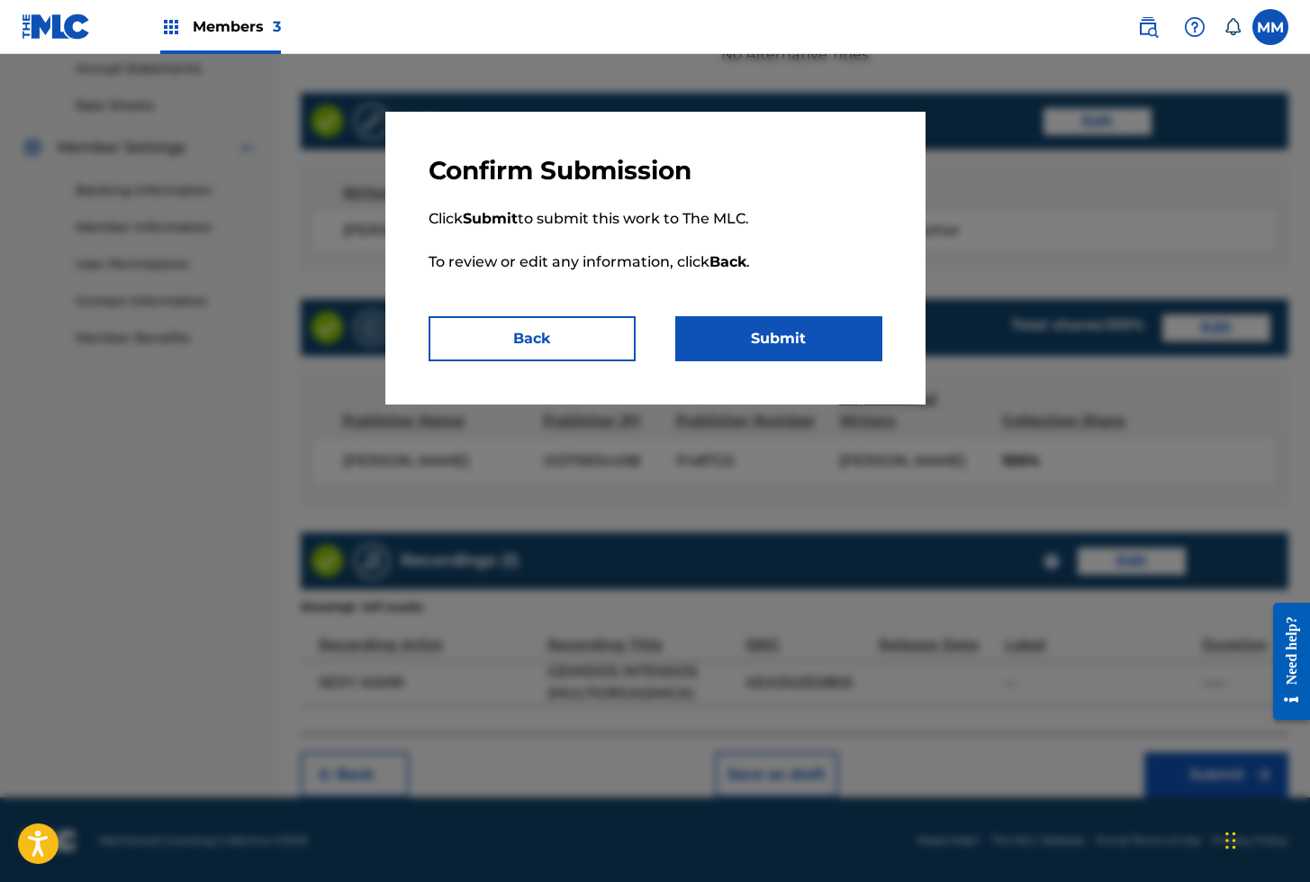
click at [760, 345] on button "Submit" at bounding box center [778, 338] width 207 height 45
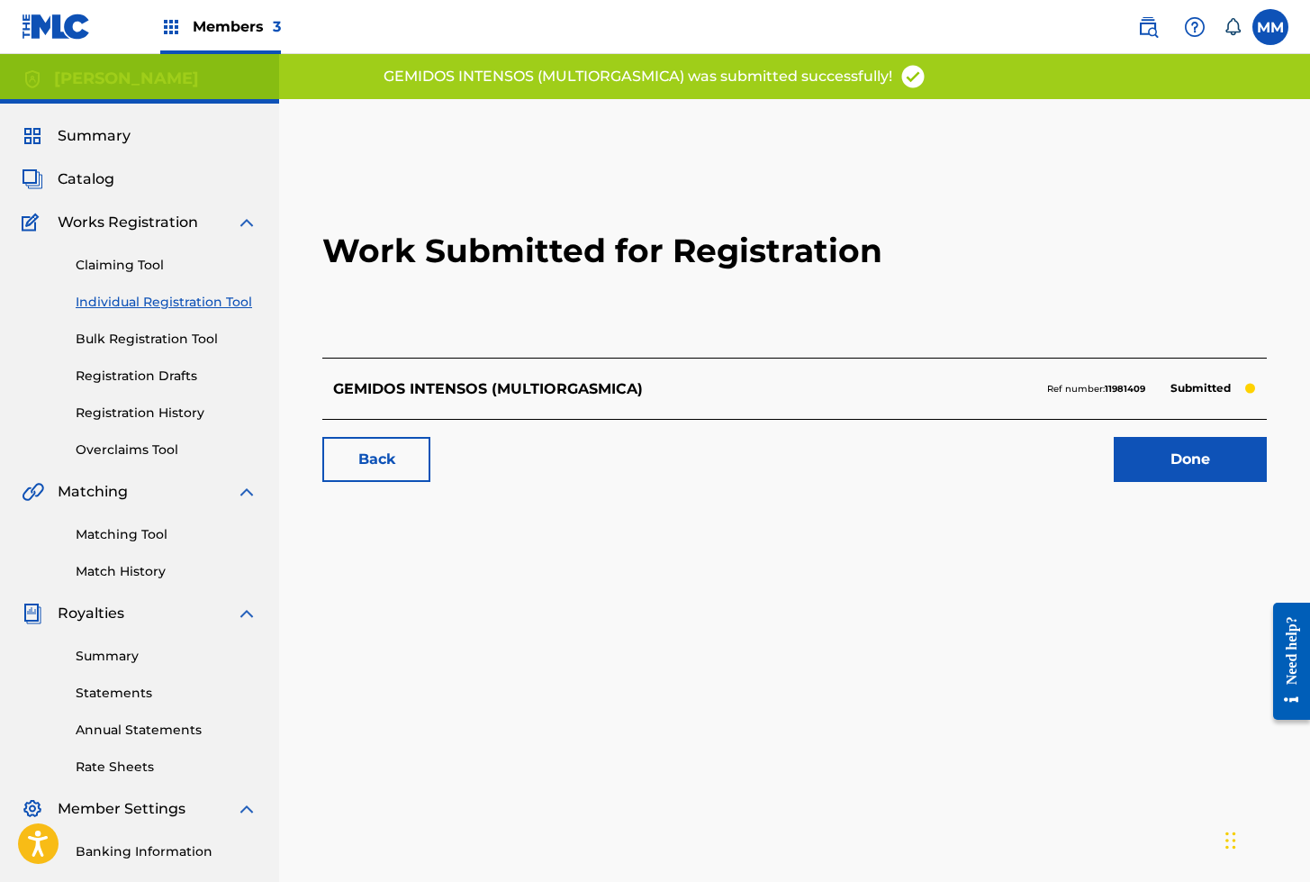
click at [1165, 466] on link "Done" at bounding box center [1190, 459] width 153 height 45
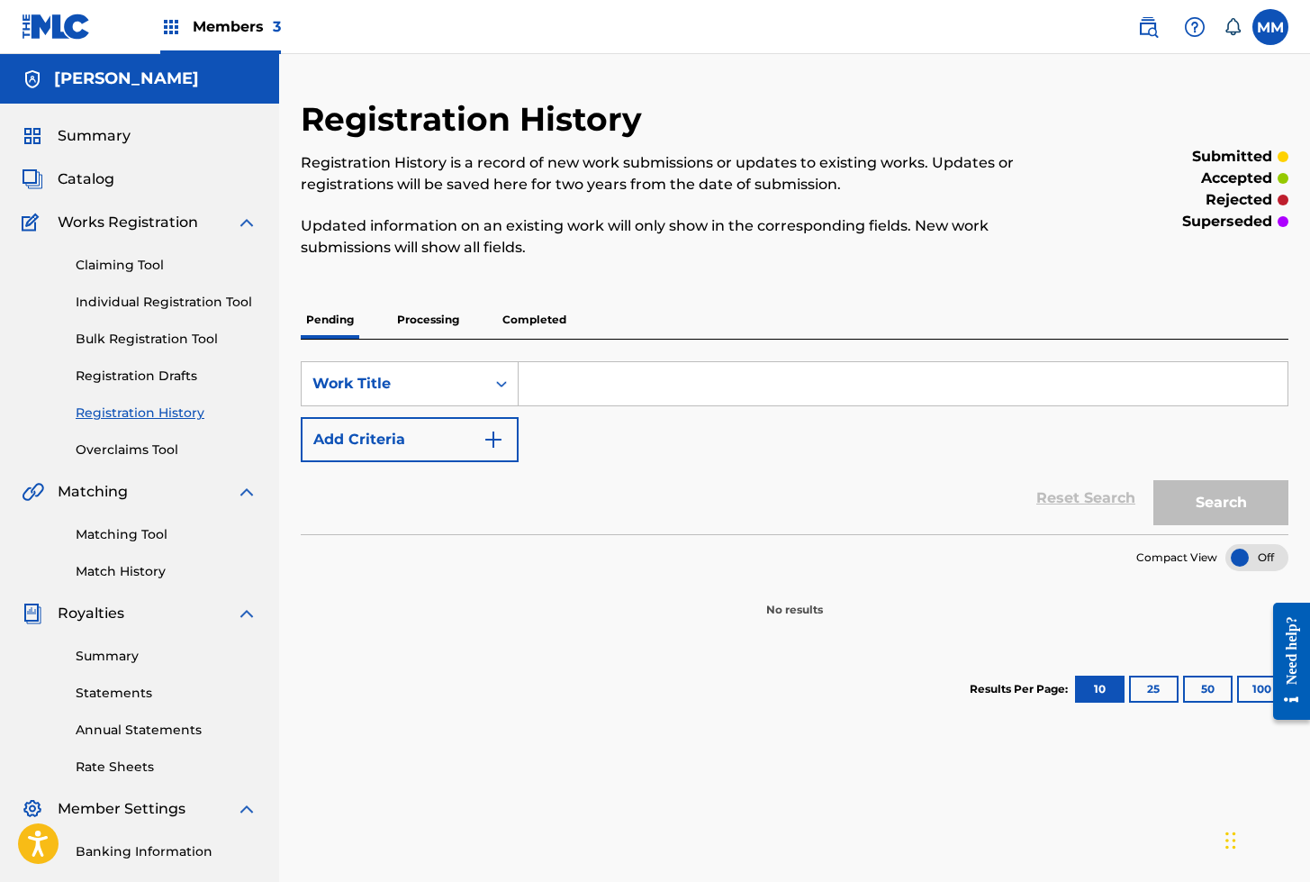
click at [172, 302] on link "Individual Registration Tool" at bounding box center [167, 302] width 182 height 19
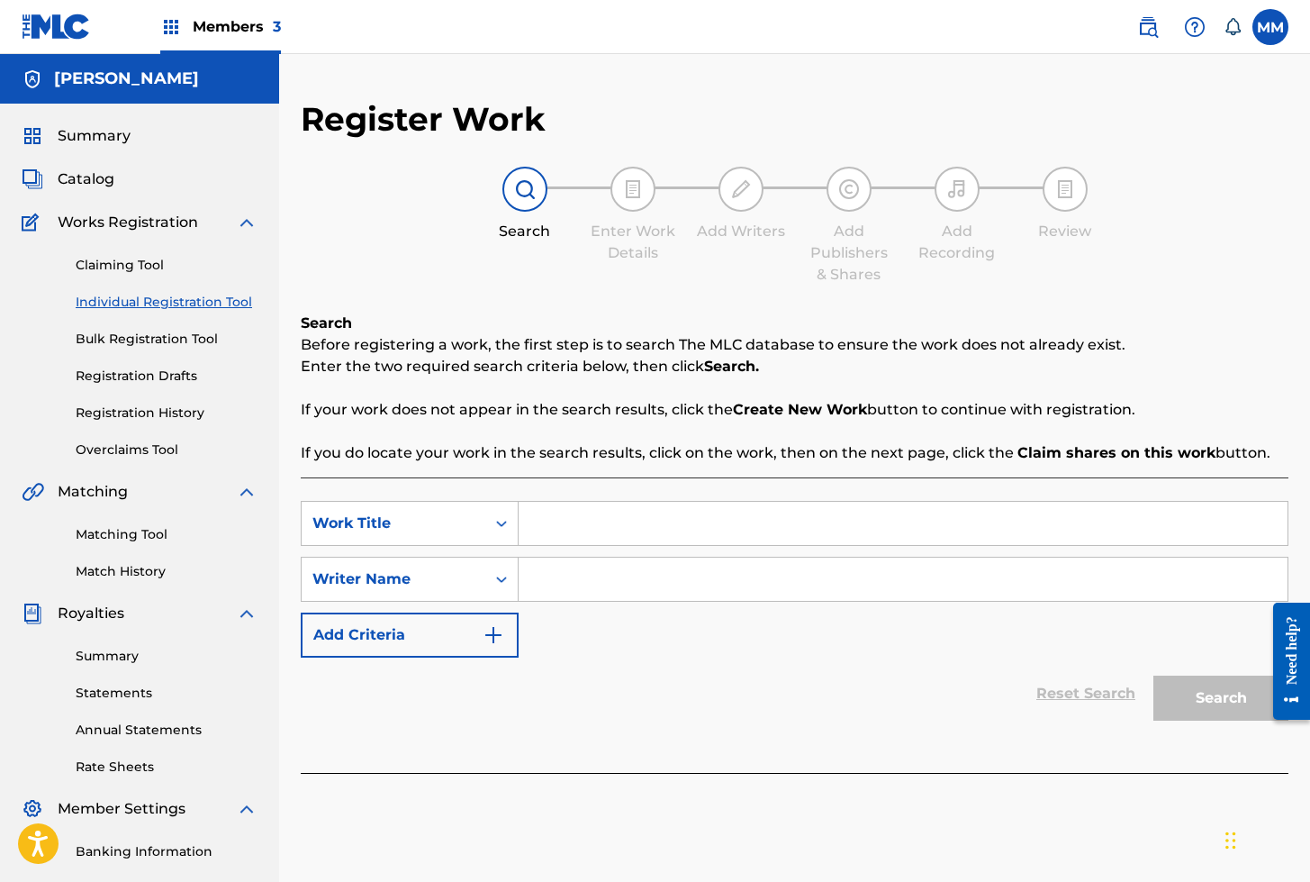
click at [564, 520] on input "Search Form" at bounding box center [903, 523] width 769 height 43
paste input "MIS GEMIDOS DE PLACER (ORGASMO MULTIPLE)"
type input "MIS GEMIDOS DE PLACER (ORGASMO MULTIPLE)"
click at [584, 587] on input "Search Form" at bounding box center [903, 578] width 769 height 43
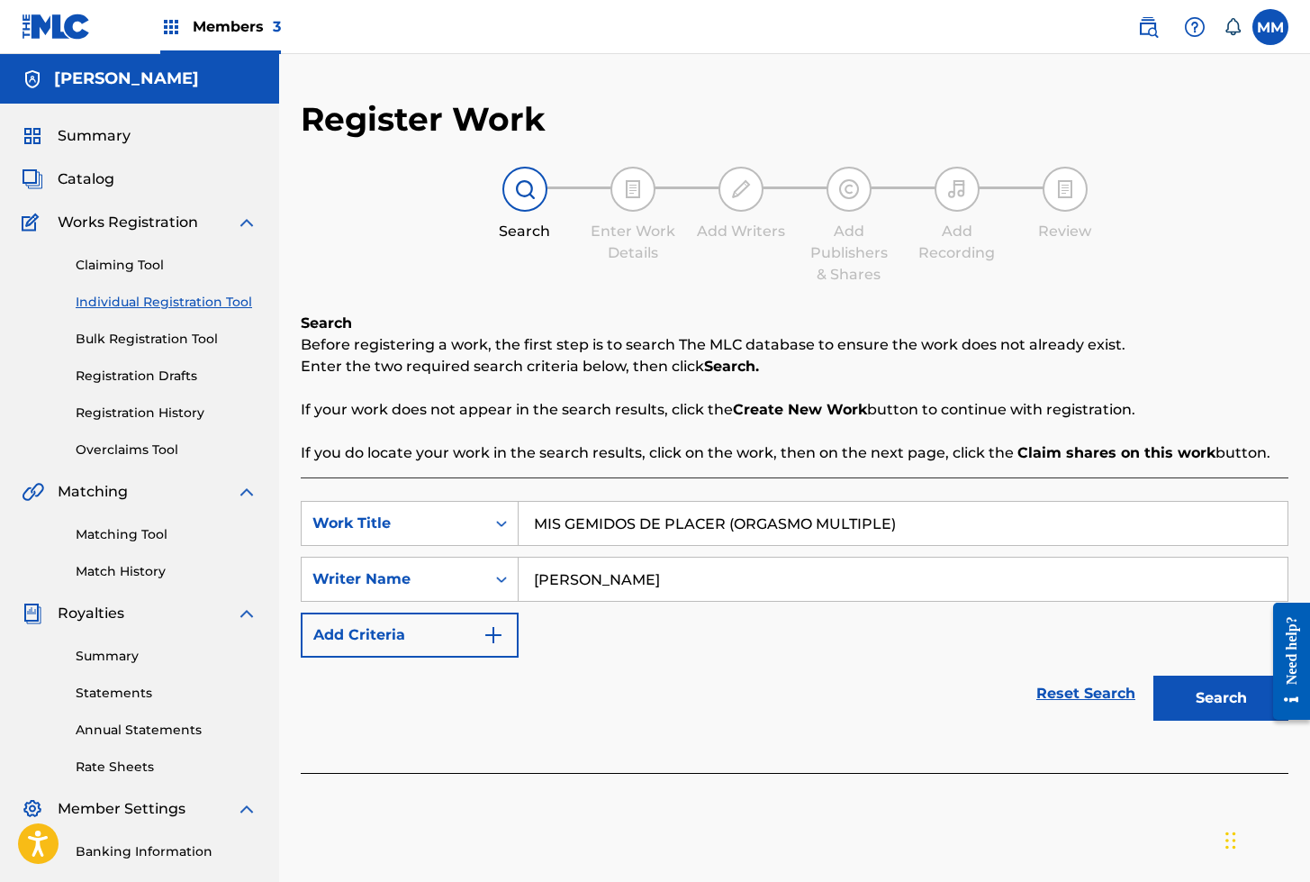
type input "Julio Perez"
click at [1153, 675] on button "Search" at bounding box center [1220, 697] width 135 height 45
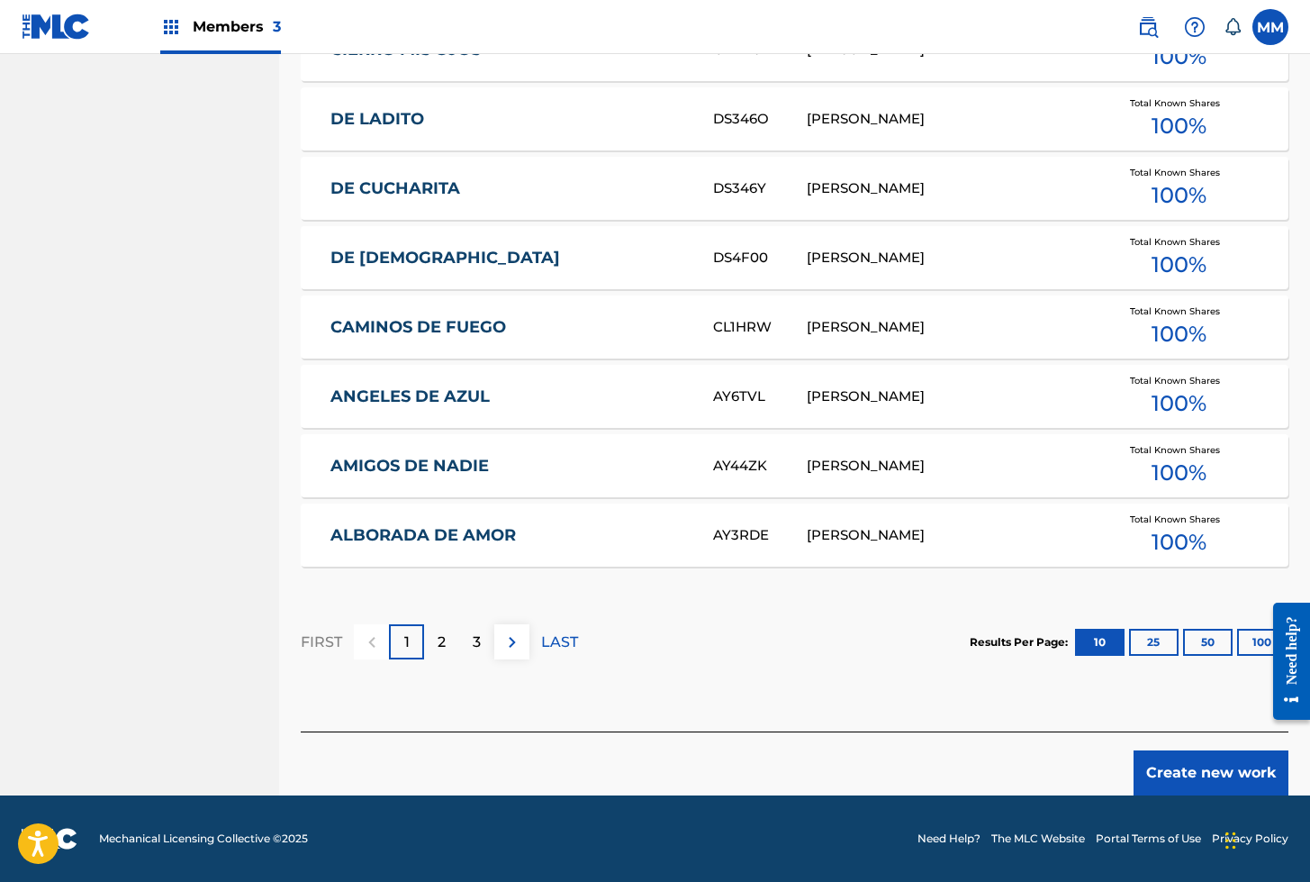
click at [1187, 774] on button "Create new work" at bounding box center [1211, 772] width 155 height 45
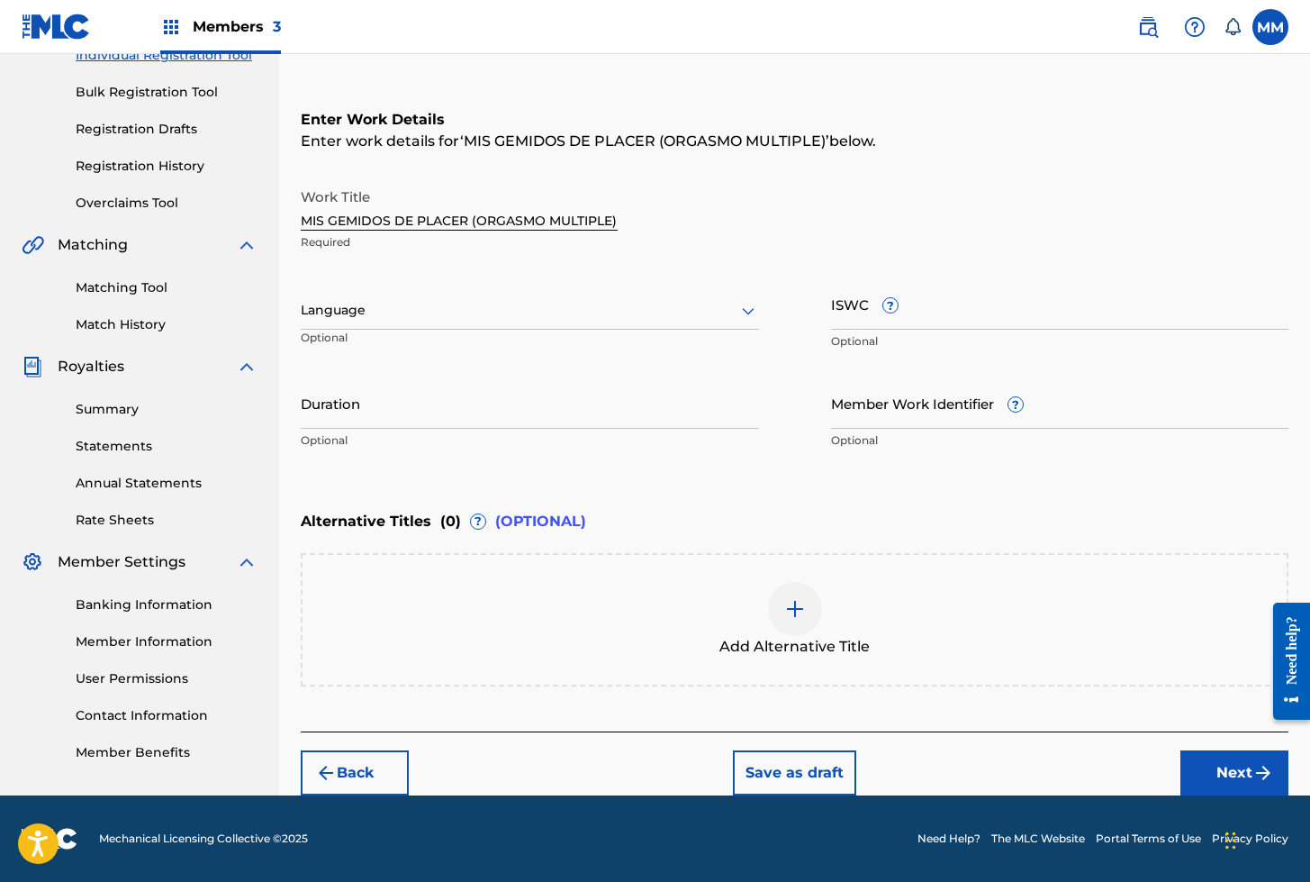
scroll to position [246, 0]
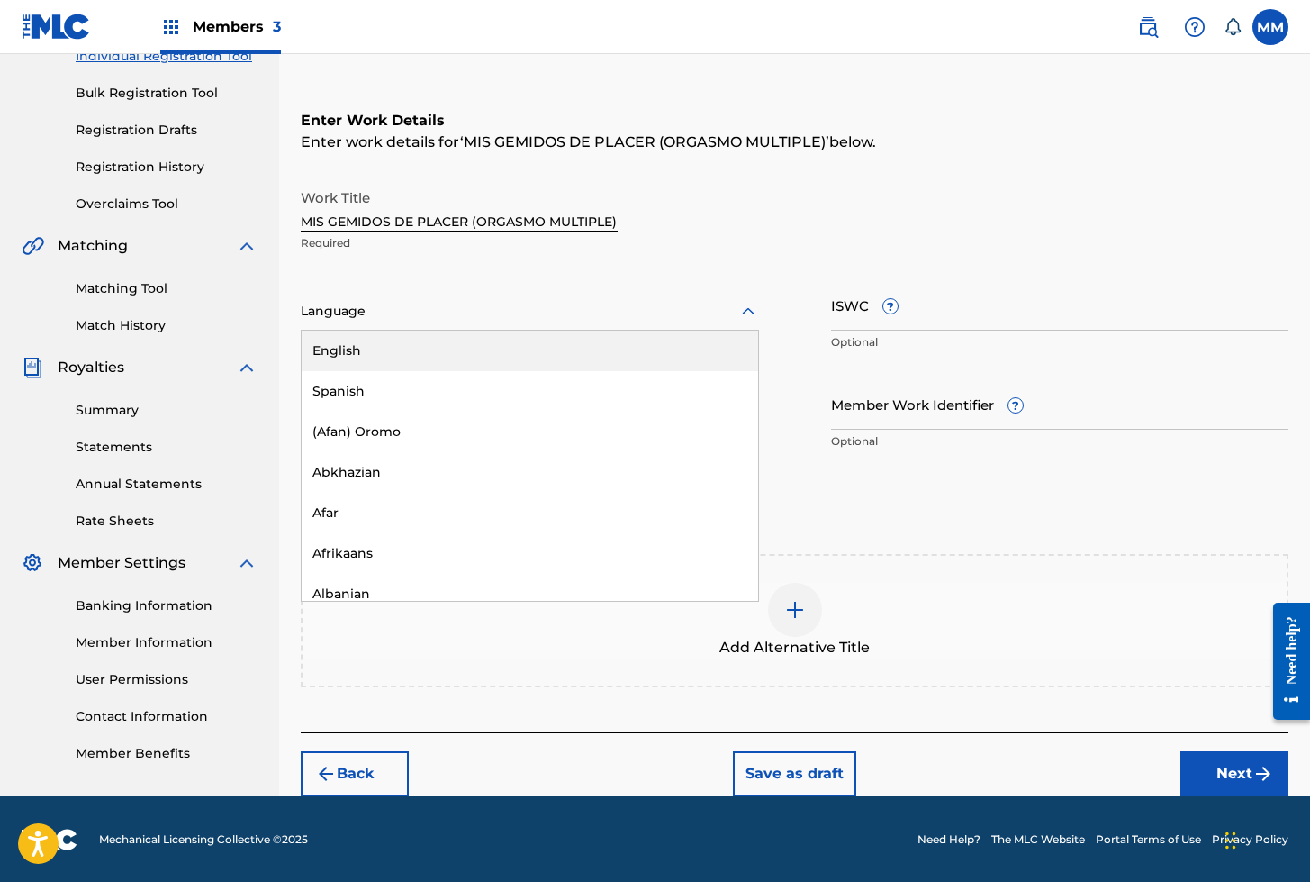
click at [351, 322] on div "Language" at bounding box center [530, 312] width 458 height 38
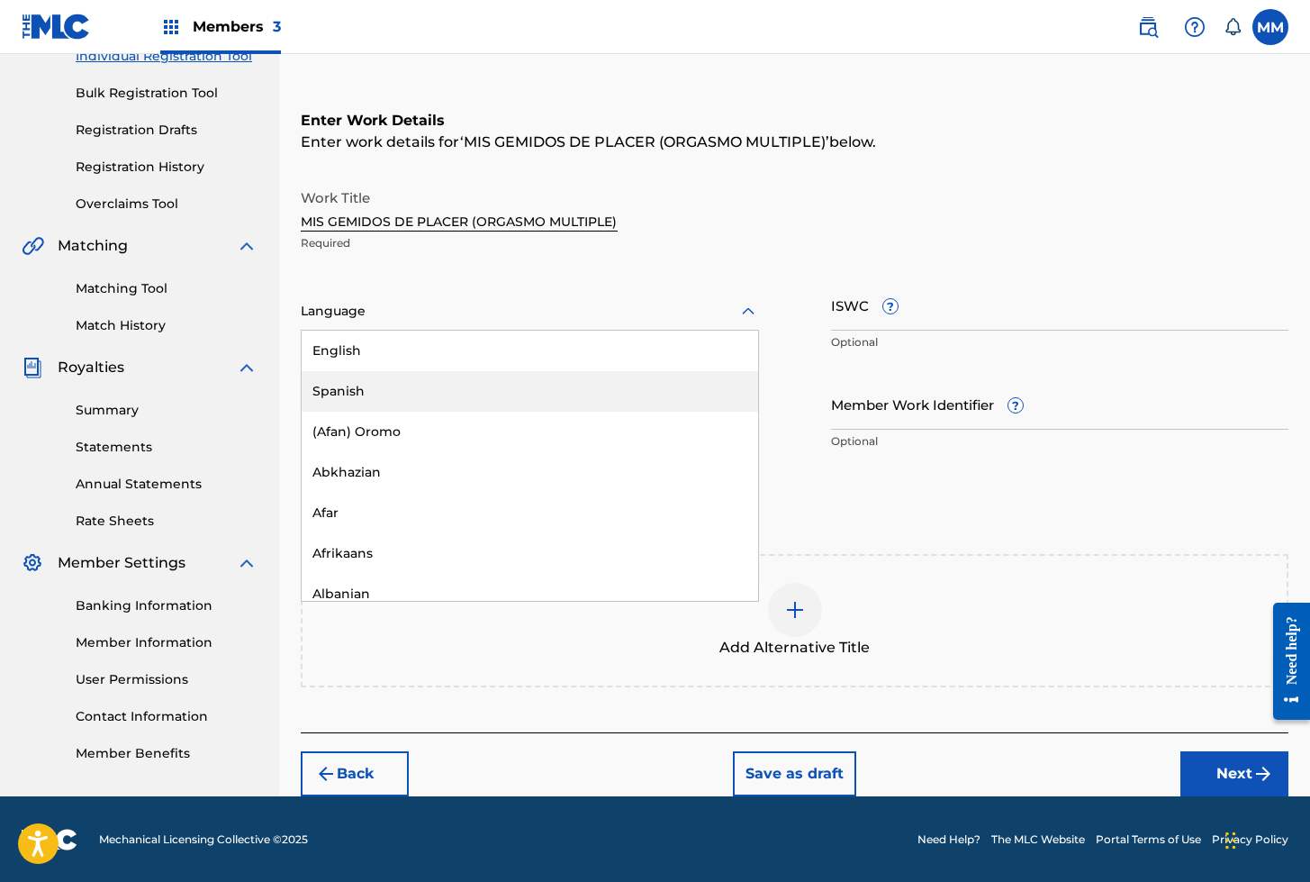
click at [335, 380] on div "Spanish" at bounding box center [530, 391] width 457 height 41
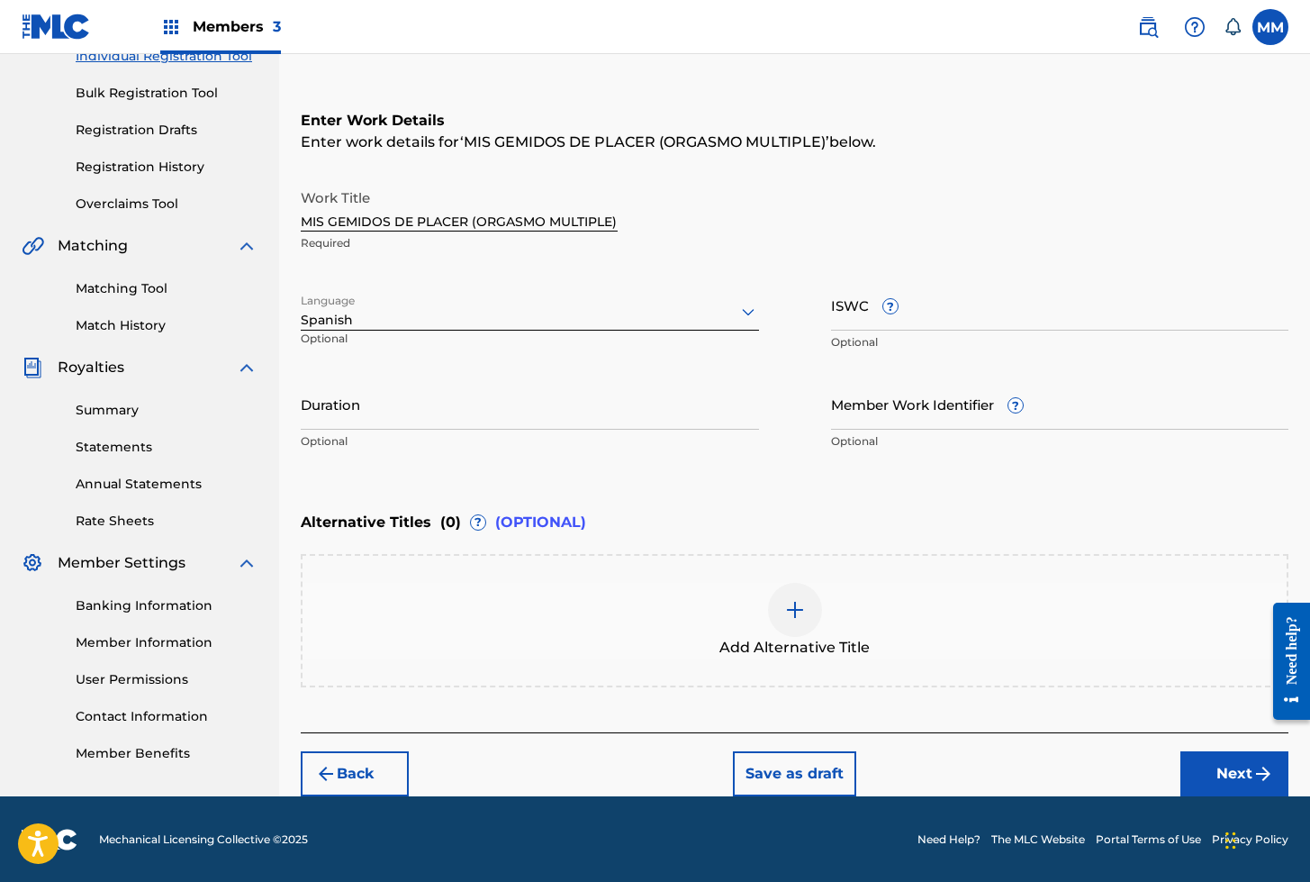
click at [867, 313] on input "ISWC ?" at bounding box center [1060, 304] width 458 height 51
paste input "T3324847447"
type input "T3324847447"
click at [867, 407] on input "Member Work Identifier ?" at bounding box center [1060, 403] width 458 height 51
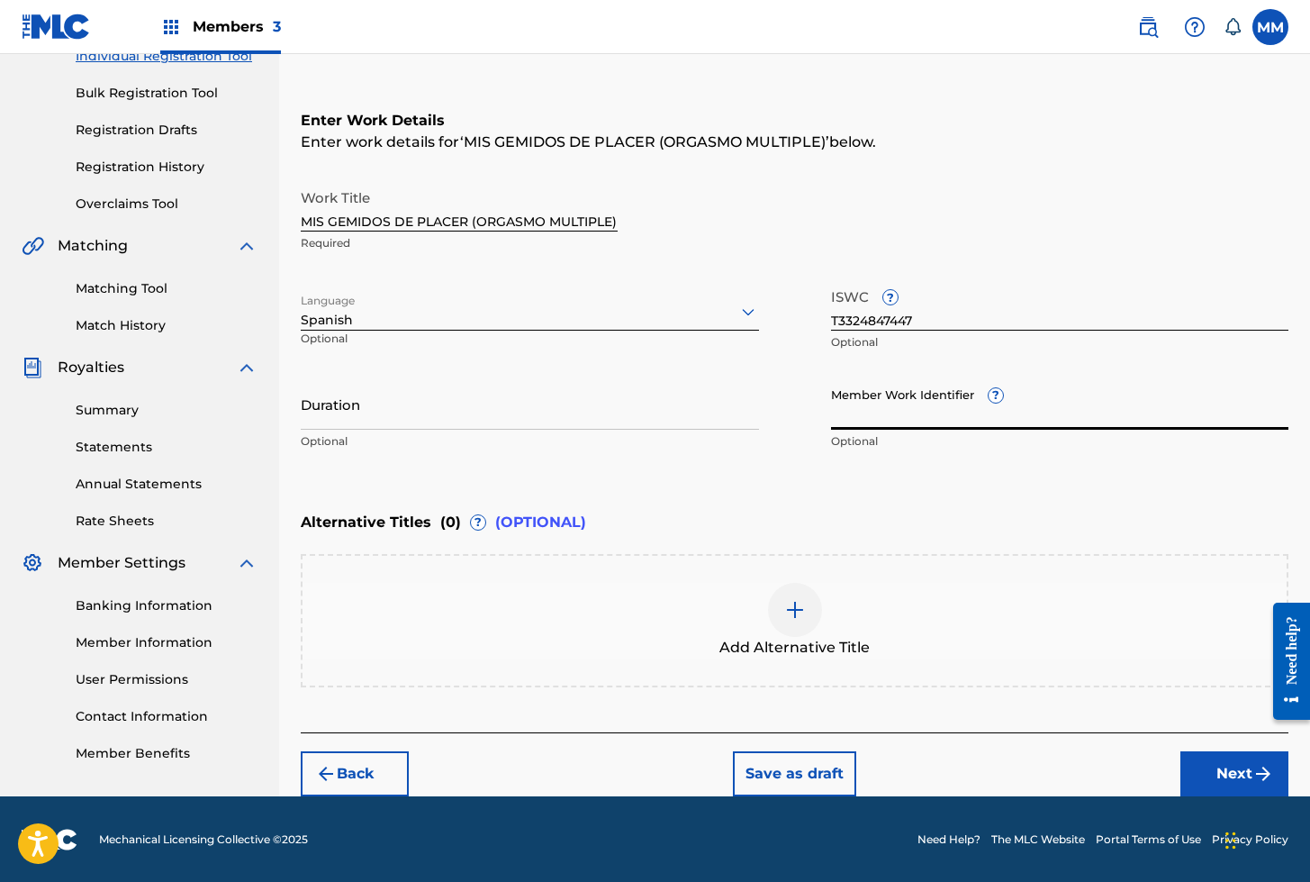
paste input "930205244"
type input "930205244"
click at [1207, 778] on button "Next" at bounding box center [1235, 773] width 108 height 45
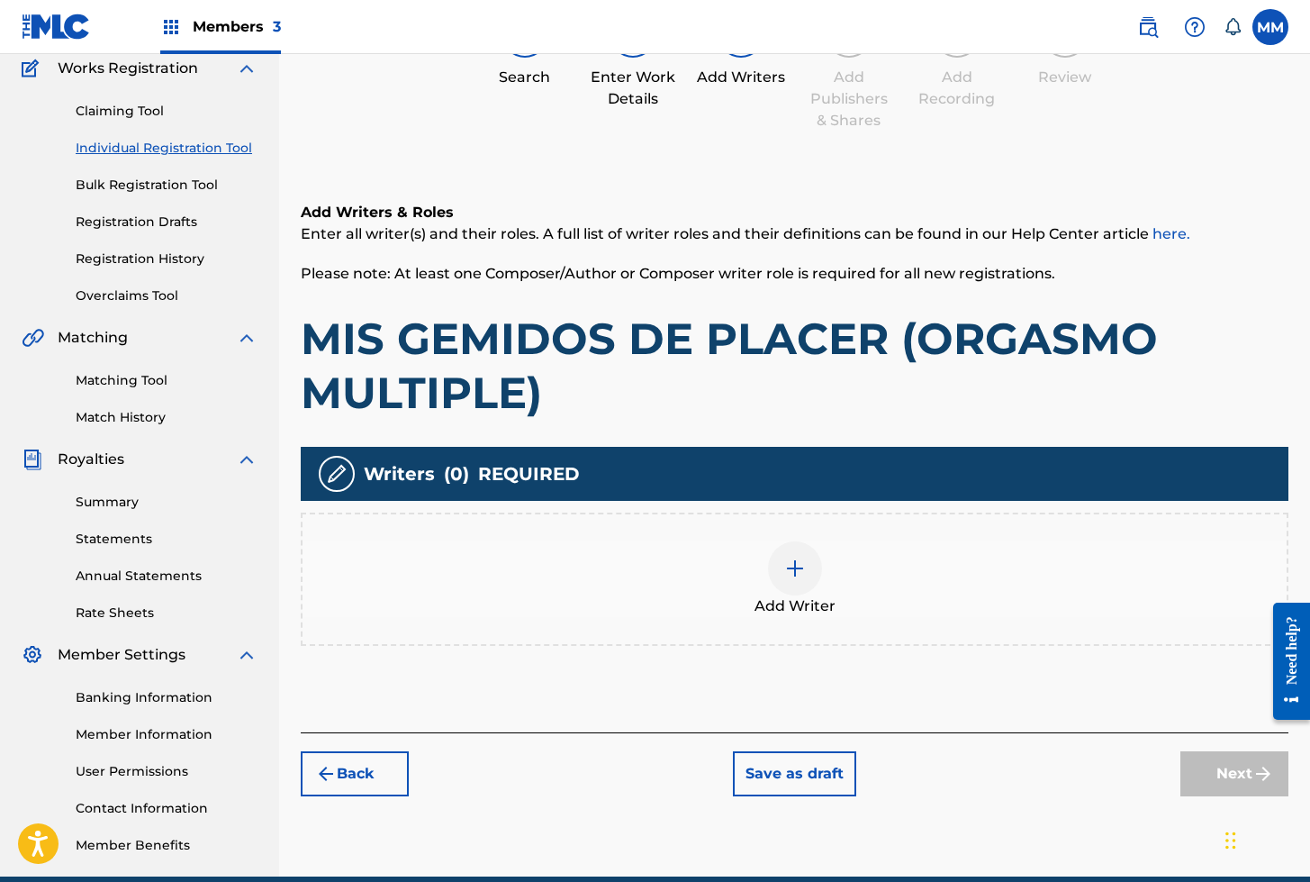
scroll to position [81, 0]
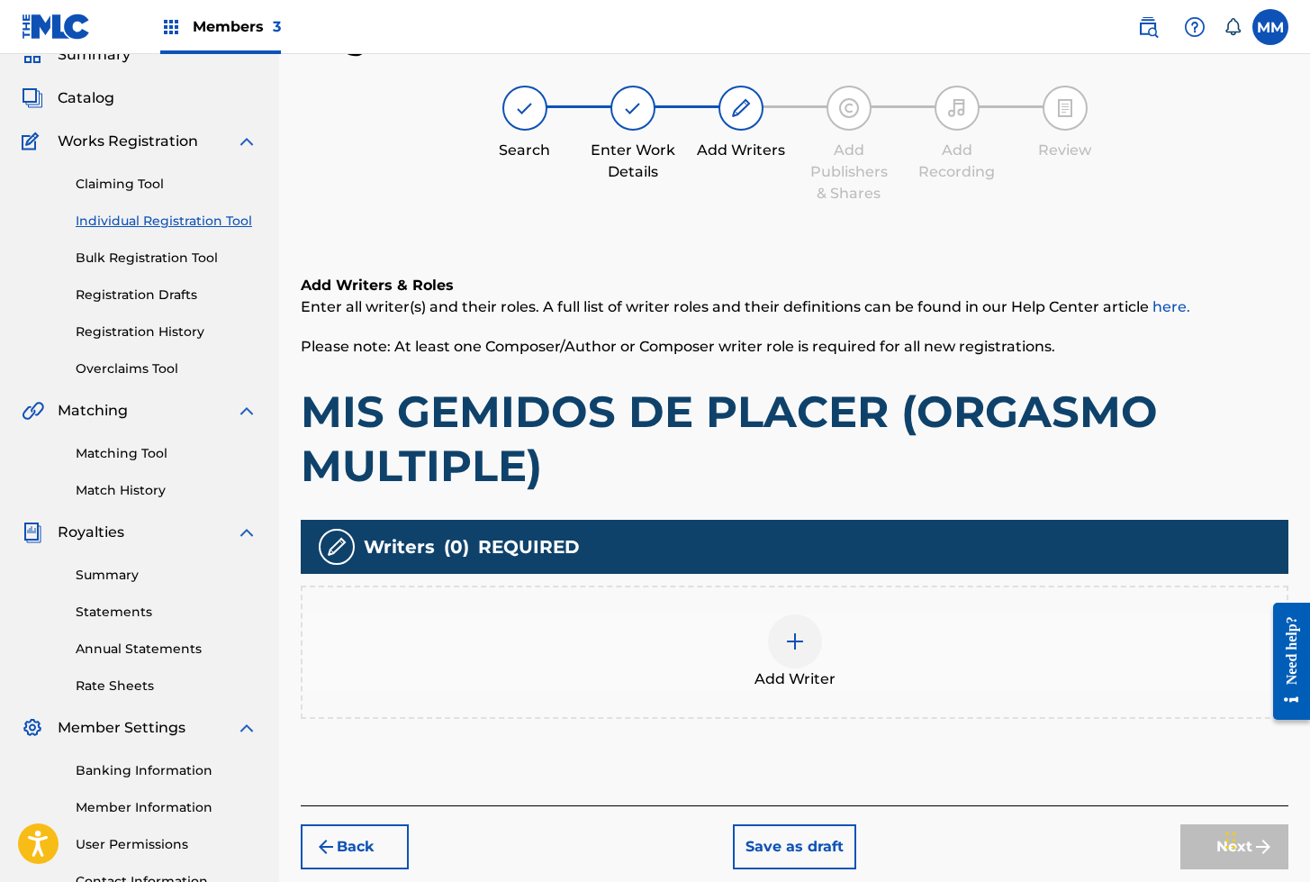
click at [810, 638] on div at bounding box center [795, 641] width 54 height 54
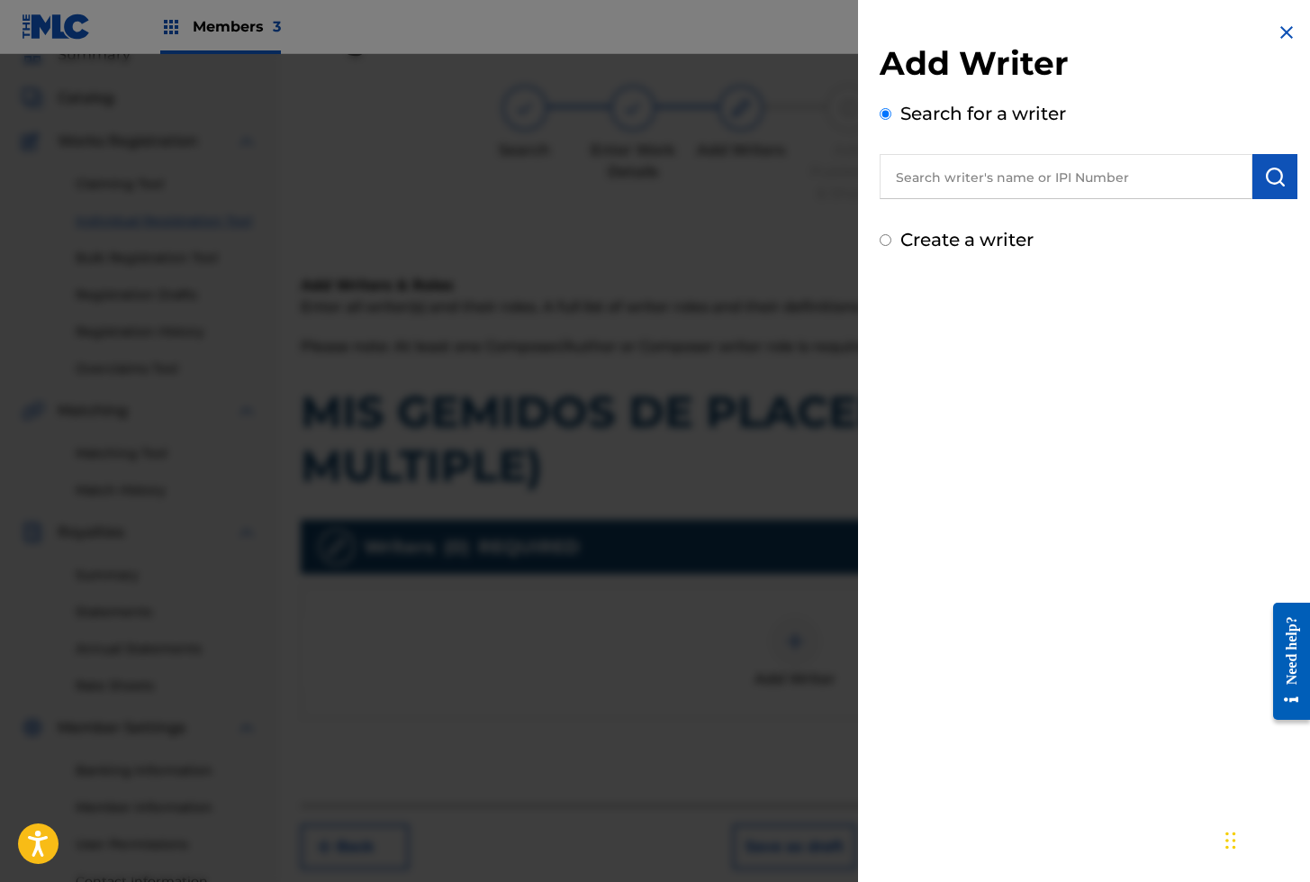
click at [948, 185] on input "text" at bounding box center [1066, 176] width 373 height 45
click at [928, 190] on input "text" at bounding box center [1066, 176] width 373 height 45
paste input "01280563847"
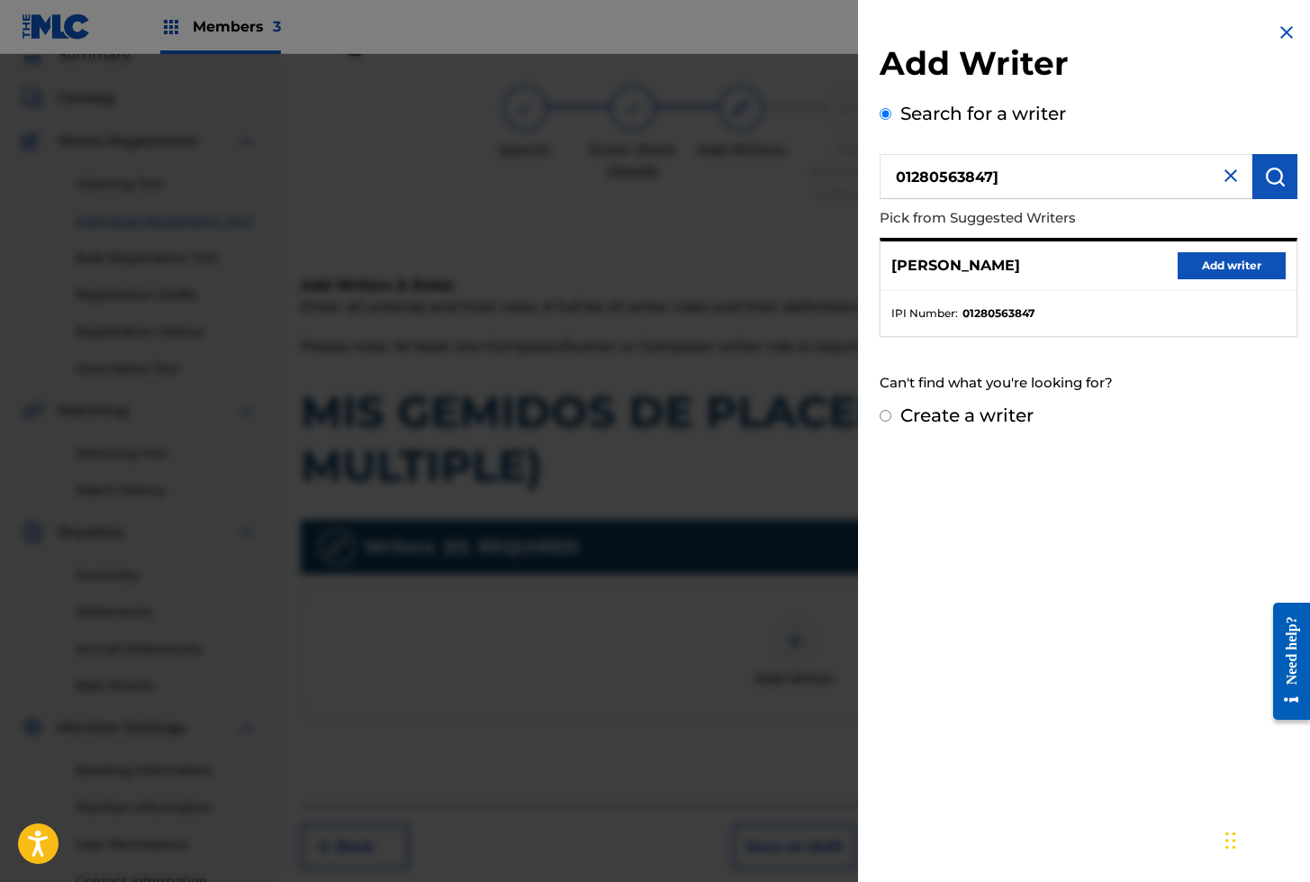
type input "01280563847]"
click at [1198, 263] on button "Add writer" at bounding box center [1232, 265] width 108 height 27
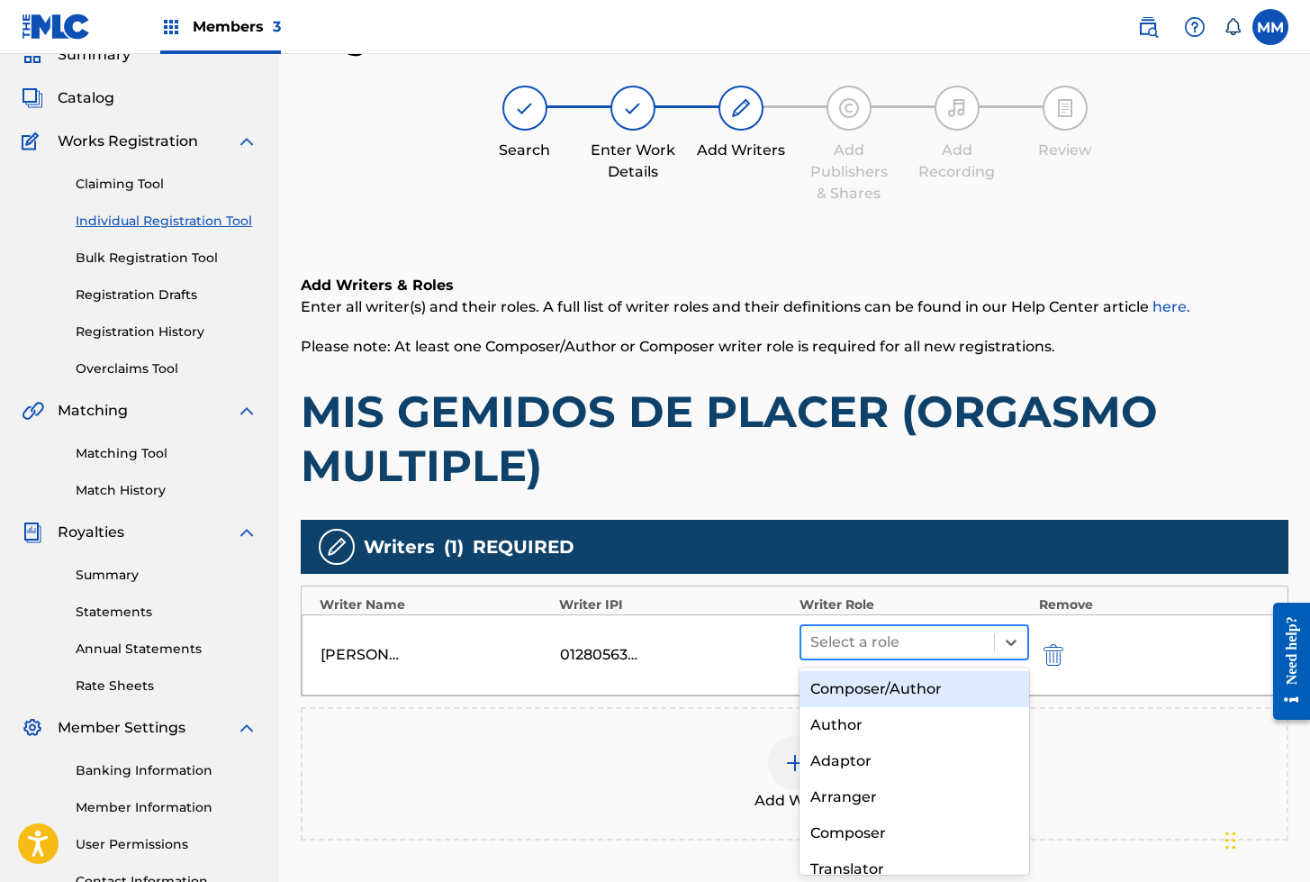
click at [870, 648] on div at bounding box center [898, 641] width 176 height 25
click at [879, 685] on div "Composer/Author" at bounding box center [915, 689] width 231 height 36
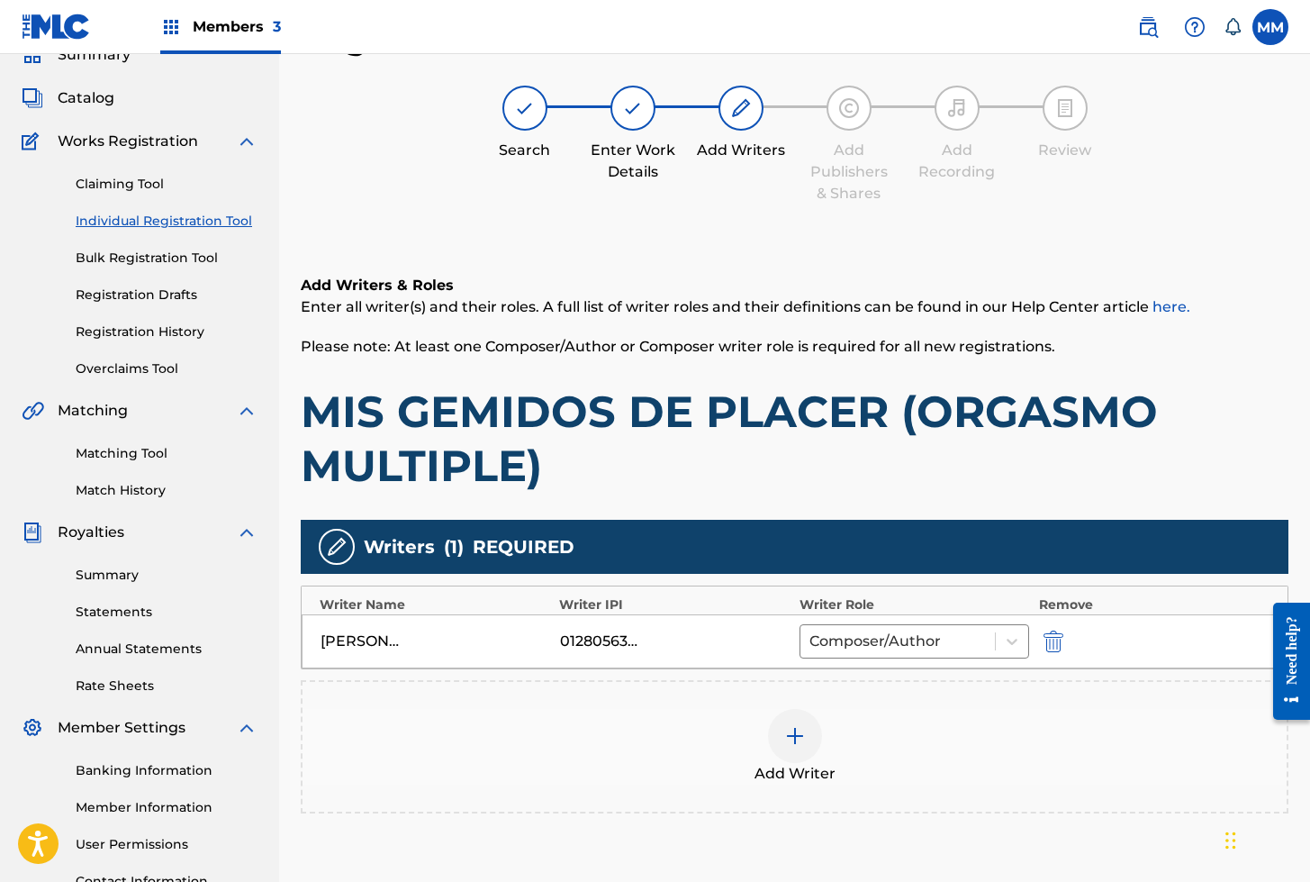
scroll to position [249, 0]
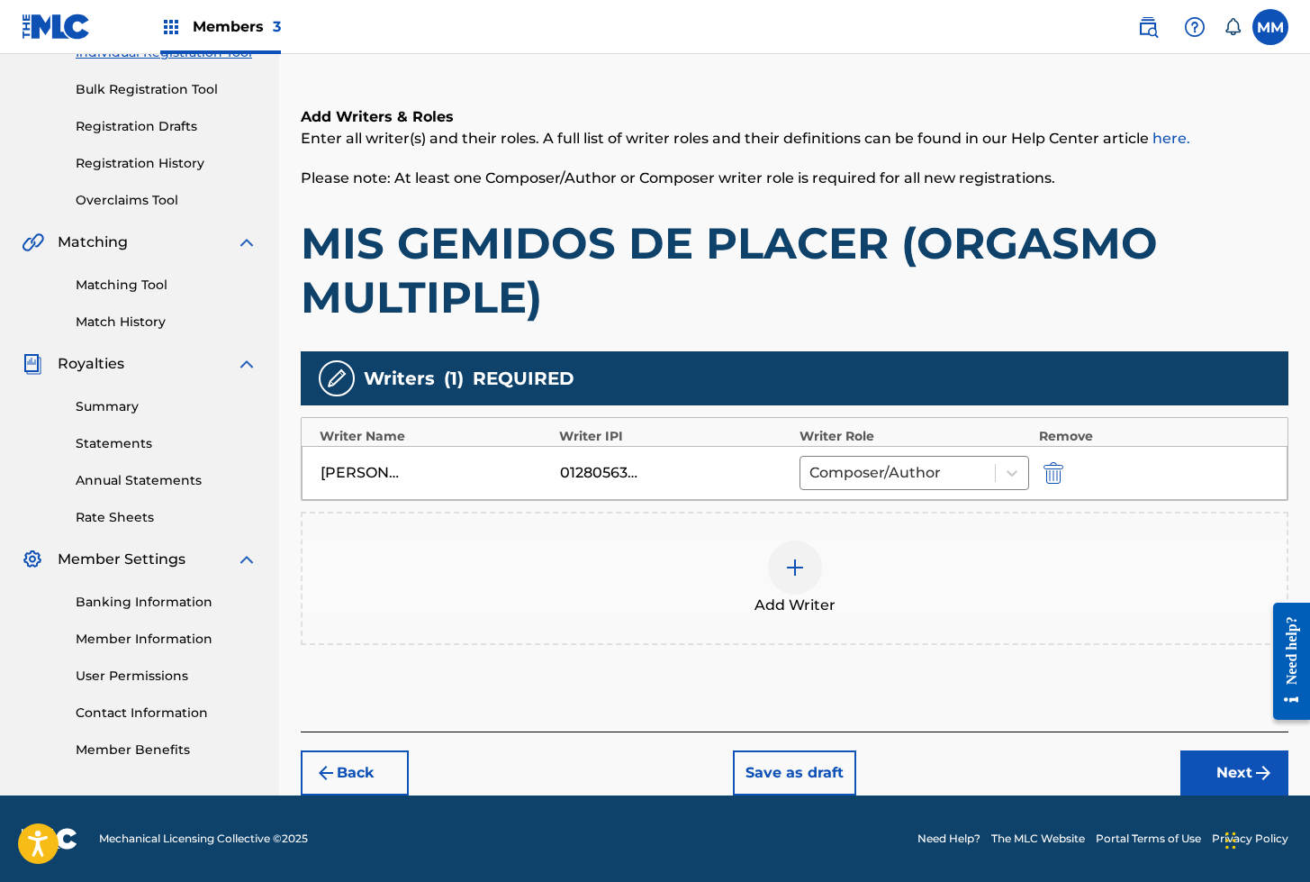
click at [1194, 780] on button "Next" at bounding box center [1235, 772] width 108 height 45
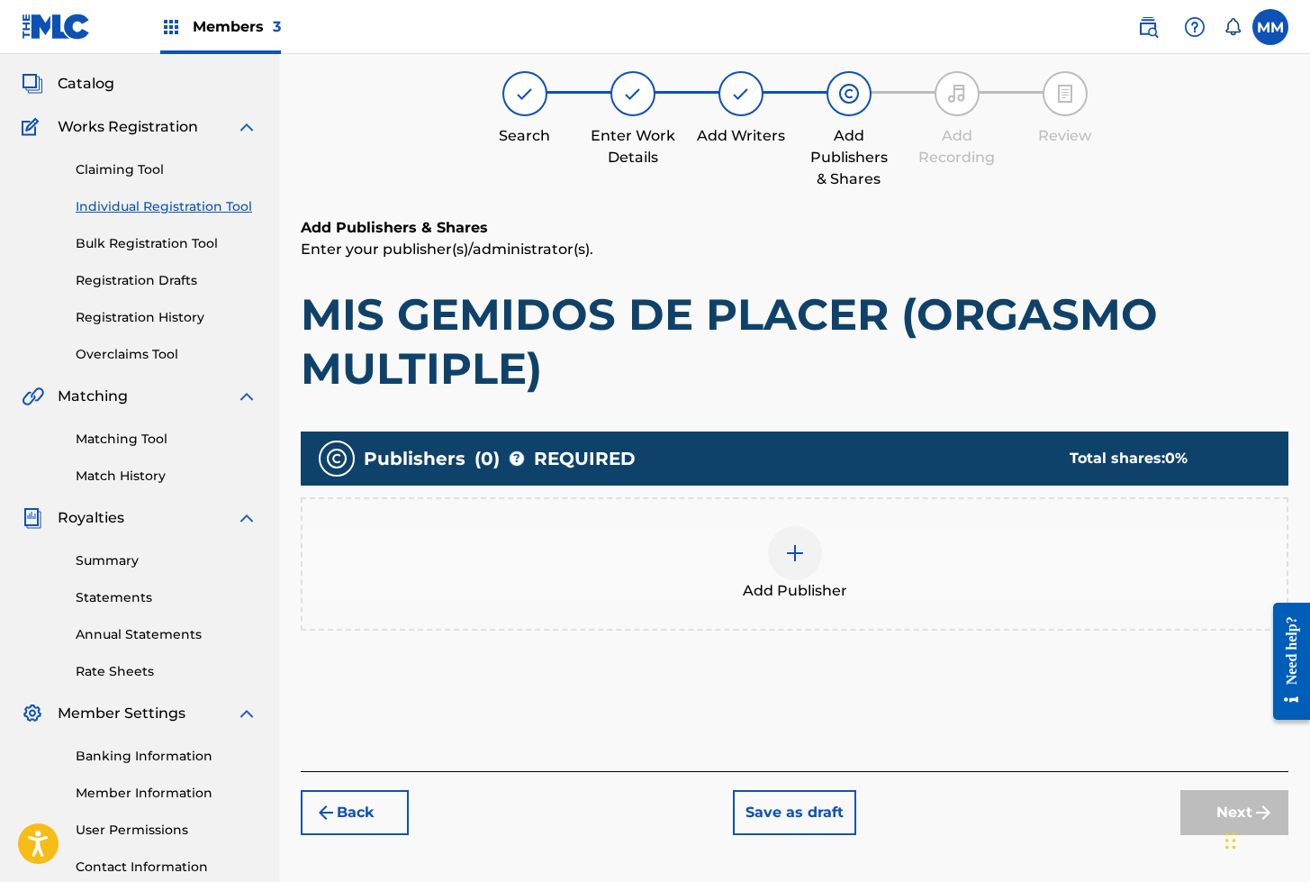
scroll to position [81, 0]
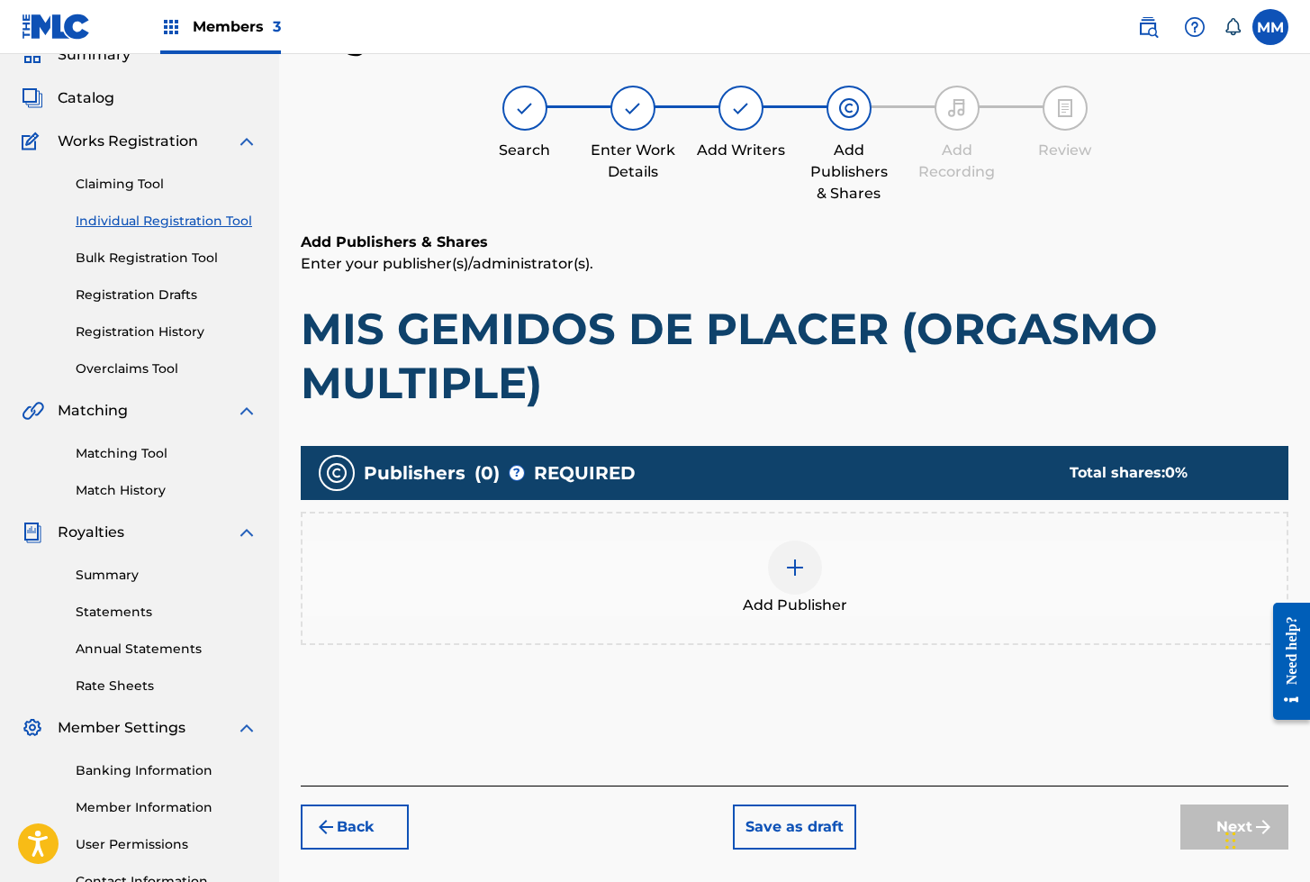
click at [779, 563] on div at bounding box center [795, 567] width 54 height 54
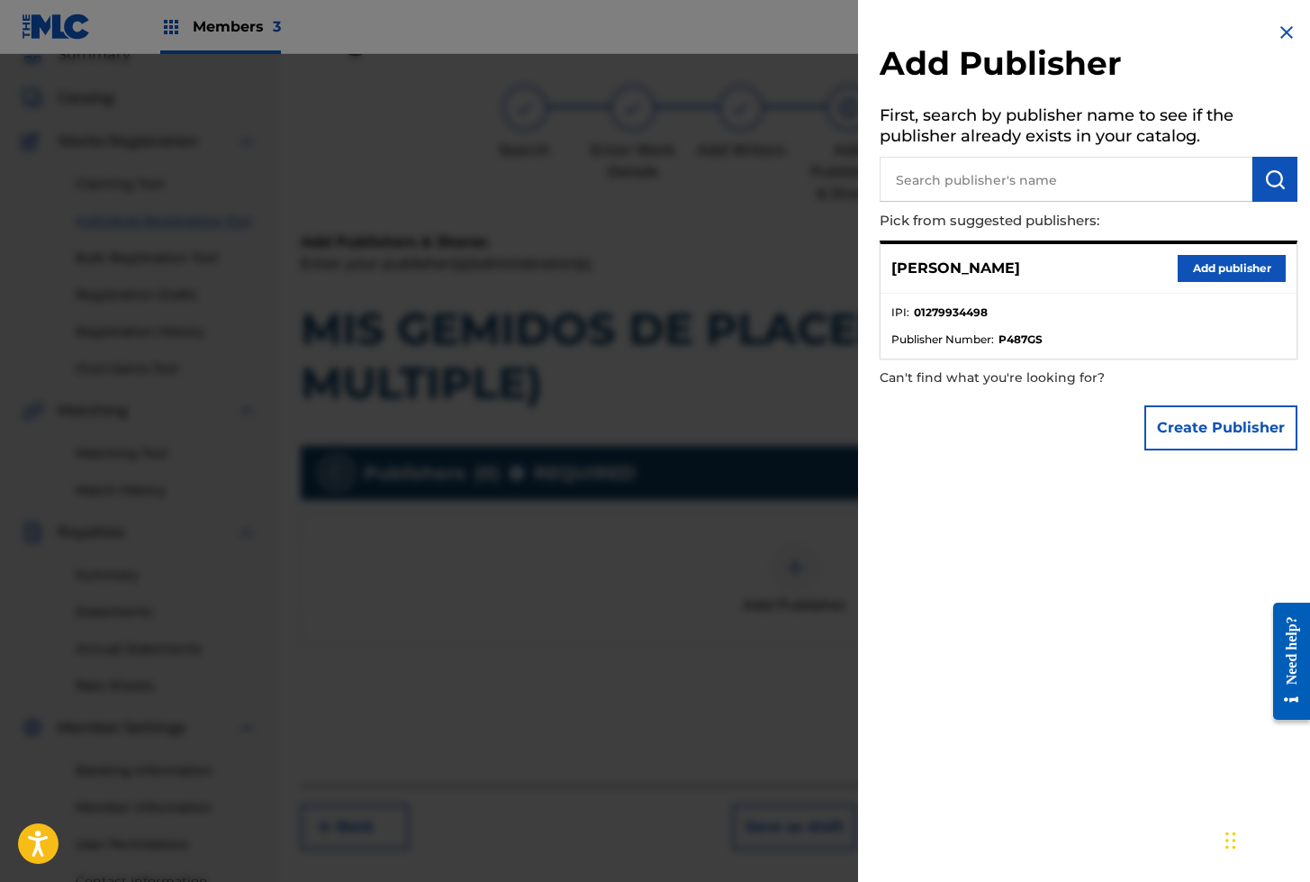
click at [1189, 267] on button "Add publisher" at bounding box center [1232, 268] width 108 height 27
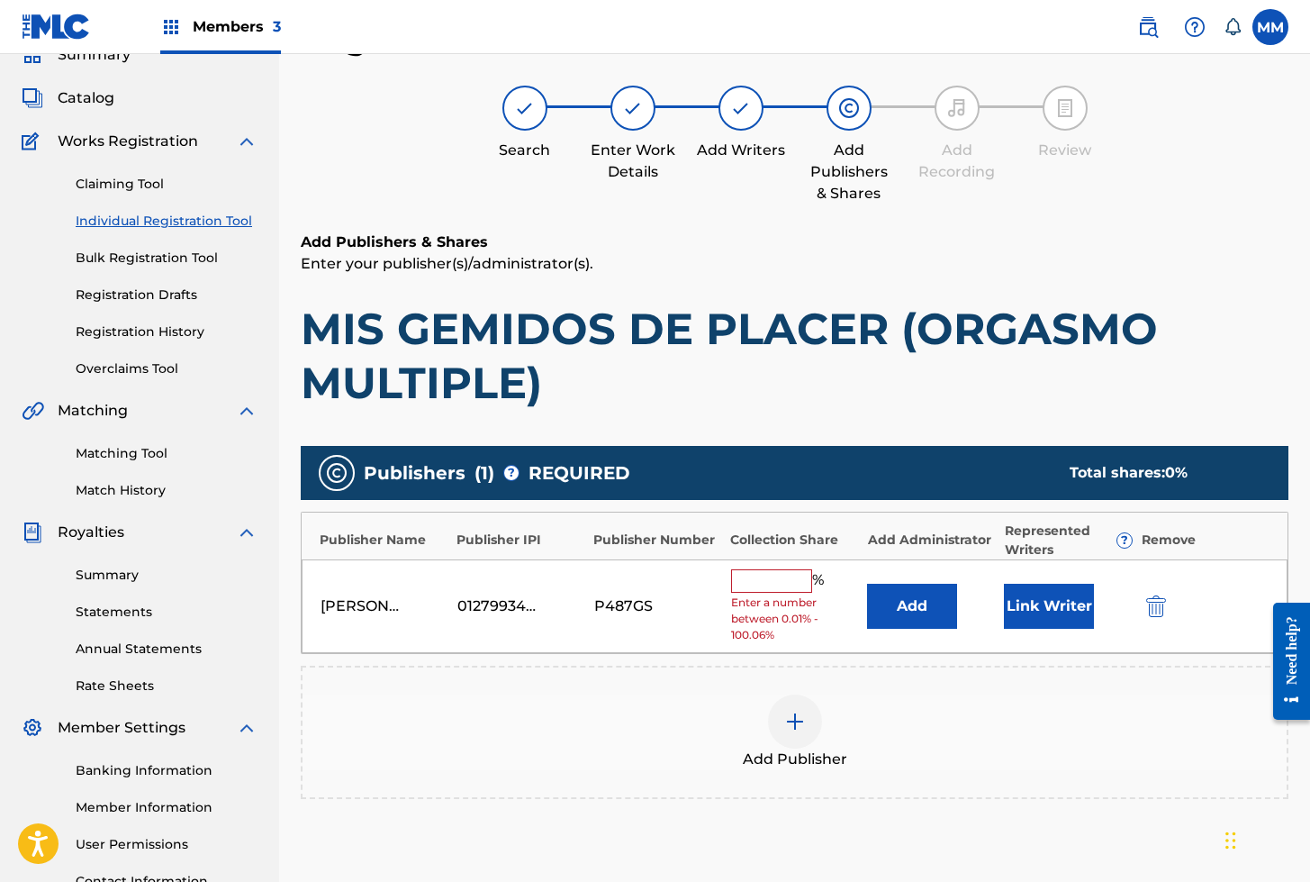
click at [1034, 610] on button "Link Writer" at bounding box center [1049, 606] width 90 height 45
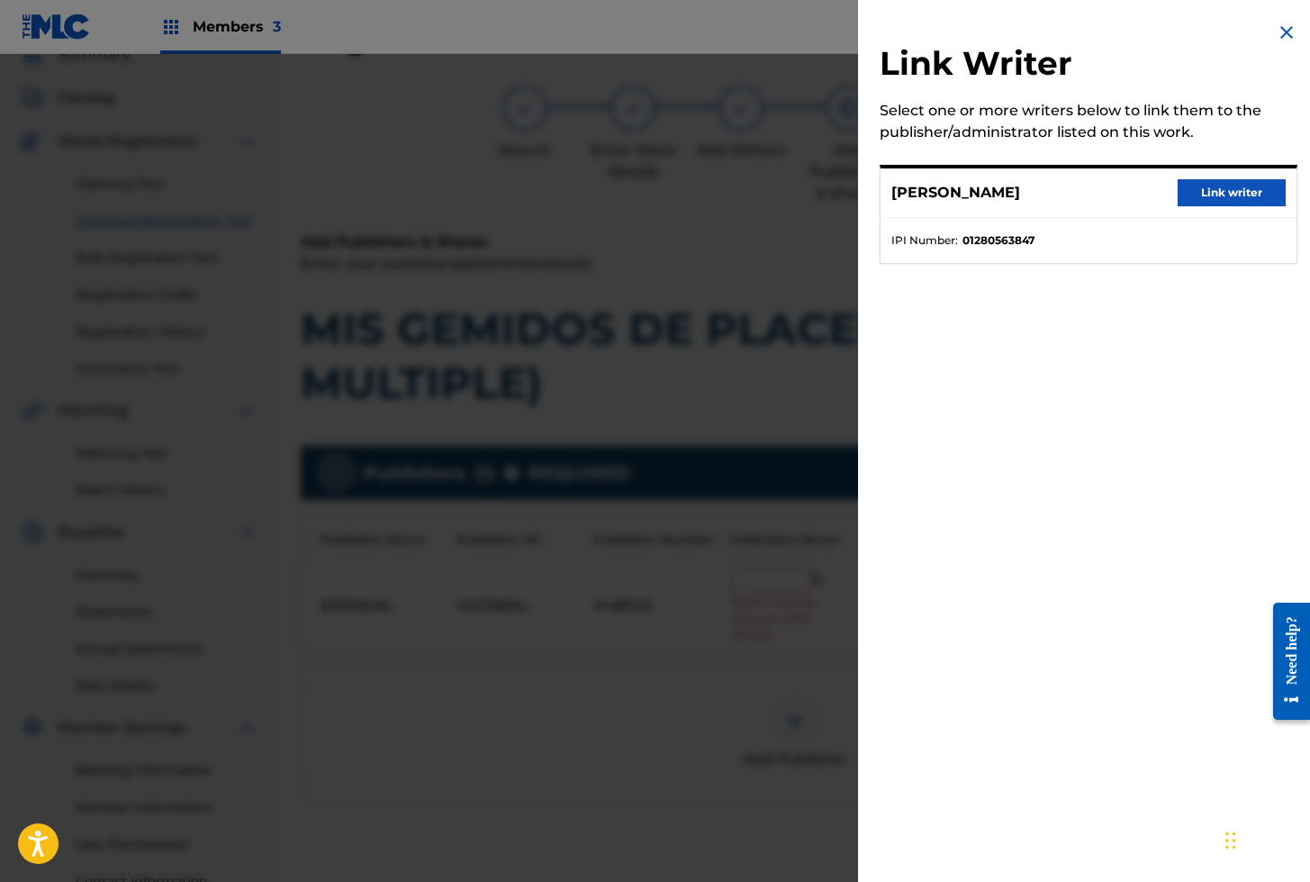
click at [1181, 186] on button "Link writer" at bounding box center [1232, 192] width 108 height 27
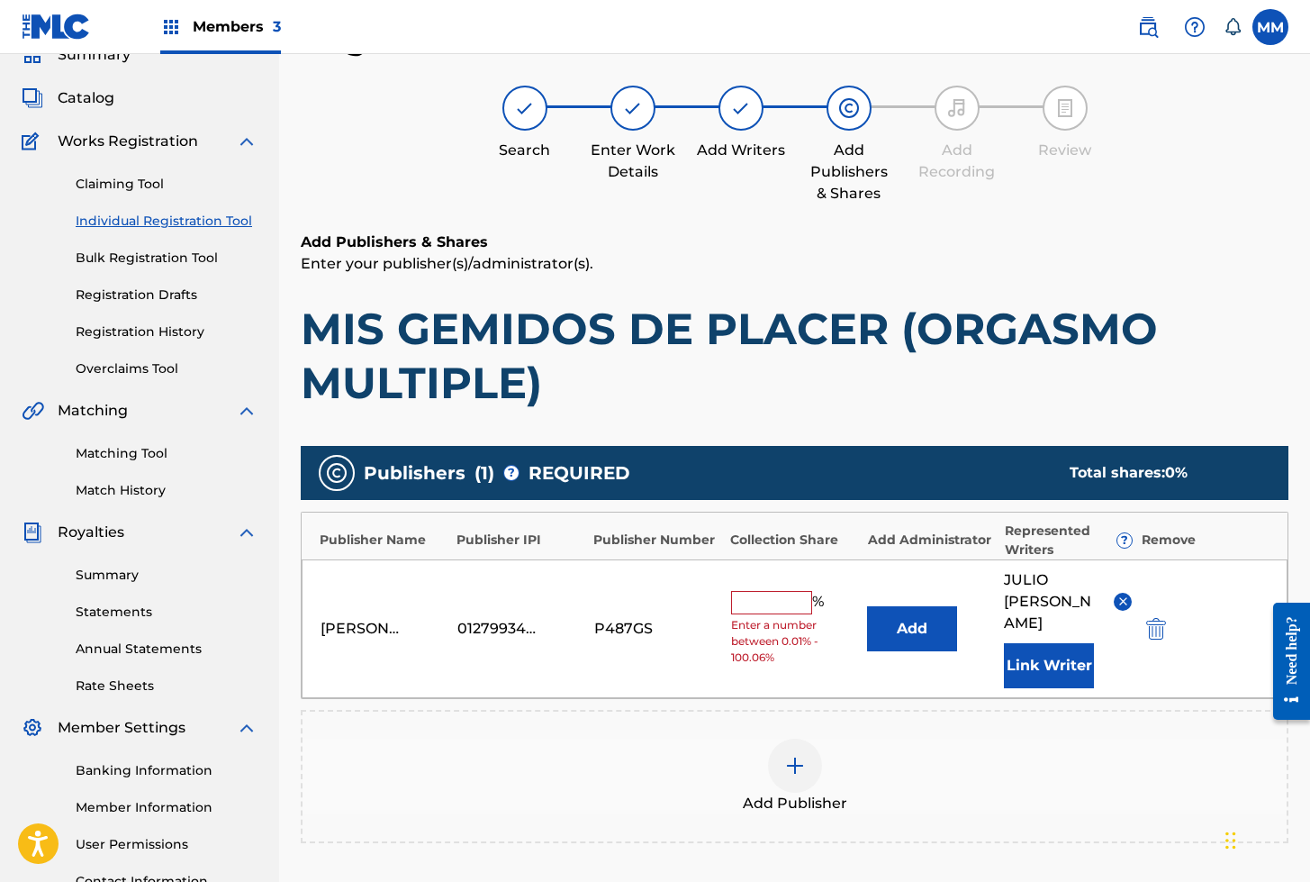
scroll to position [80, 0]
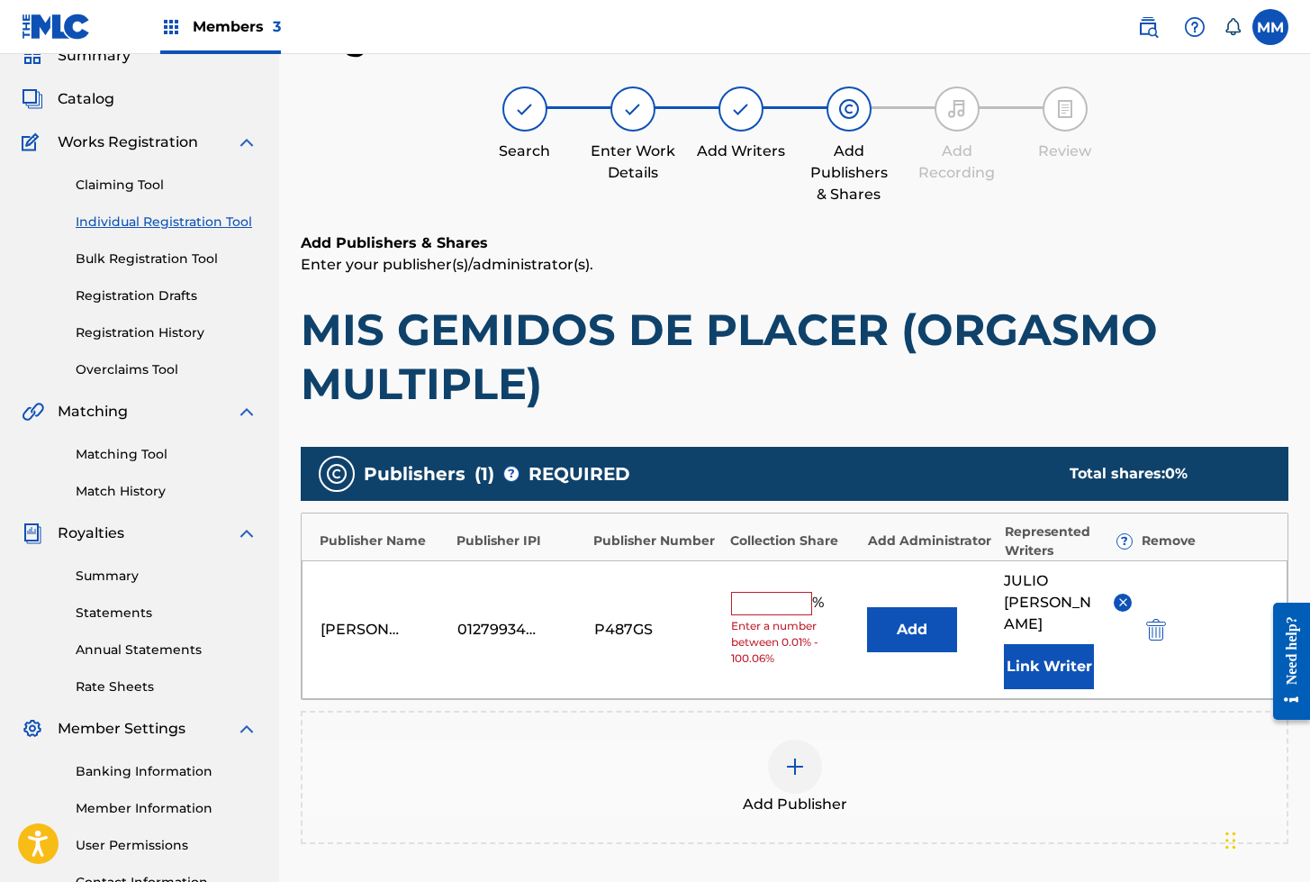
click at [1043, 644] on button "Link Writer" at bounding box center [1049, 666] width 90 height 45
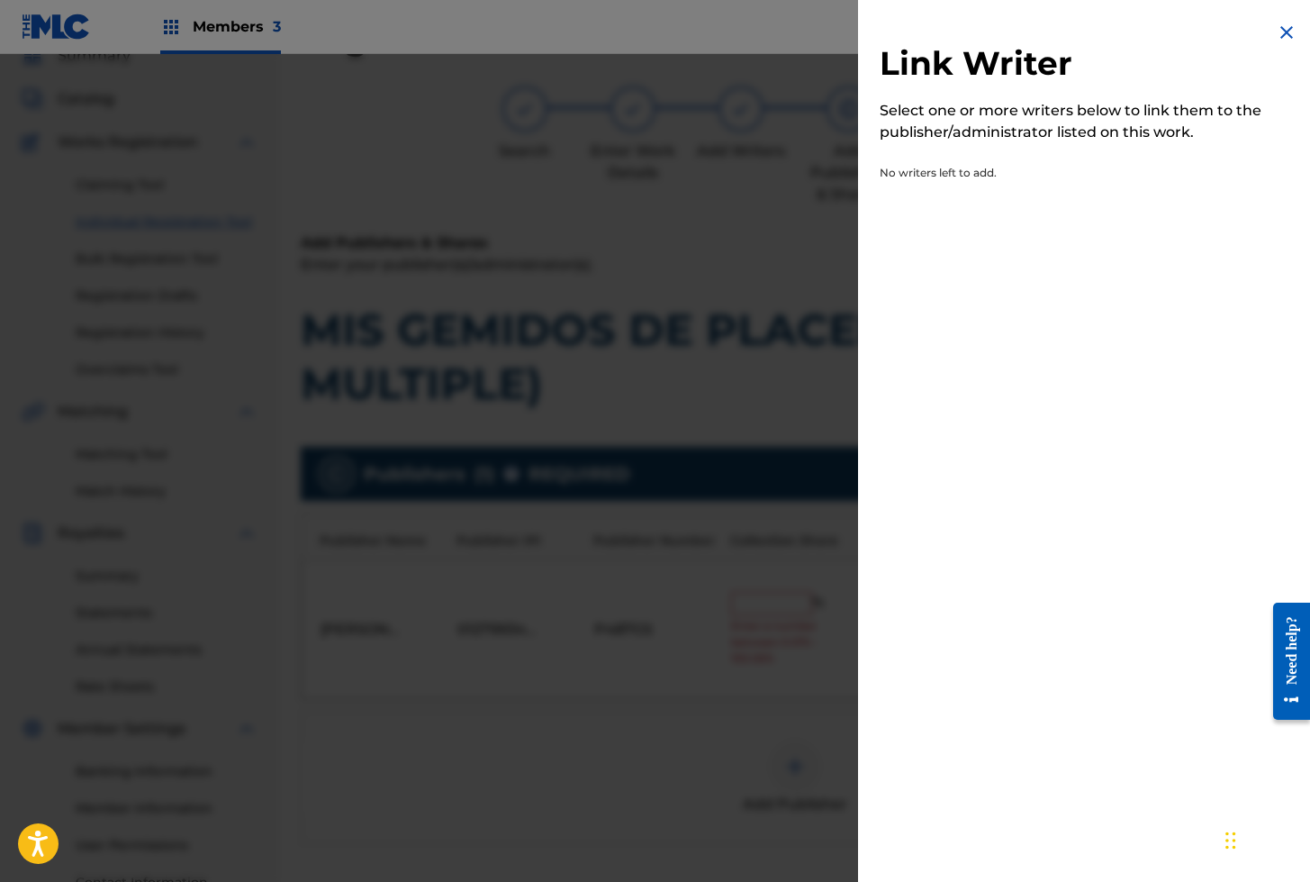
click at [761, 388] on div at bounding box center [655, 495] width 1310 height 882
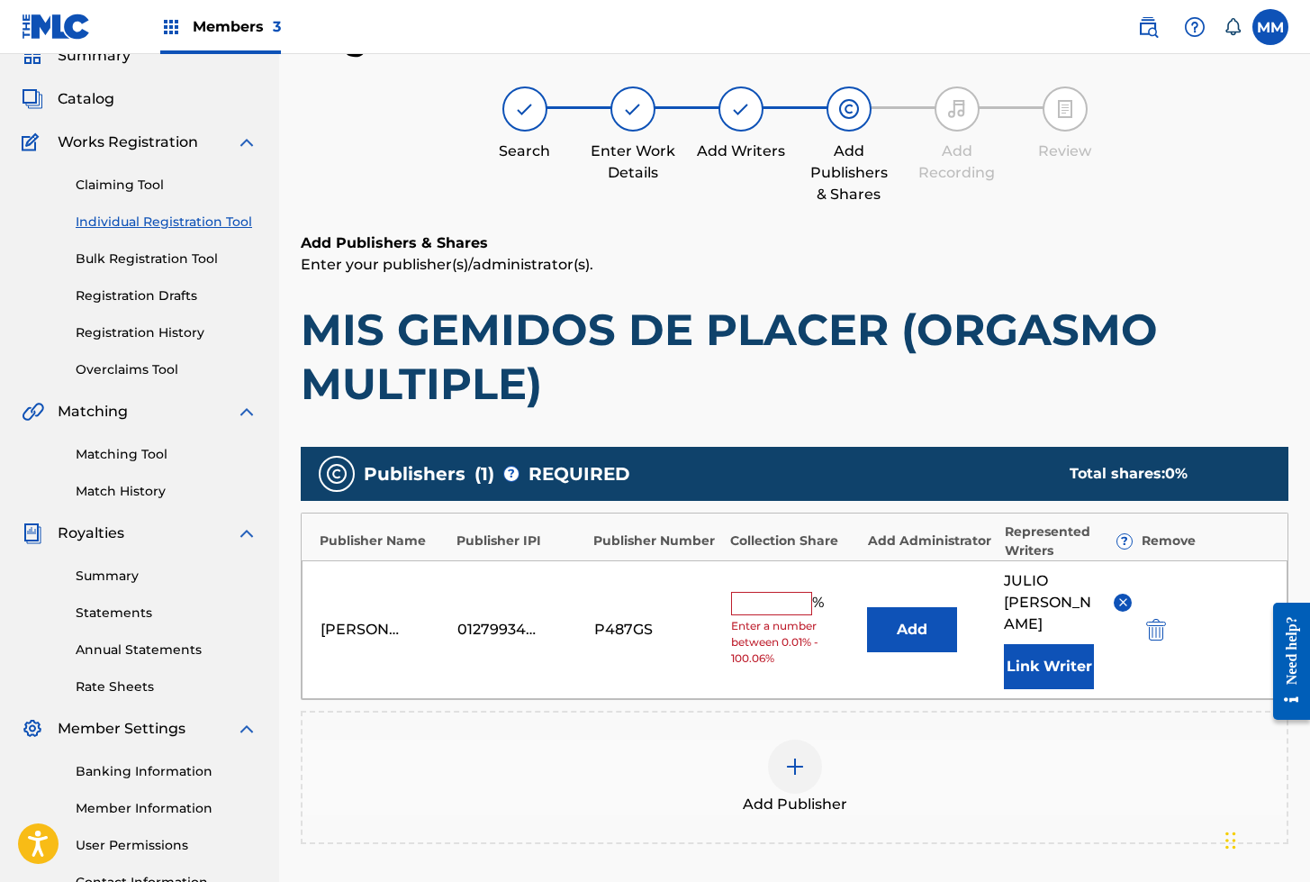
click at [768, 576] on div "Mauricio Morales 01279934498 P487GS % Enter a number between 0.01% - 100.06% Ad…" at bounding box center [795, 629] width 986 height 139
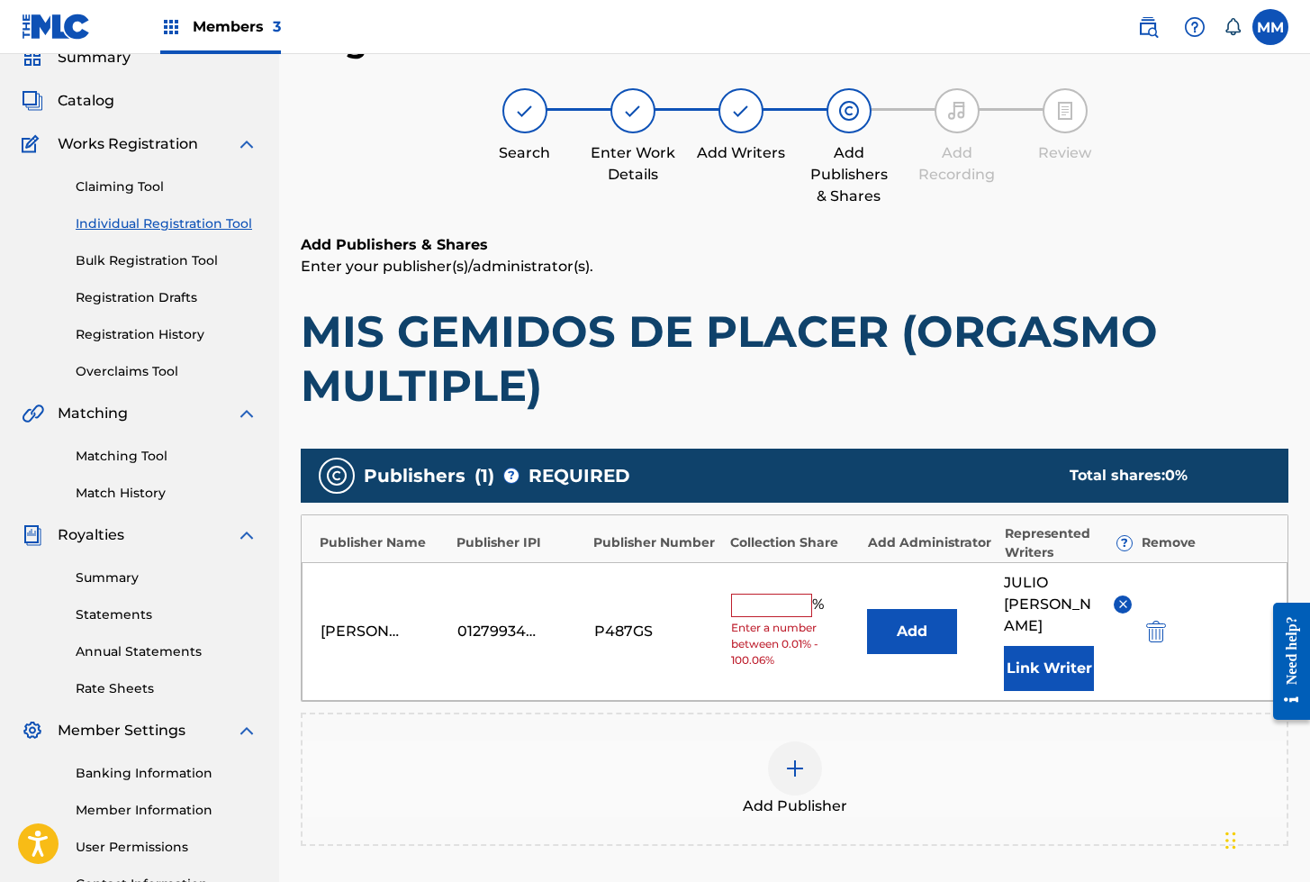
click at [762, 593] on input "text" at bounding box center [771, 604] width 81 height 23
type input "100"
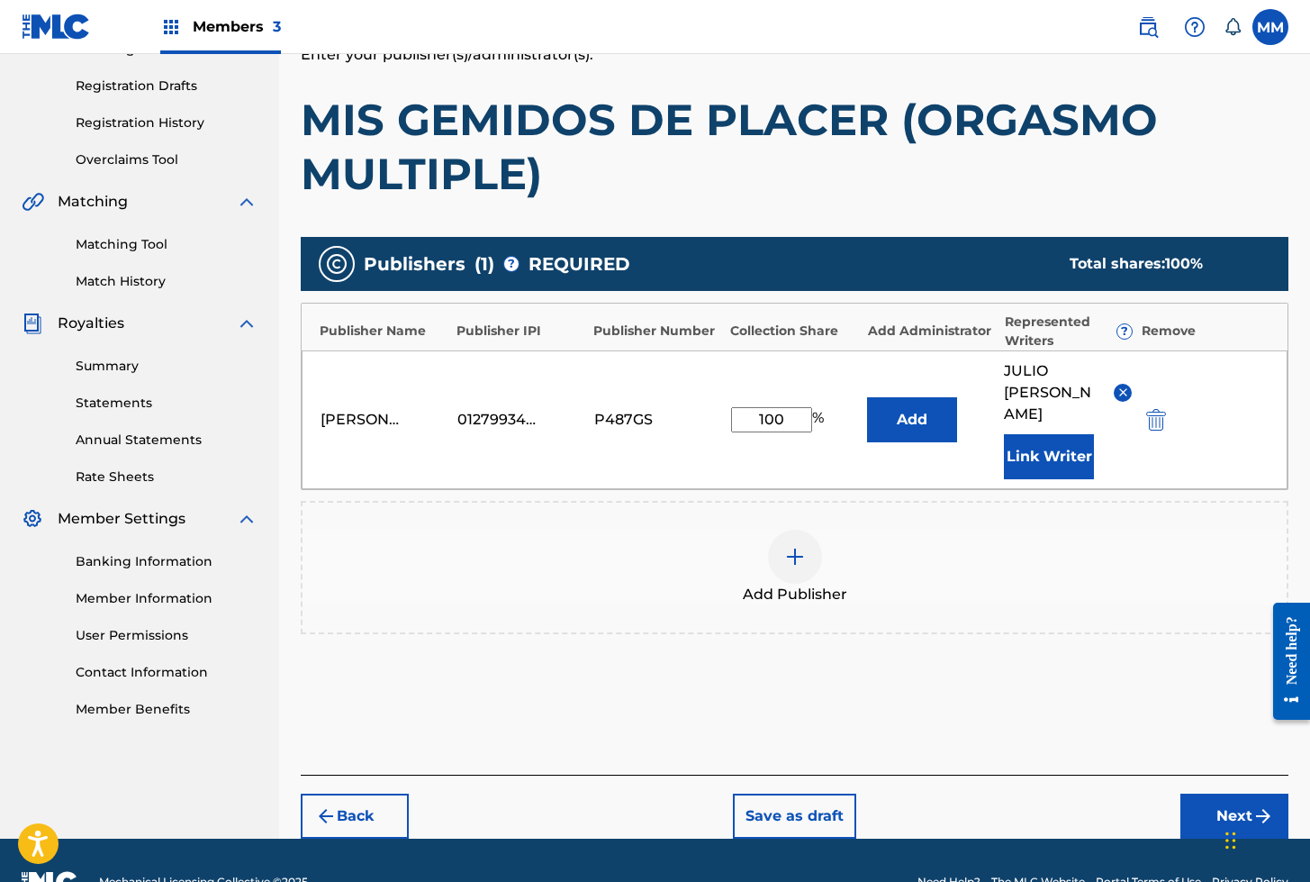
scroll to position [312, 0]
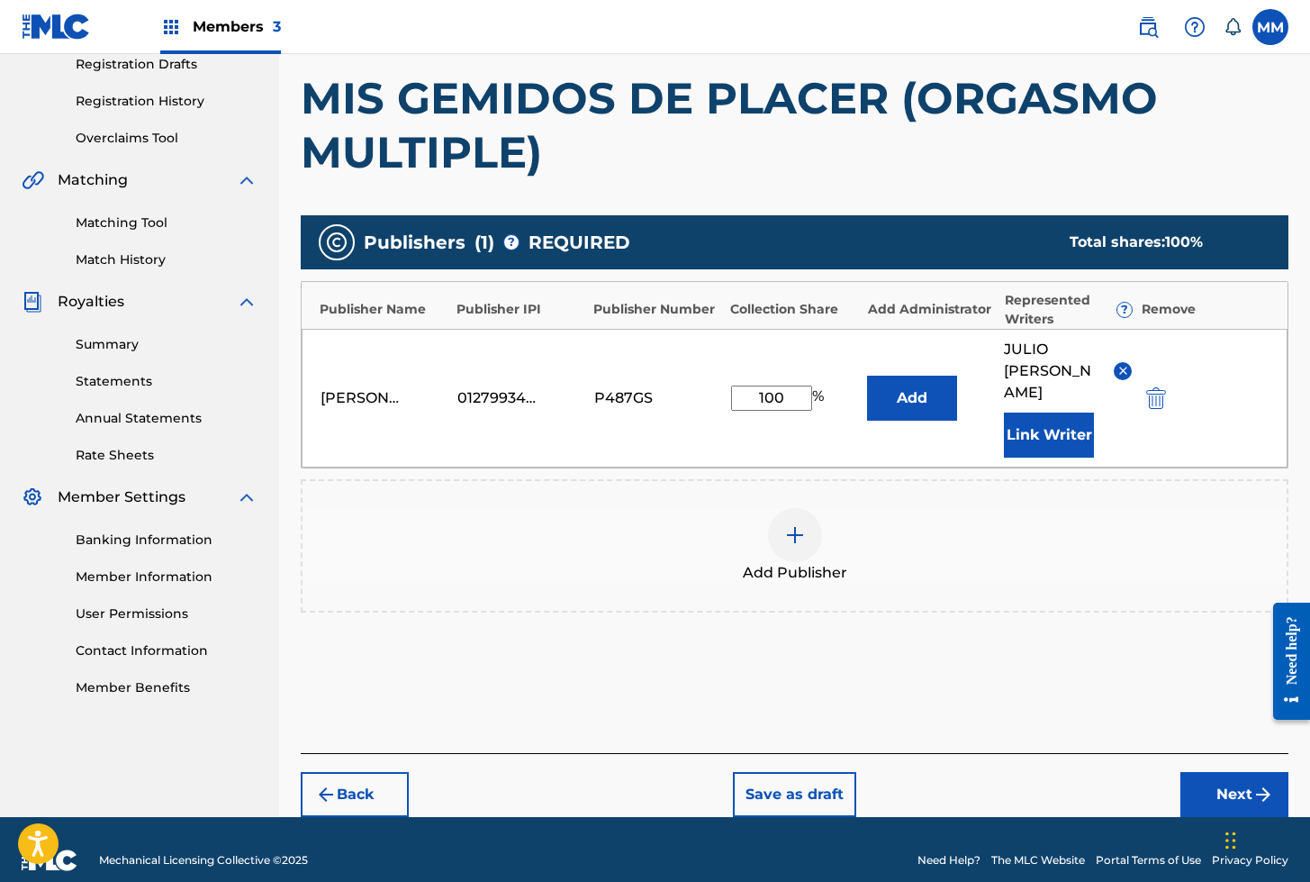
click at [1192, 772] on button "Next" at bounding box center [1235, 794] width 108 height 45
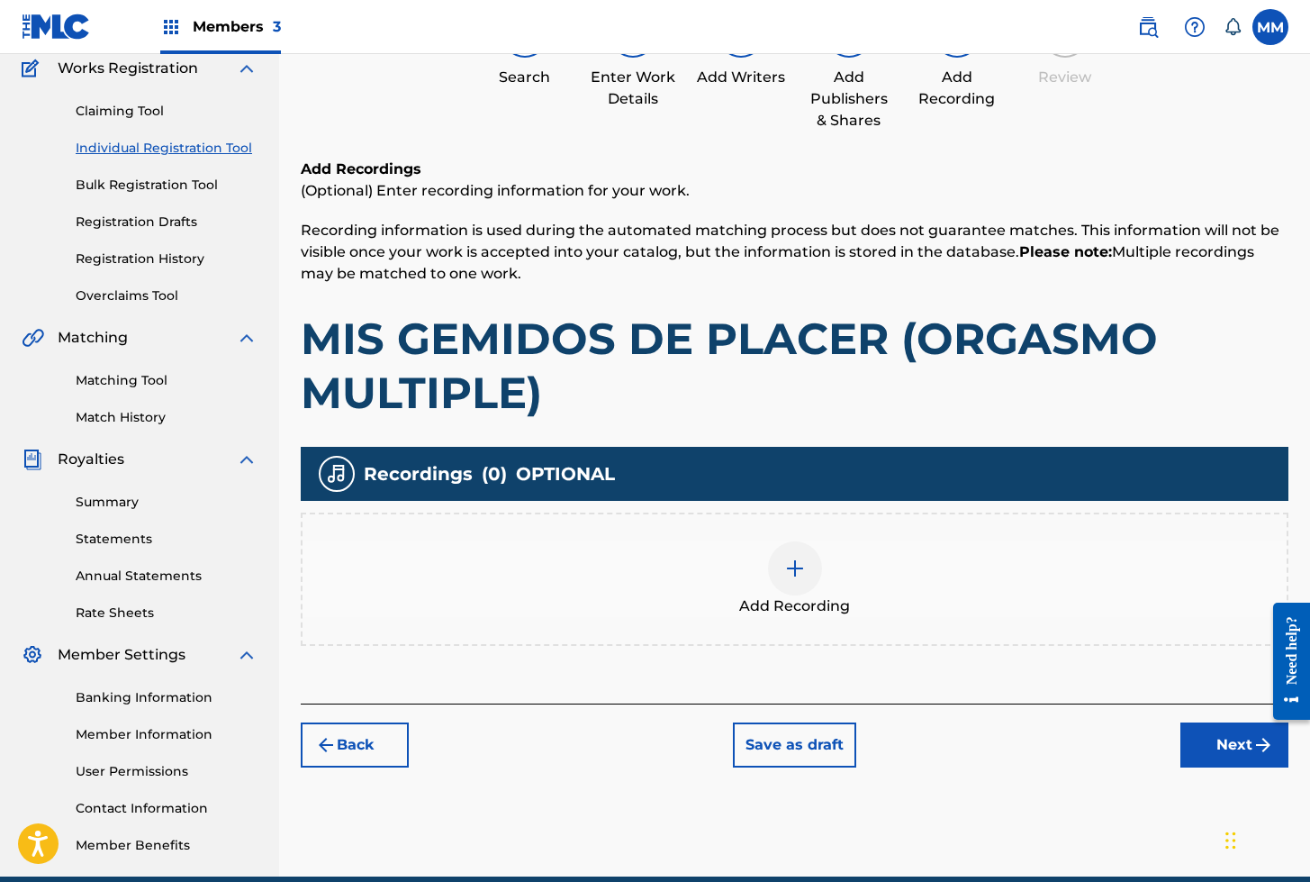
scroll to position [81, 0]
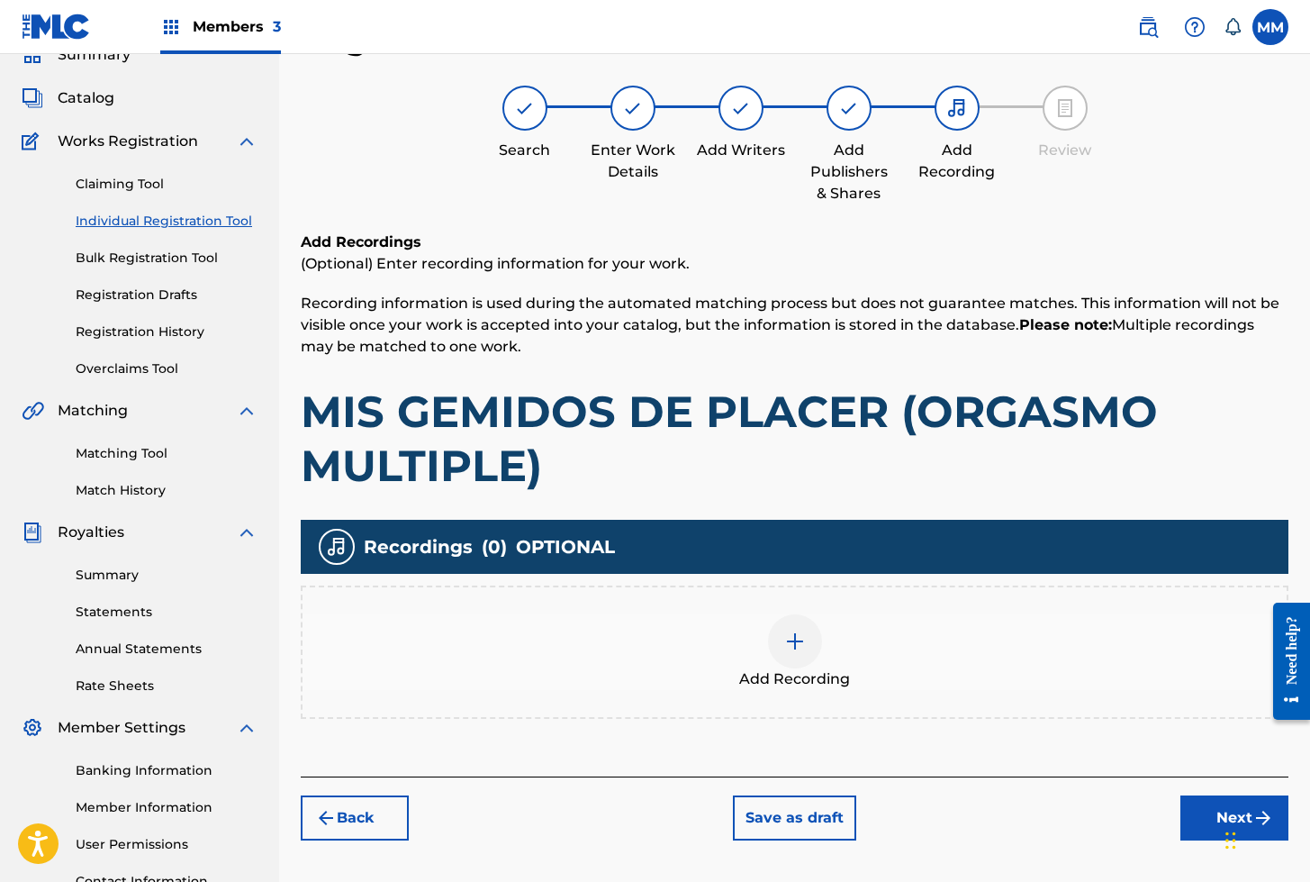
click at [792, 631] on img at bounding box center [795, 641] width 22 height 22
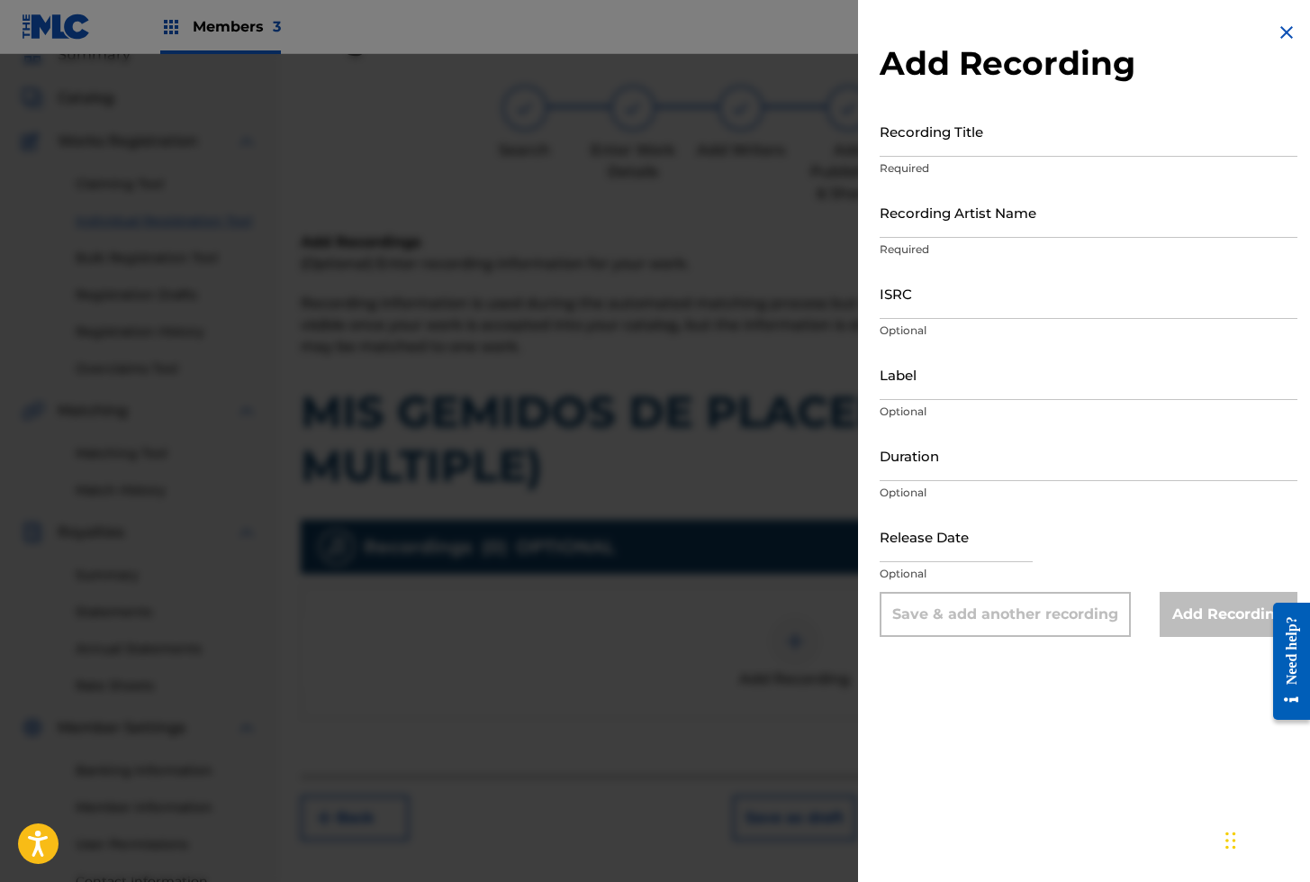
click at [930, 142] on input "Recording Title" at bounding box center [1089, 130] width 418 height 51
paste input "MIS GEMIDOS DE PLACER (ORGASMO MULTIPLE)"
type input "MIS GEMIDOS DE PLACER (ORGASMO MULTIPLE)"
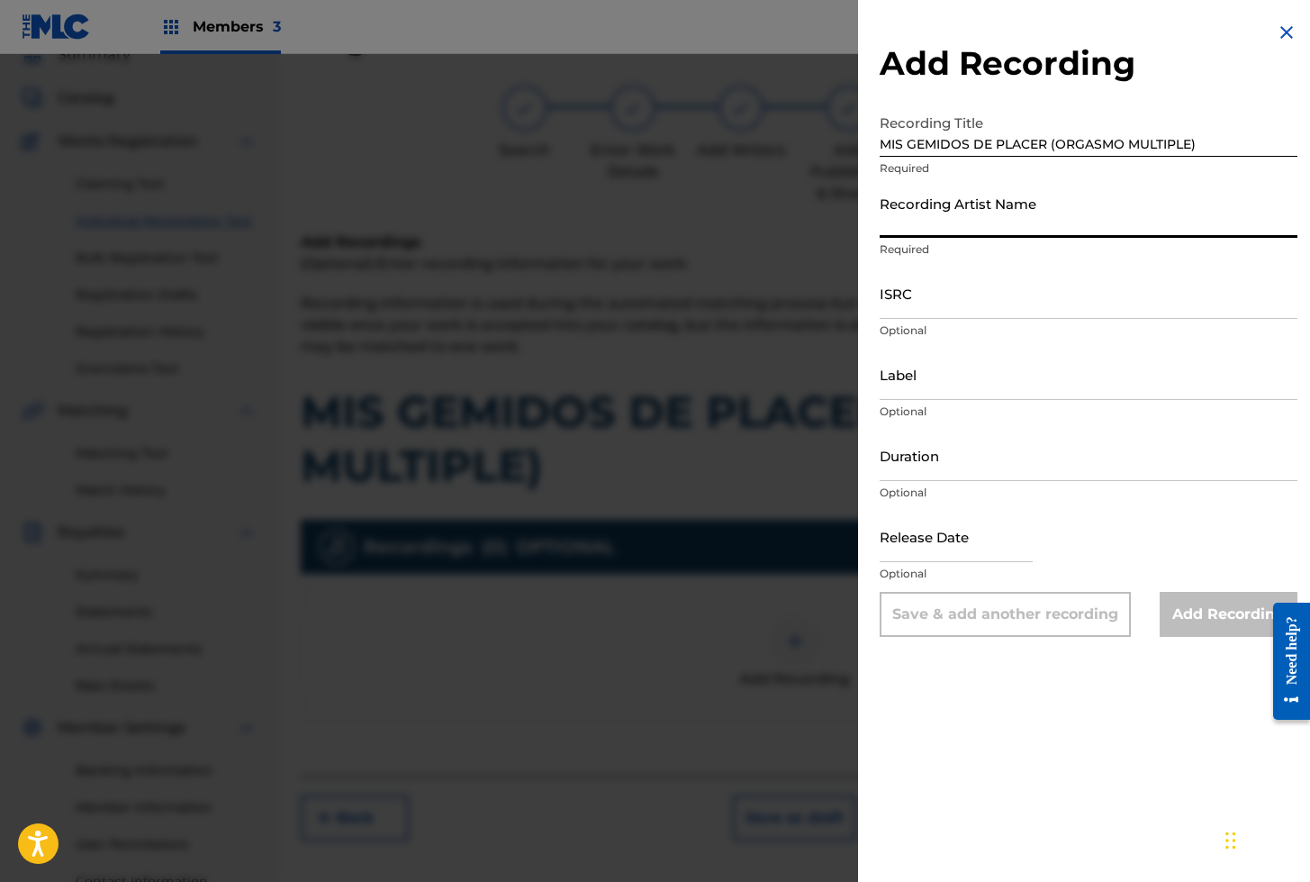
click at [962, 227] on input "Recording Artist Name" at bounding box center [1089, 211] width 418 height 51
paste input "AEA3A2516098"
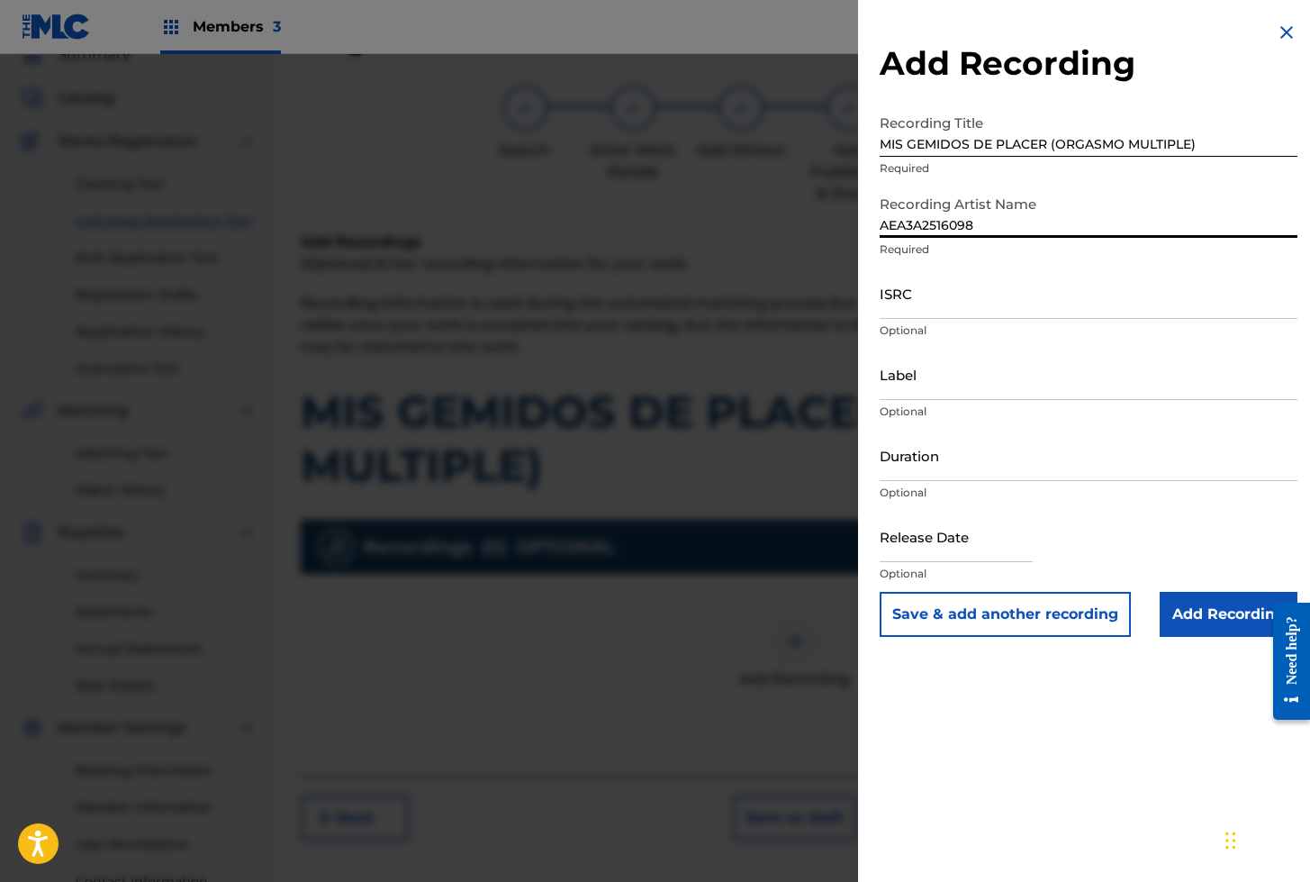
click at [910, 230] on input "AEA3A2516098" at bounding box center [1089, 211] width 418 height 51
paste input "SEXY ASMR"
type input "SEXY ASMR"
click at [972, 308] on input "ISRC" at bounding box center [1089, 292] width 418 height 51
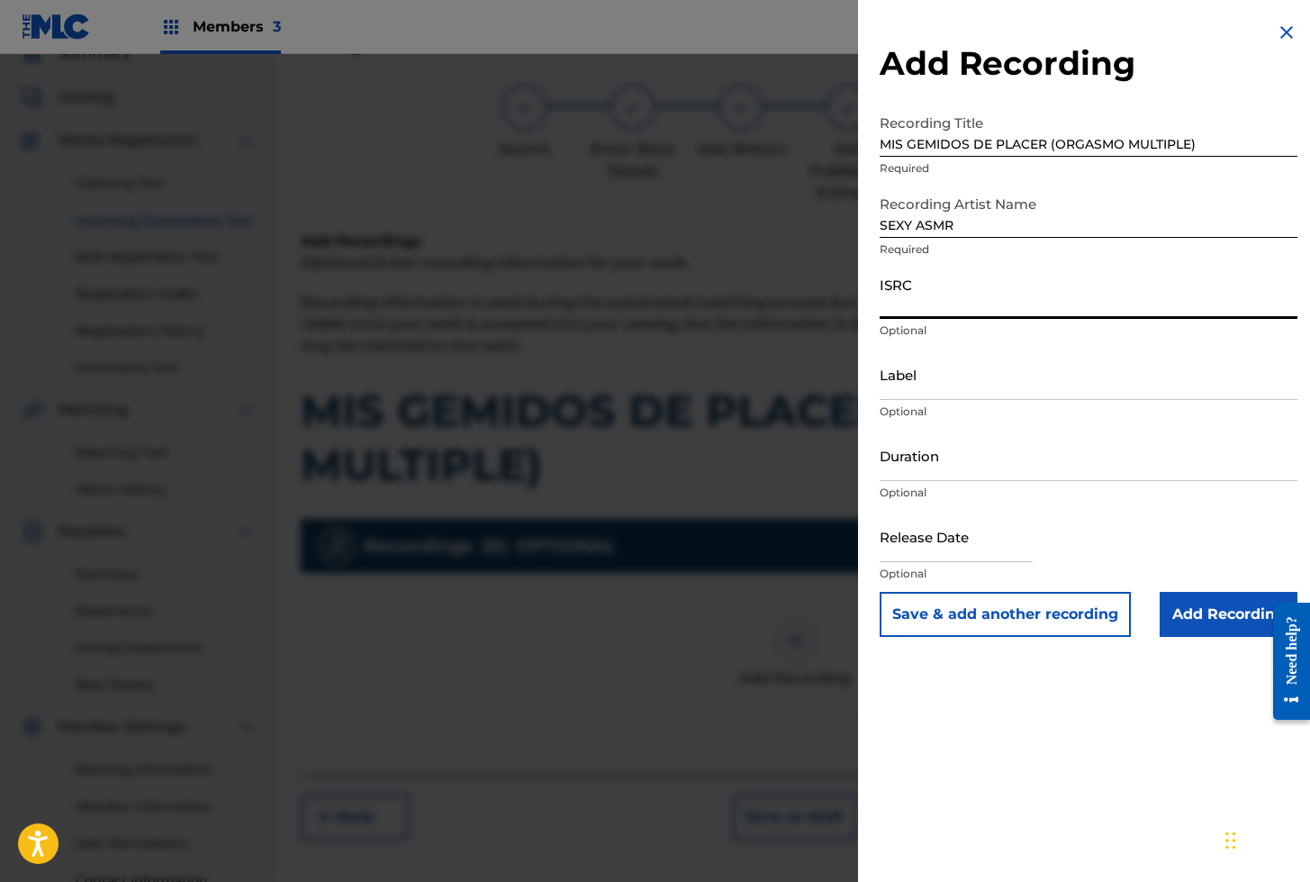
paste input "AEA3A2516098"
type input "AEA3A2516098"
click at [1223, 612] on input "Add Recording" at bounding box center [1229, 614] width 138 height 45
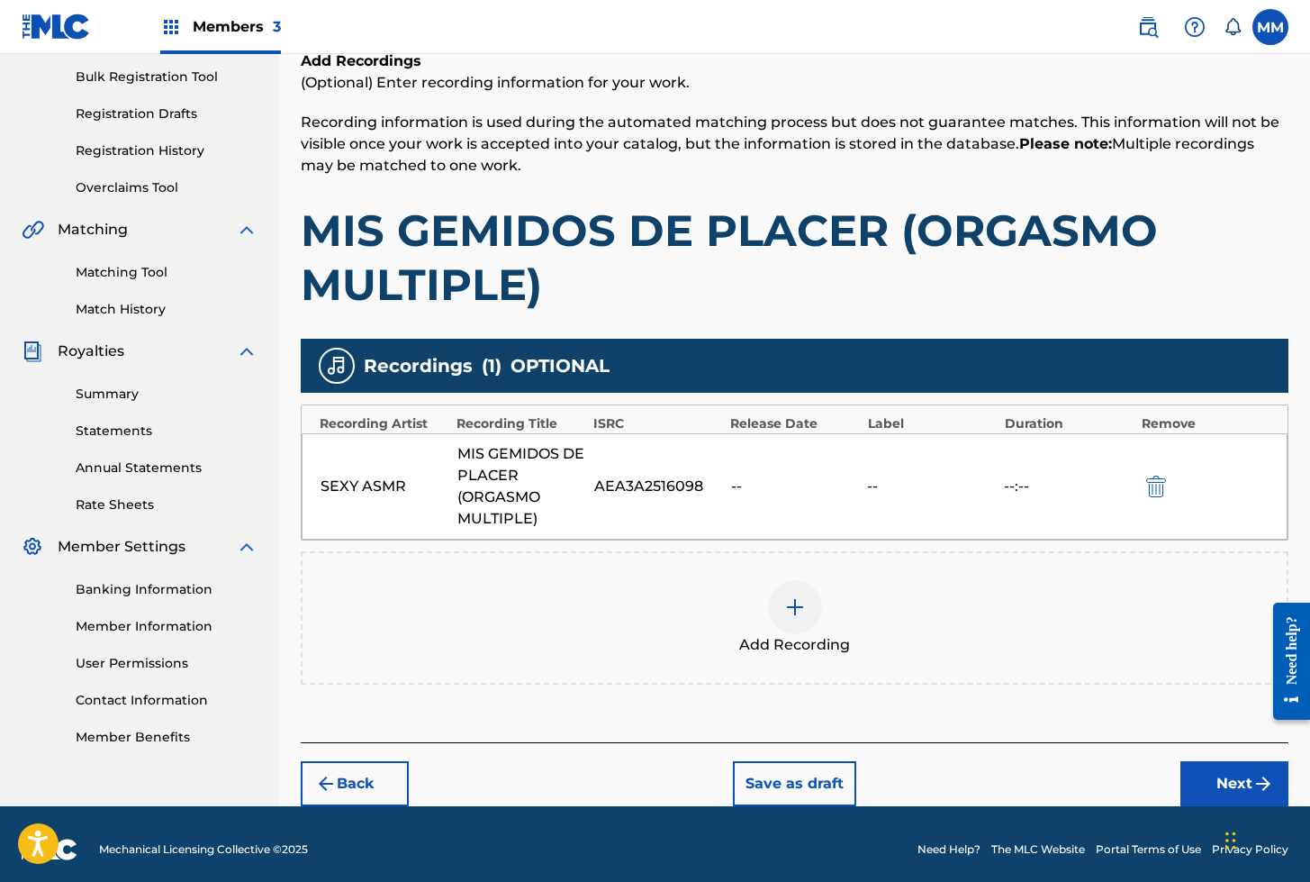
scroll to position [273, 0]
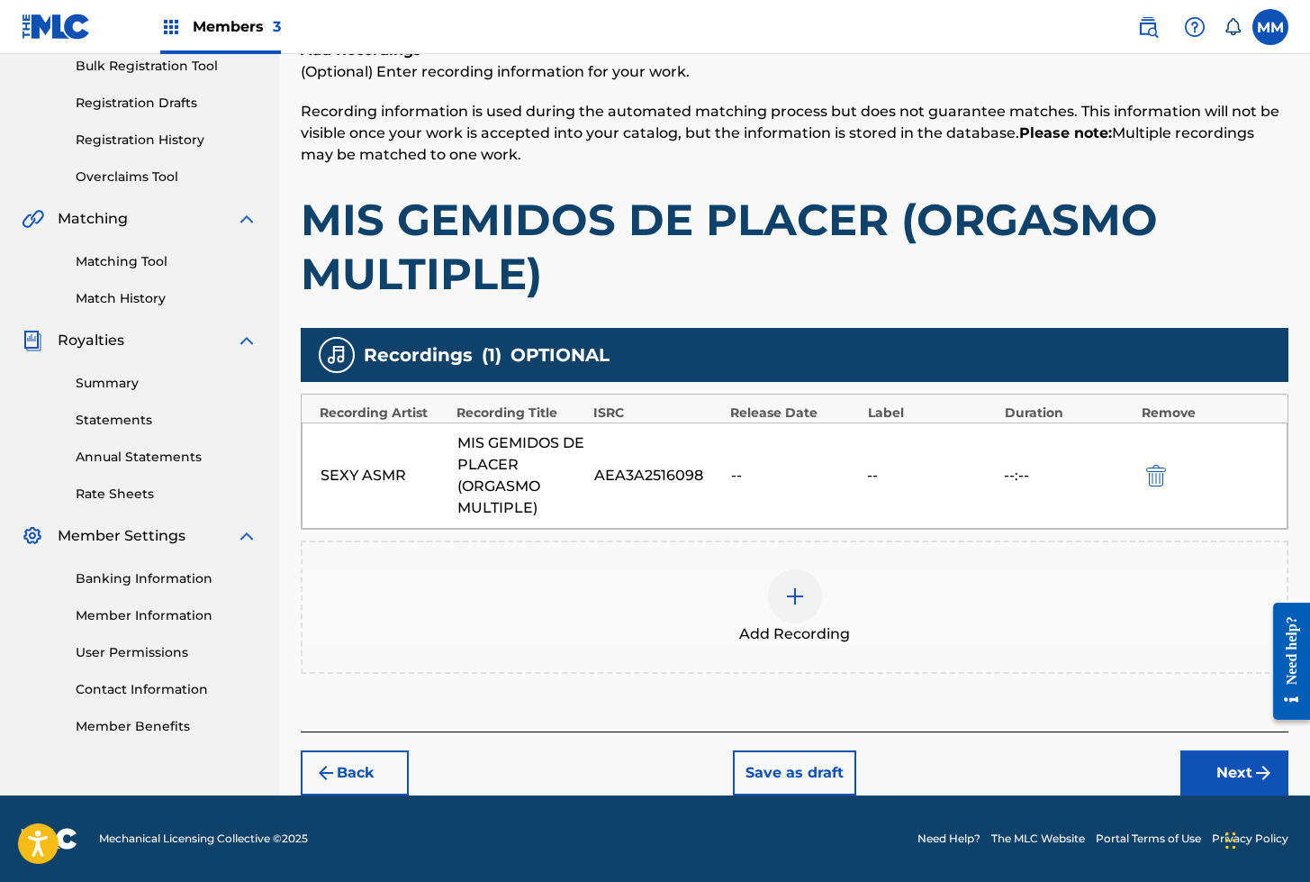
click at [1217, 777] on button "Next" at bounding box center [1235, 772] width 108 height 45
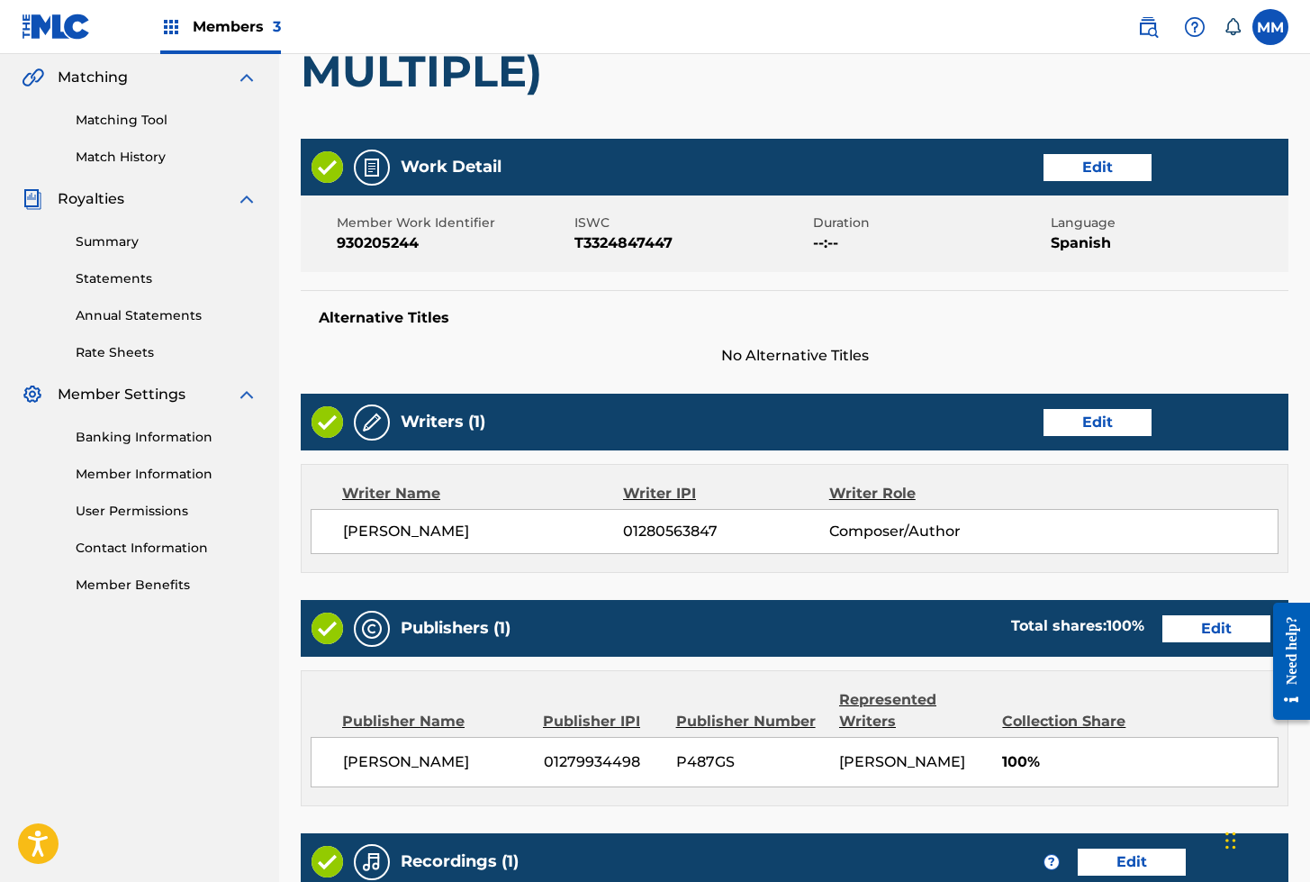
scroll to position [736, 0]
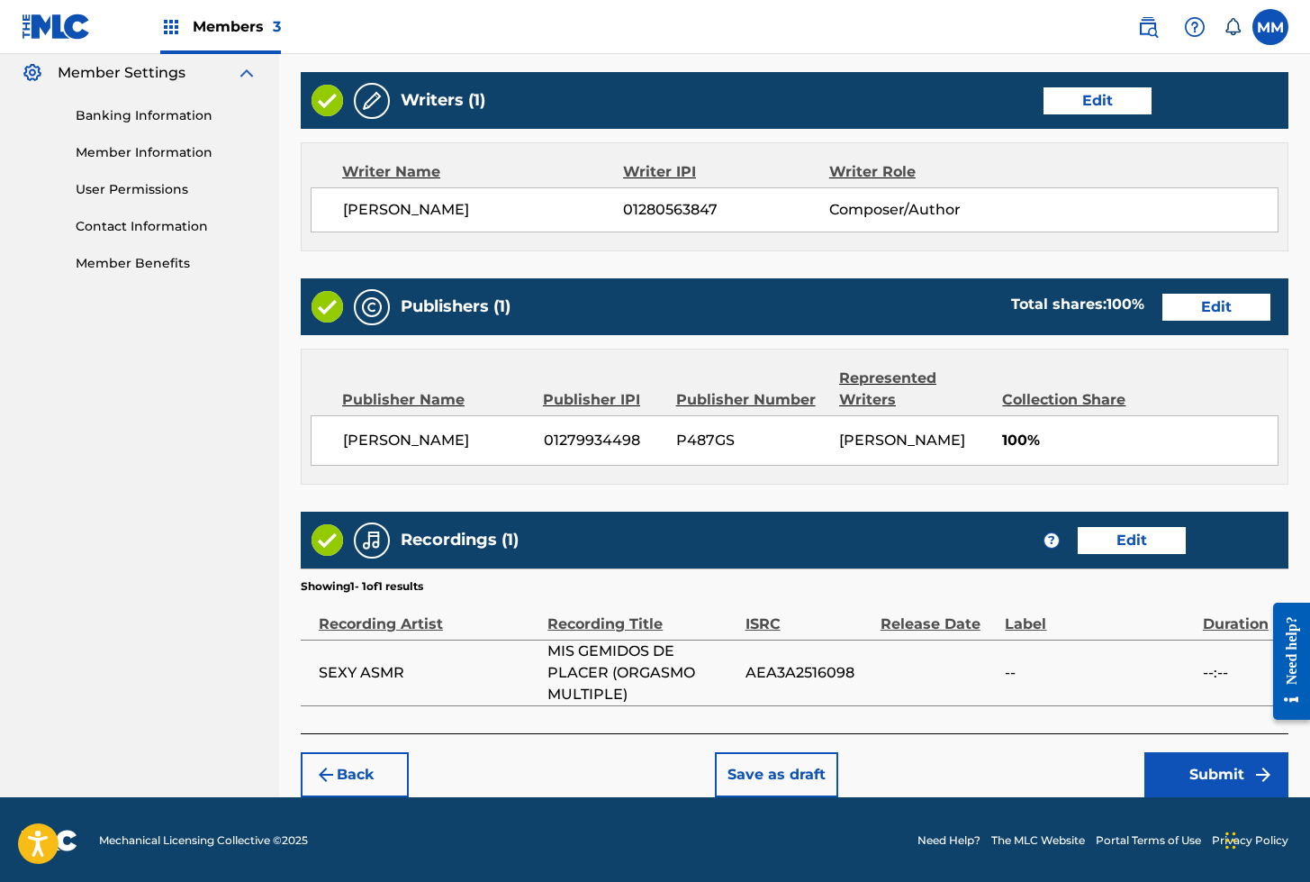
click at [1181, 786] on button "Submit" at bounding box center [1216, 774] width 144 height 45
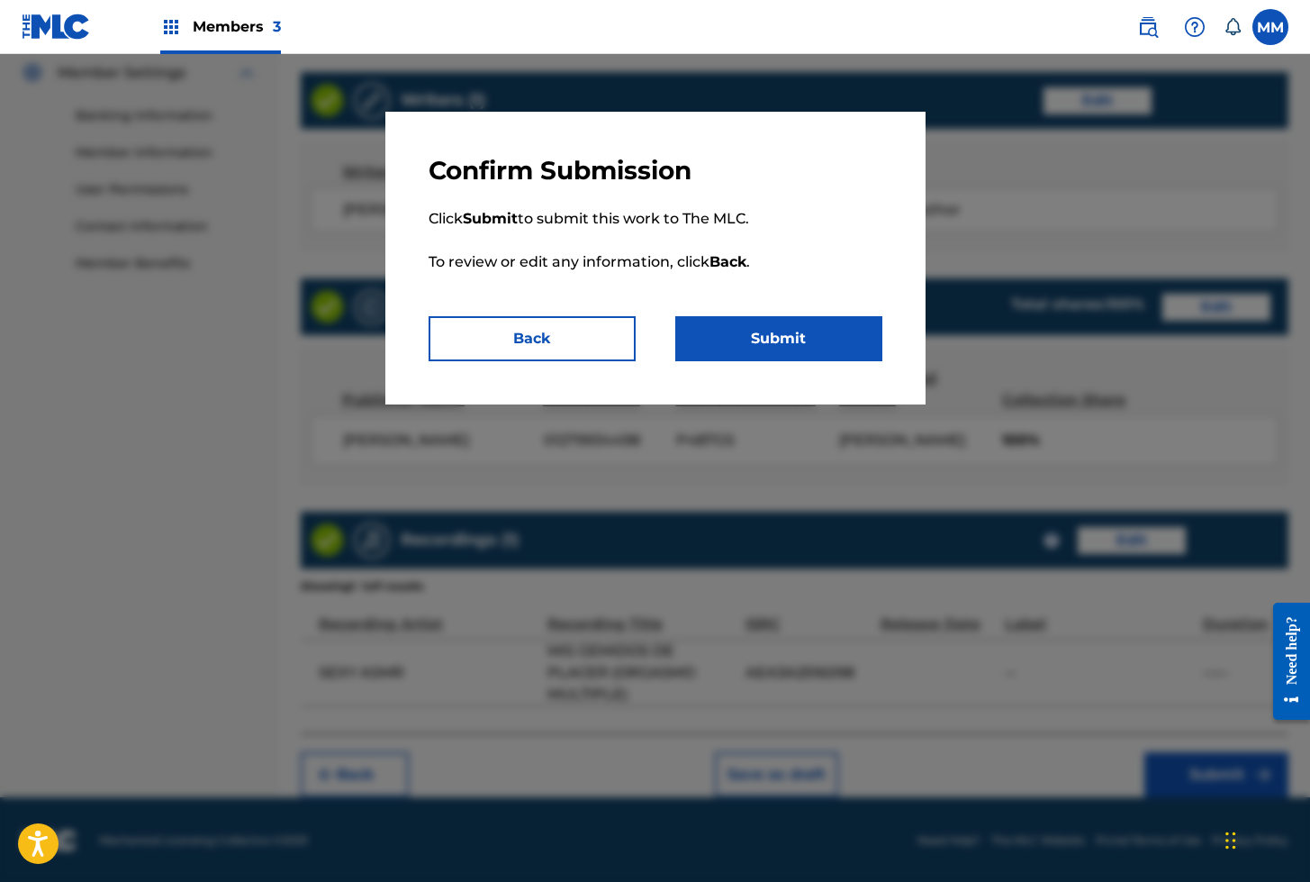
click at [755, 342] on button "Submit" at bounding box center [778, 338] width 207 height 45
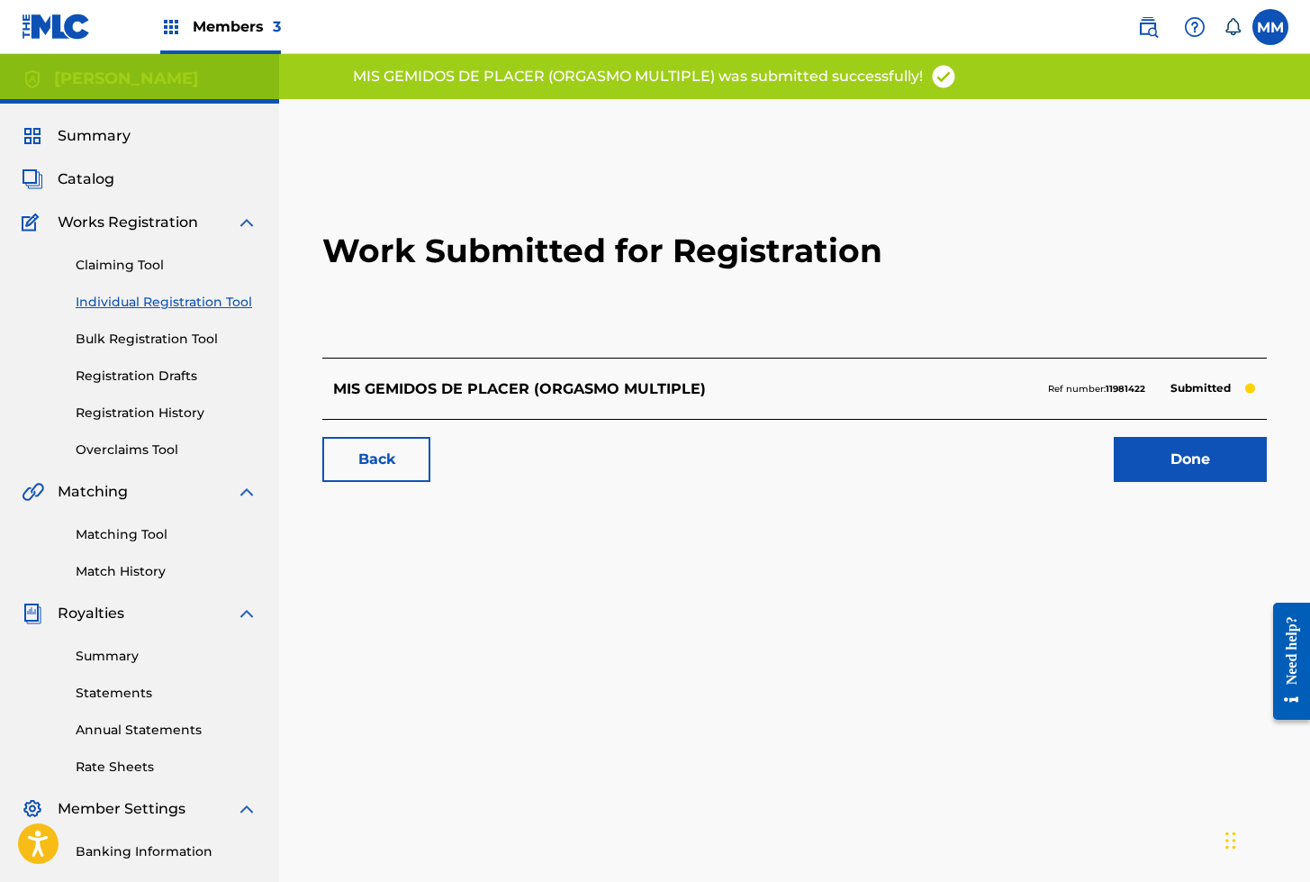
click at [1174, 463] on link "Done" at bounding box center [1190, 459] width 153 height 45
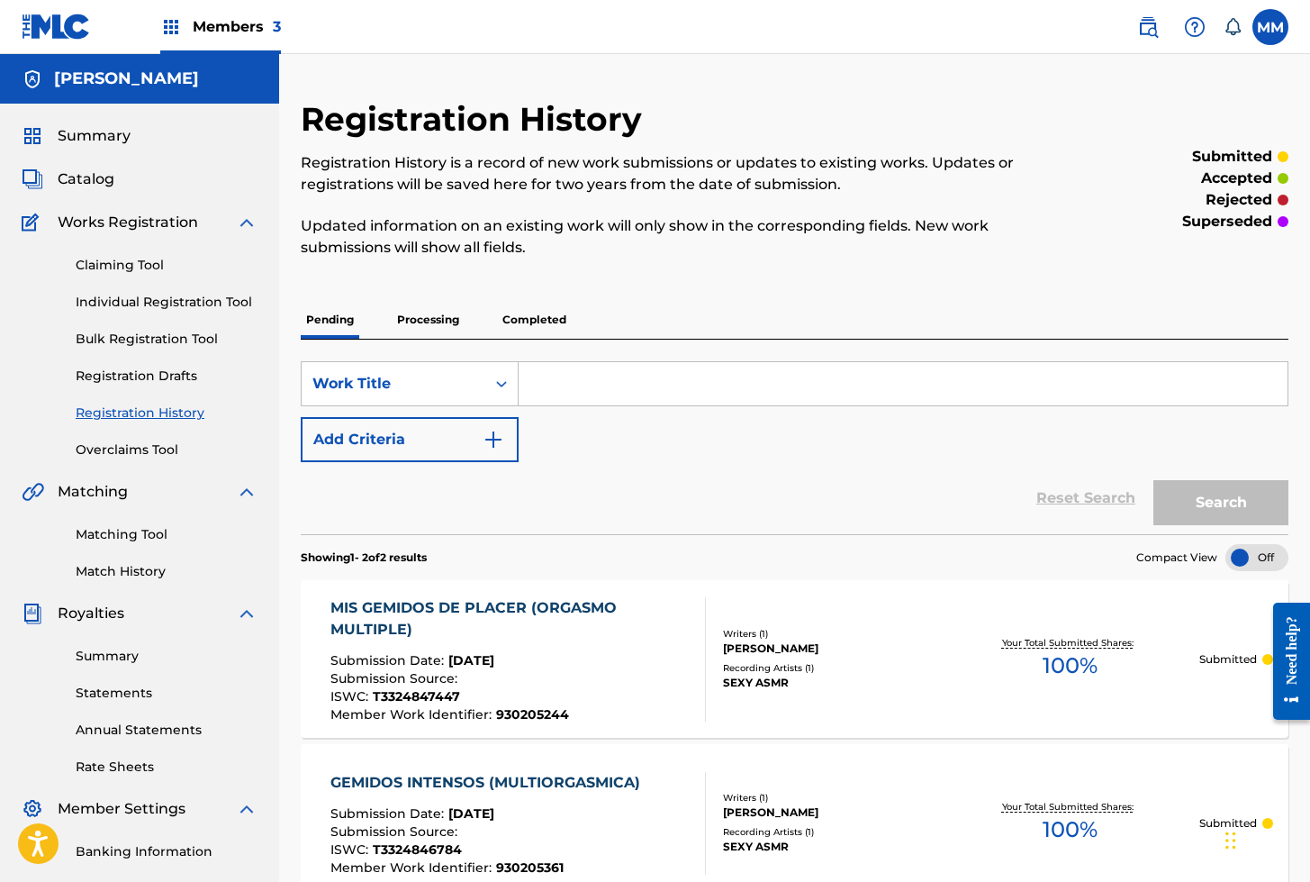
click at [112, 652] on link "Summary" at bounding box center [167, 656] width 182 height 19
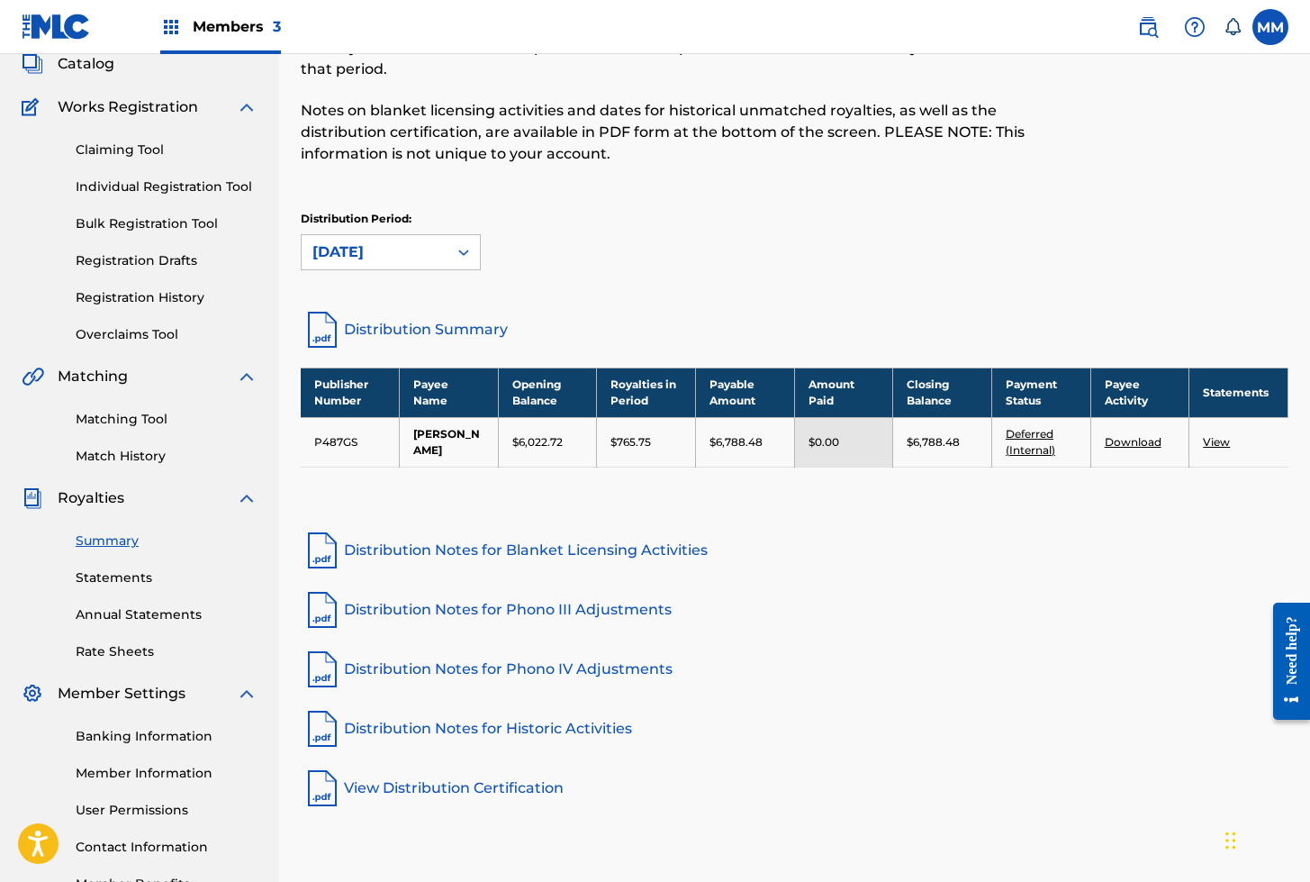
scroll to position [119, 0]
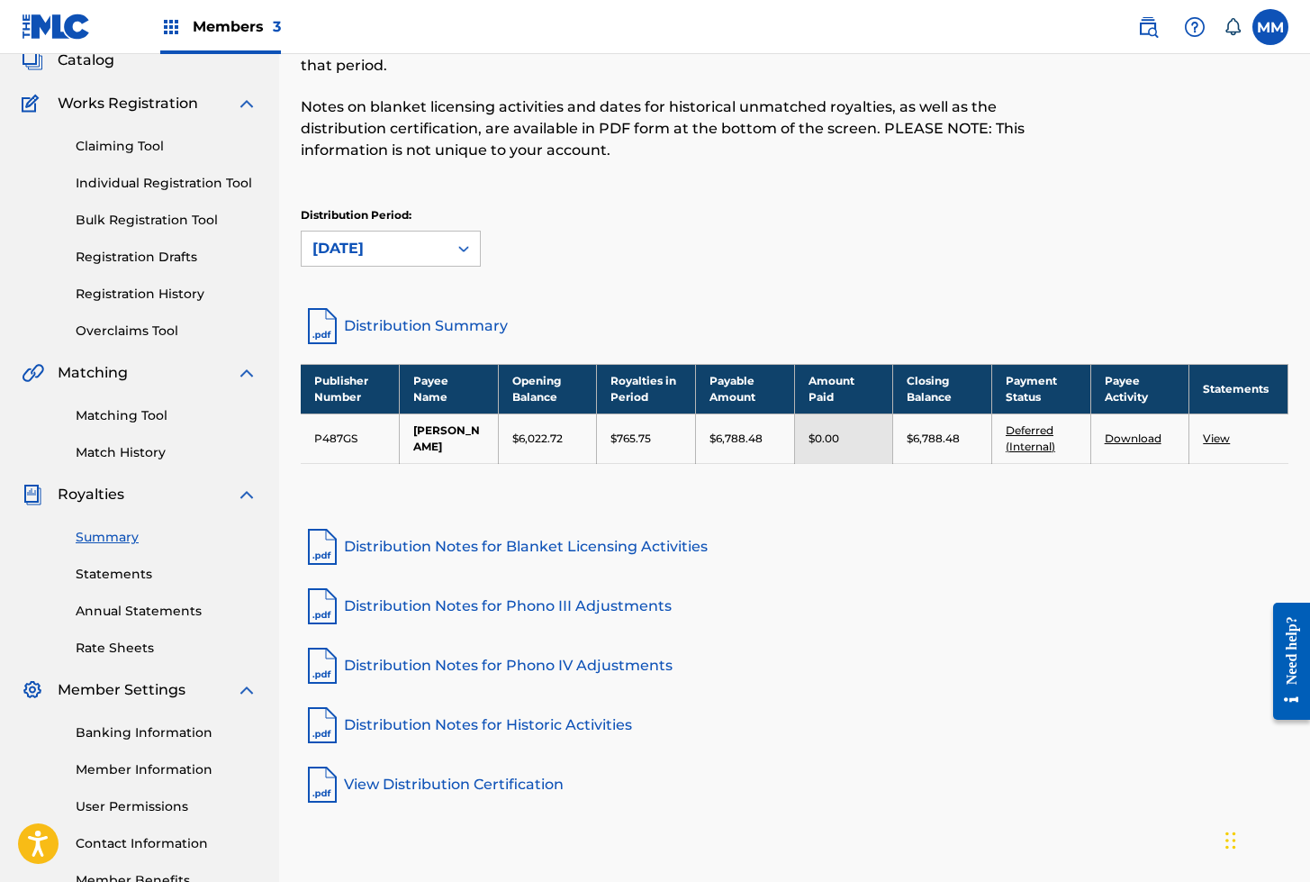
click at [403, 328] on link "Distribution Summary" at bounding box center [795, 325] width 988 height 43
